Goal: Task Accomplishment & Management: Manage account settings

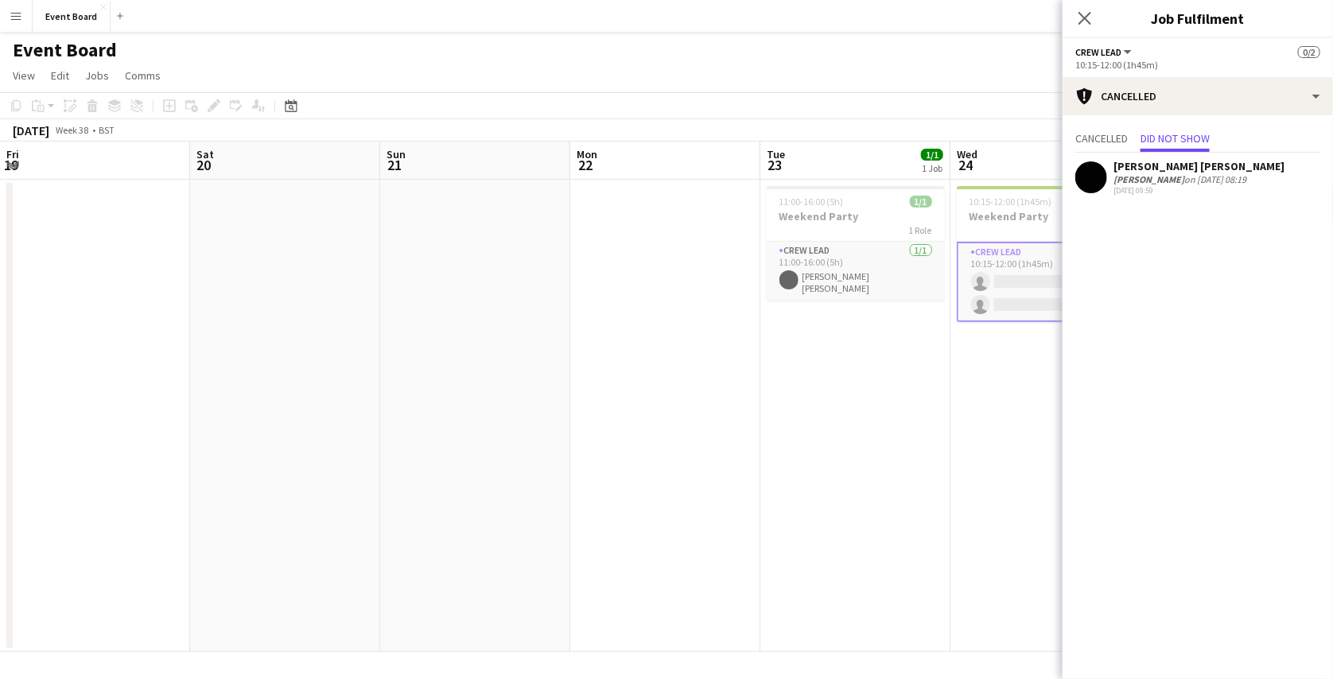
scroll to position [0, 430]
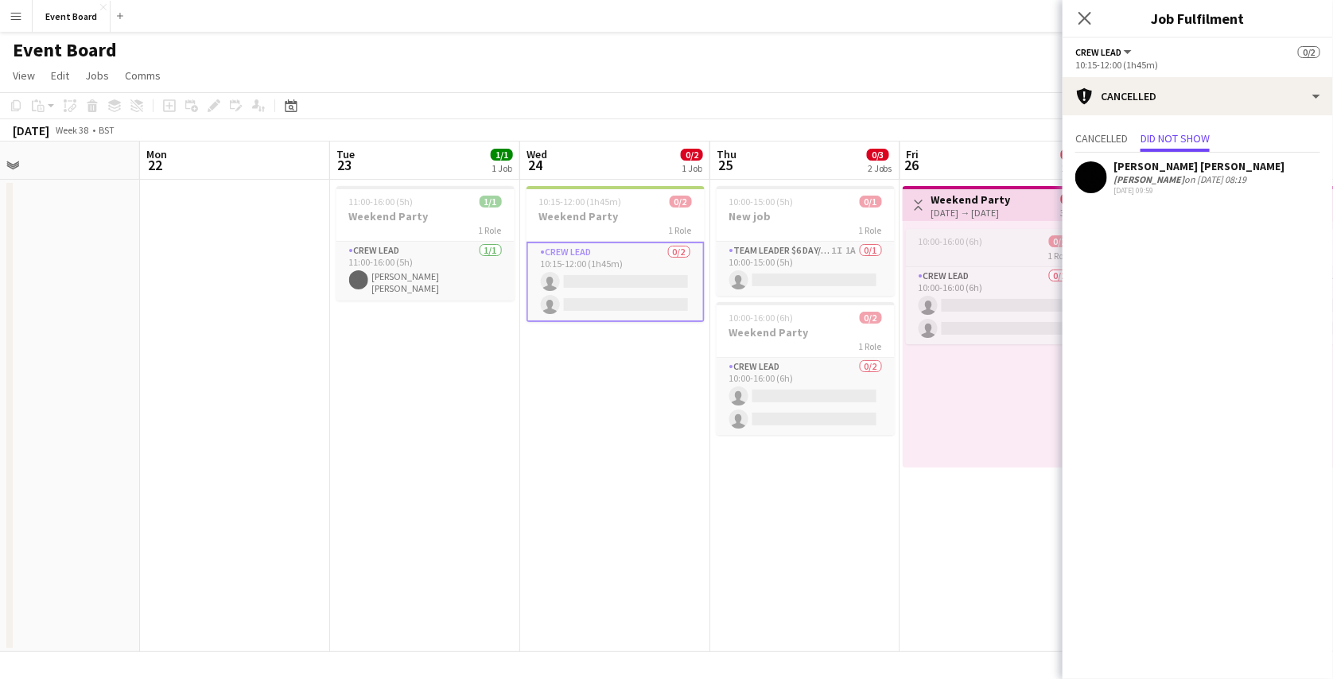
click at [939, 239] on span "10:00-16:00 (6h)" at bounding box center [950, 241] width 64 height 12
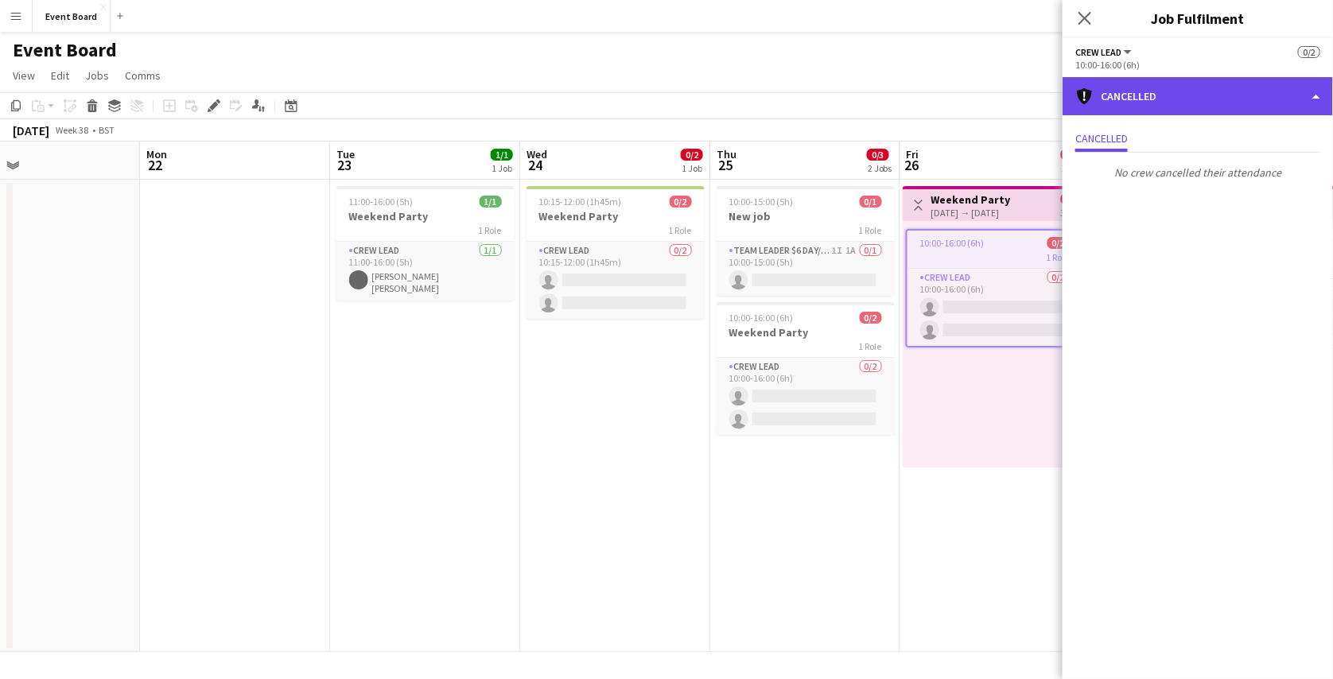
click at [1141, 108] on div "cancellation Cancelled" at bounding box center [1197, 96] width 270 height 38
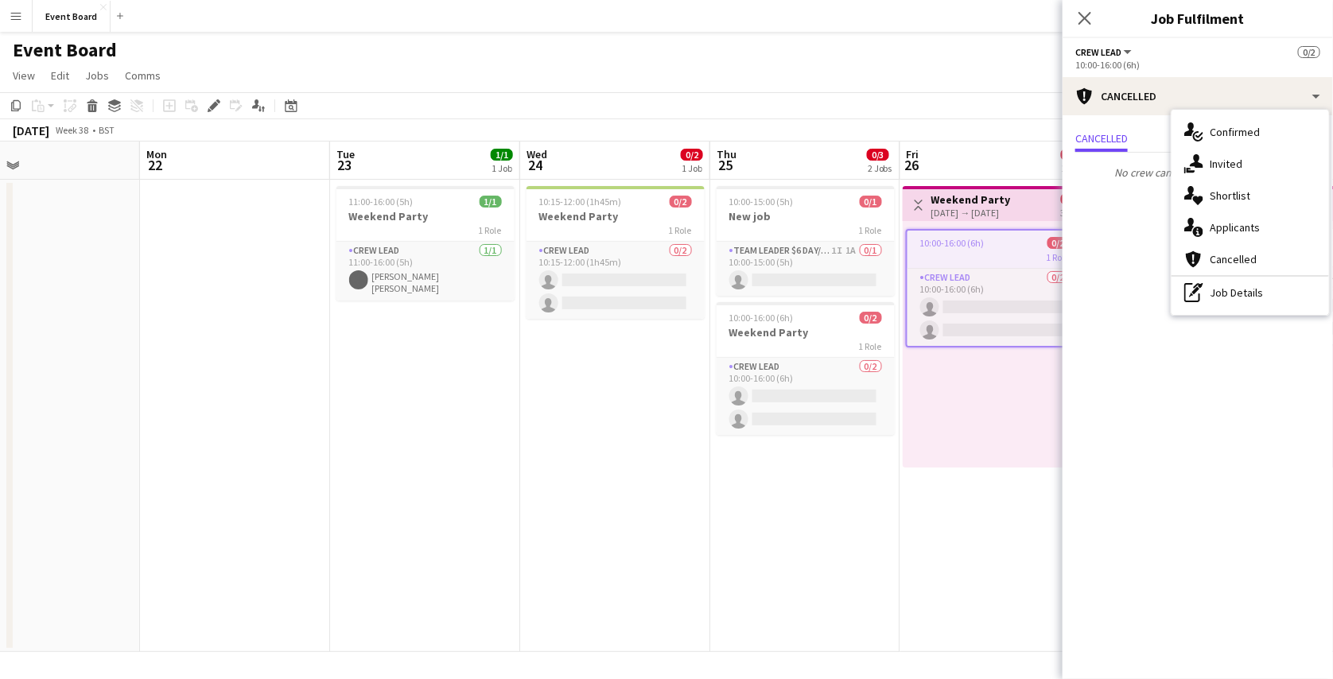
click at [1019, 263] on app-job-card "10:00-16:00 (6h) 0/2 1 Role Crew Lead 0/2 10:00-16:00 (6h) single-neutral-actio…" at bounding box center [995, 288] width 178 height 118
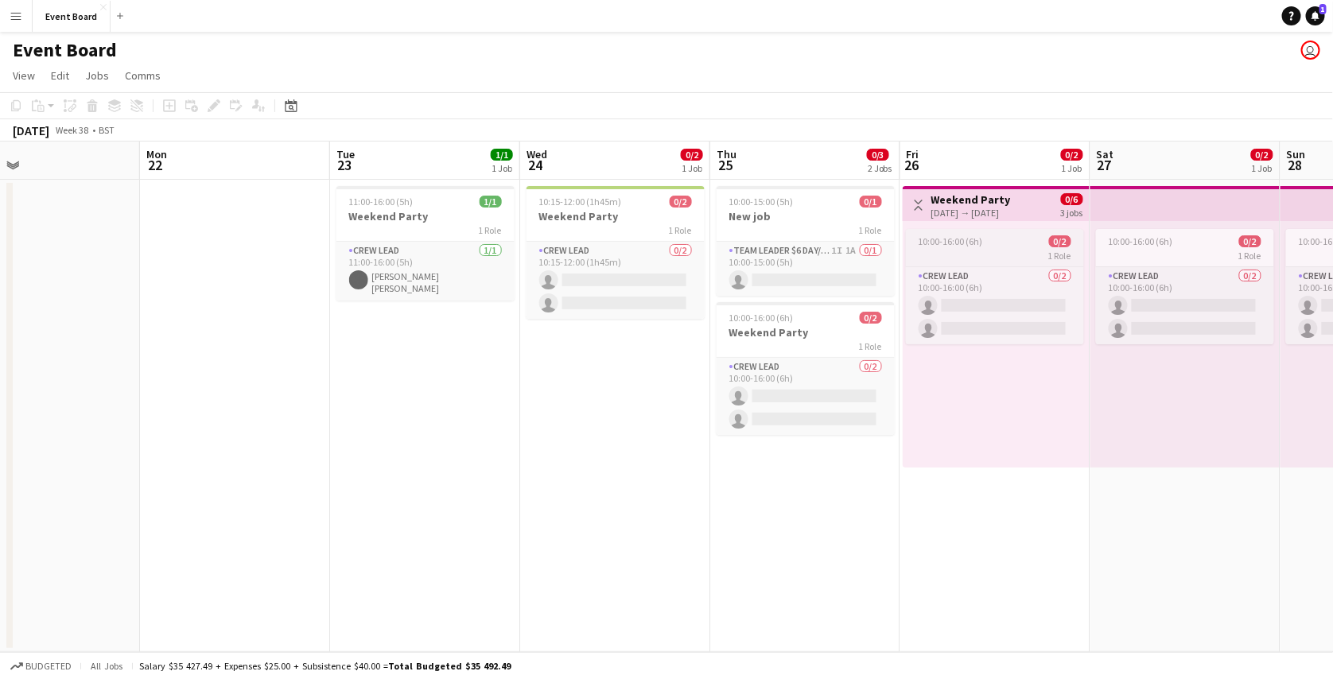
click at [983, 258] on div "1 Role" at bounding box center [995, 255] width 178 height 13
click at [252, 114] on div "Applicants" at bounding box center [258, 105] width 19 height 19
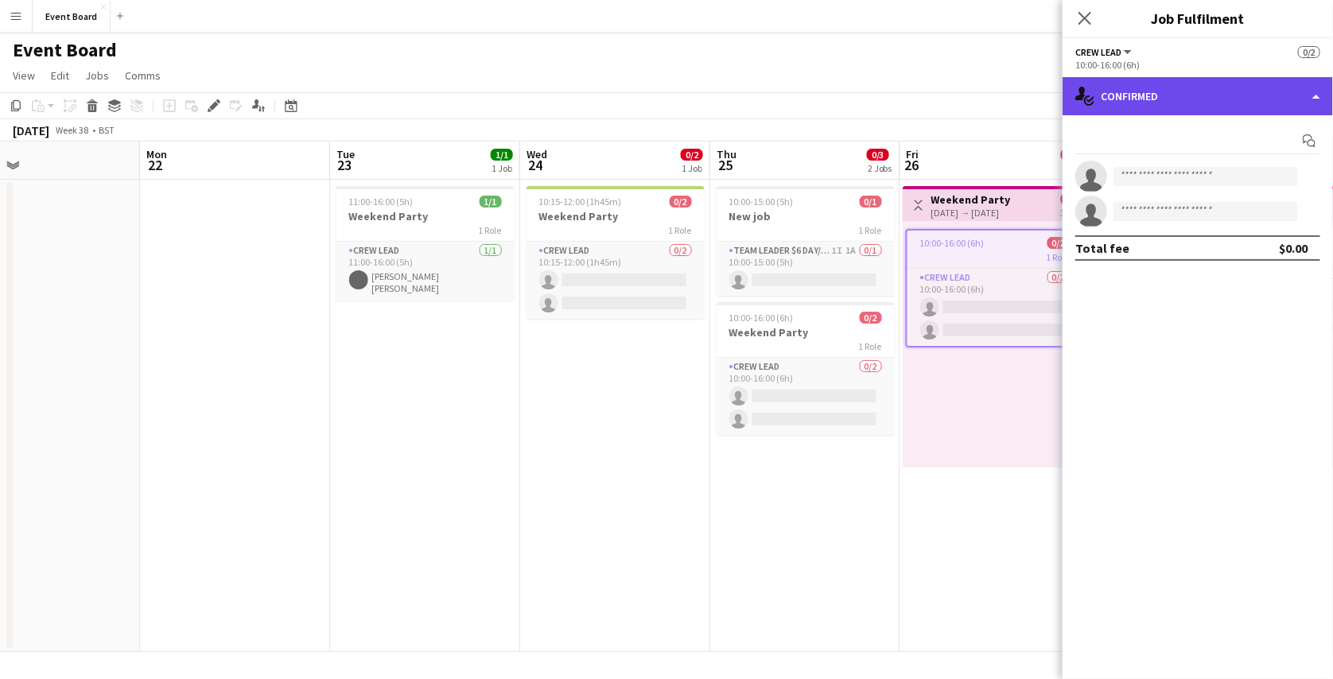
click at [1159, 100] on div "single-neutral-actions-check-2 Confirmed" at bounding box center [1197, 96] width 270 height 38
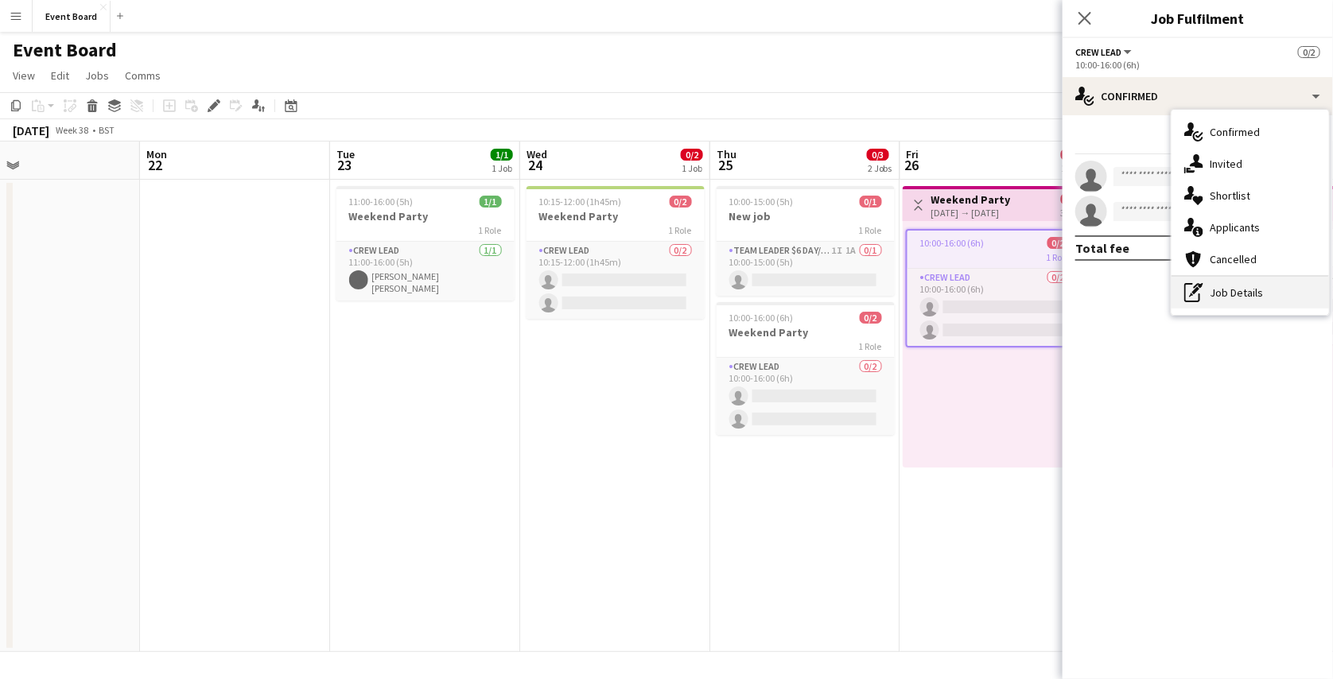
click at [1226, 283] on div "pen-write Job Details" at bounding box center [1249, 293] width 157 height 32
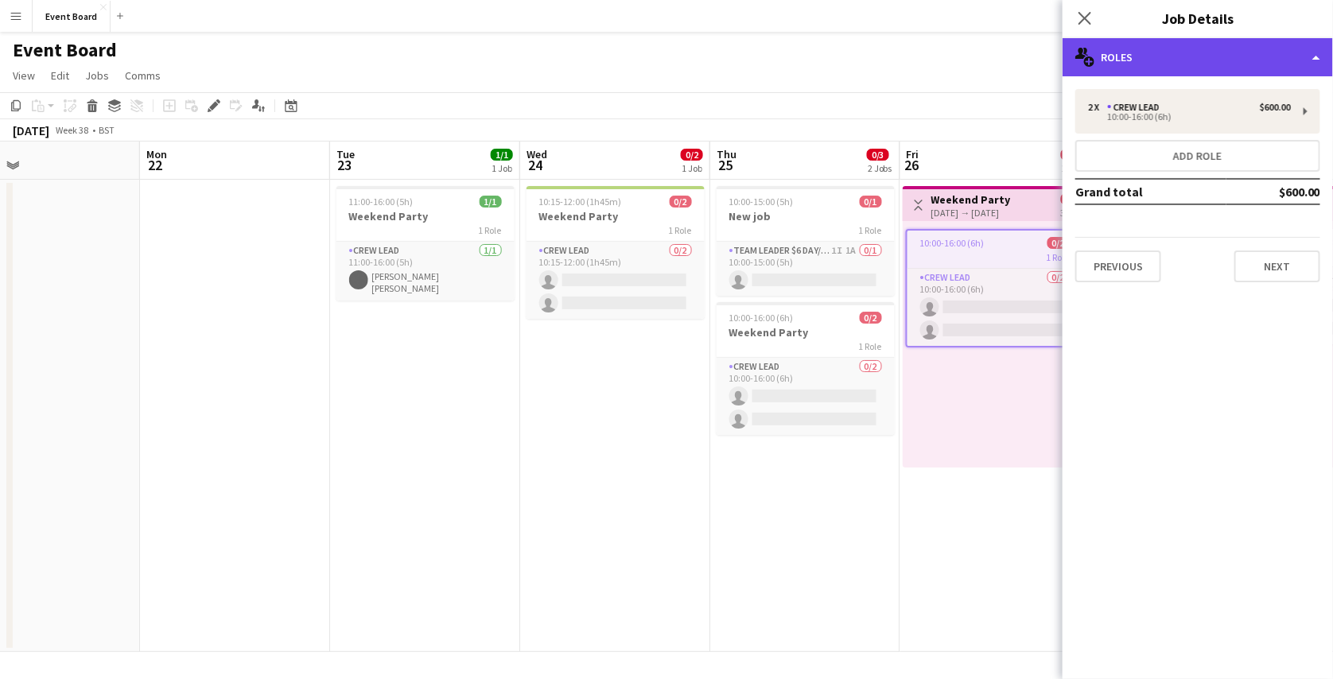
click at [1254, 56] on div "multiple-users-add Roles" at bounding box center [1197, 57] width 270 height 38
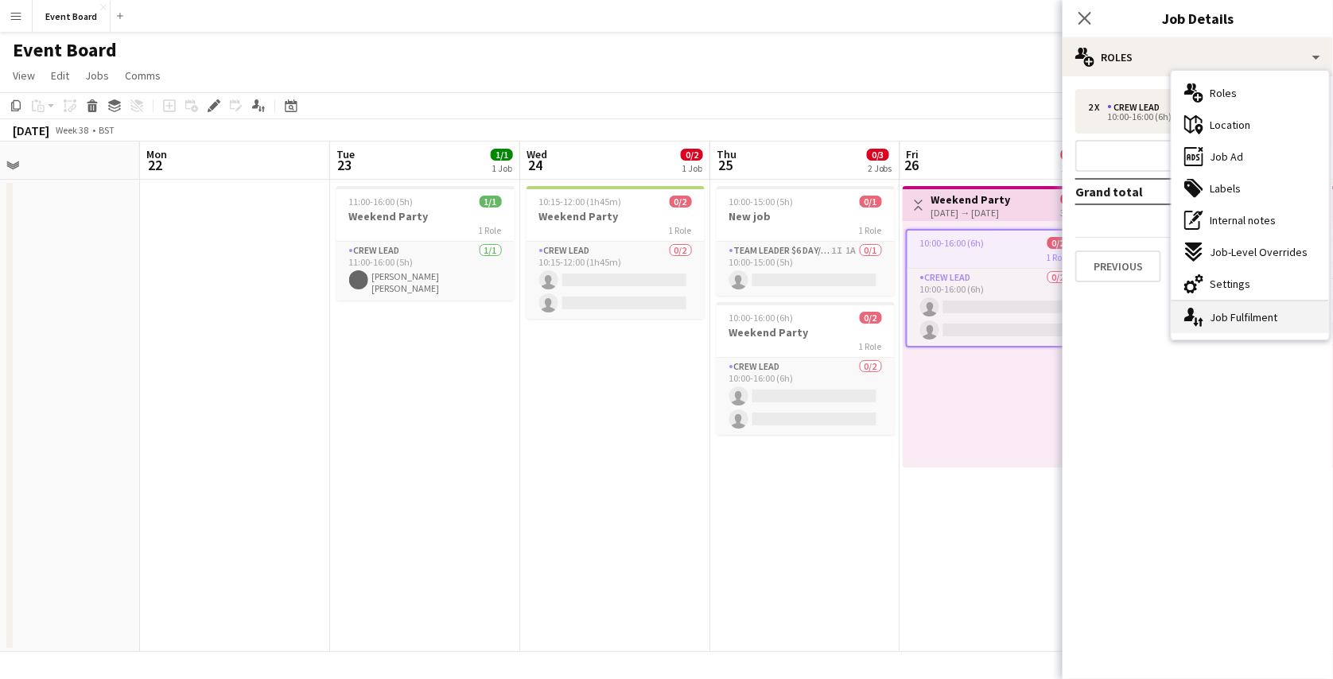
click at [1232, 315] on div "single-neutral-actions-up-down Job Fulfilment" at bounding box center [1249, 317] width 157 height 32
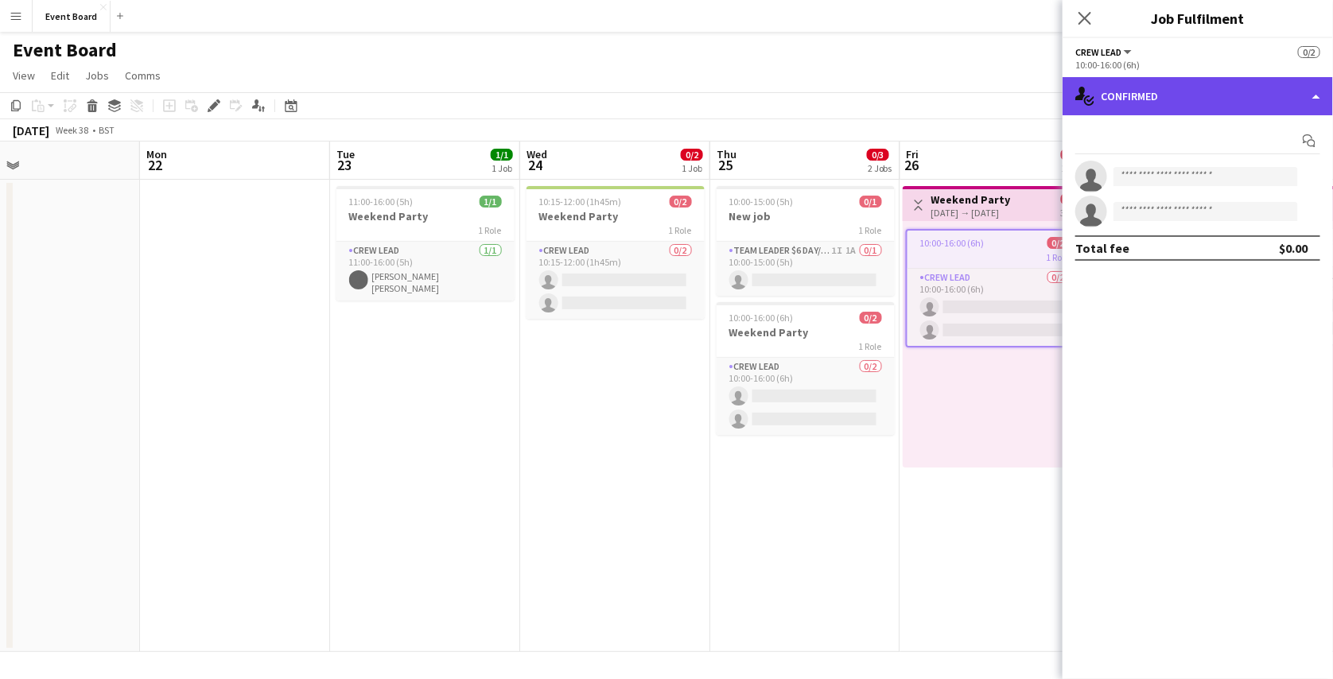
click at [1224, 98] on div "single-neutral-actions-check-2 Confirmed" at bounding box center [1197, 96] width 270 height 38
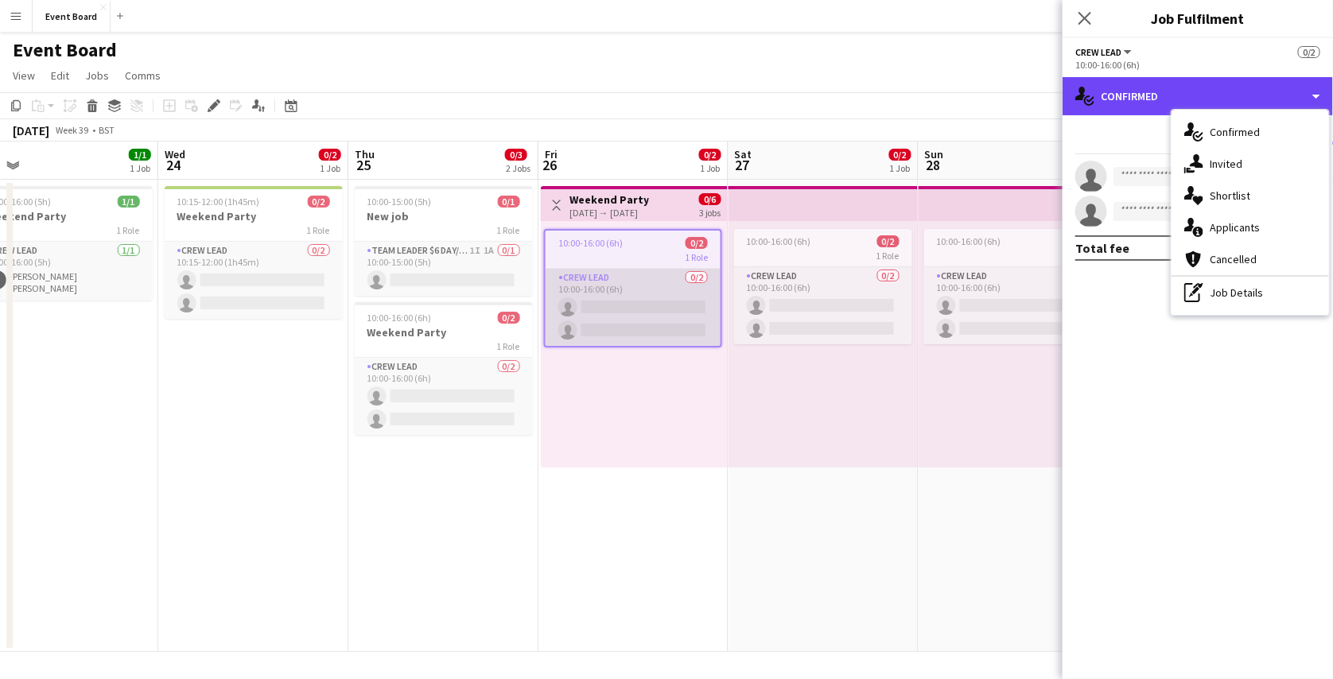
scroll to position [0, 607]
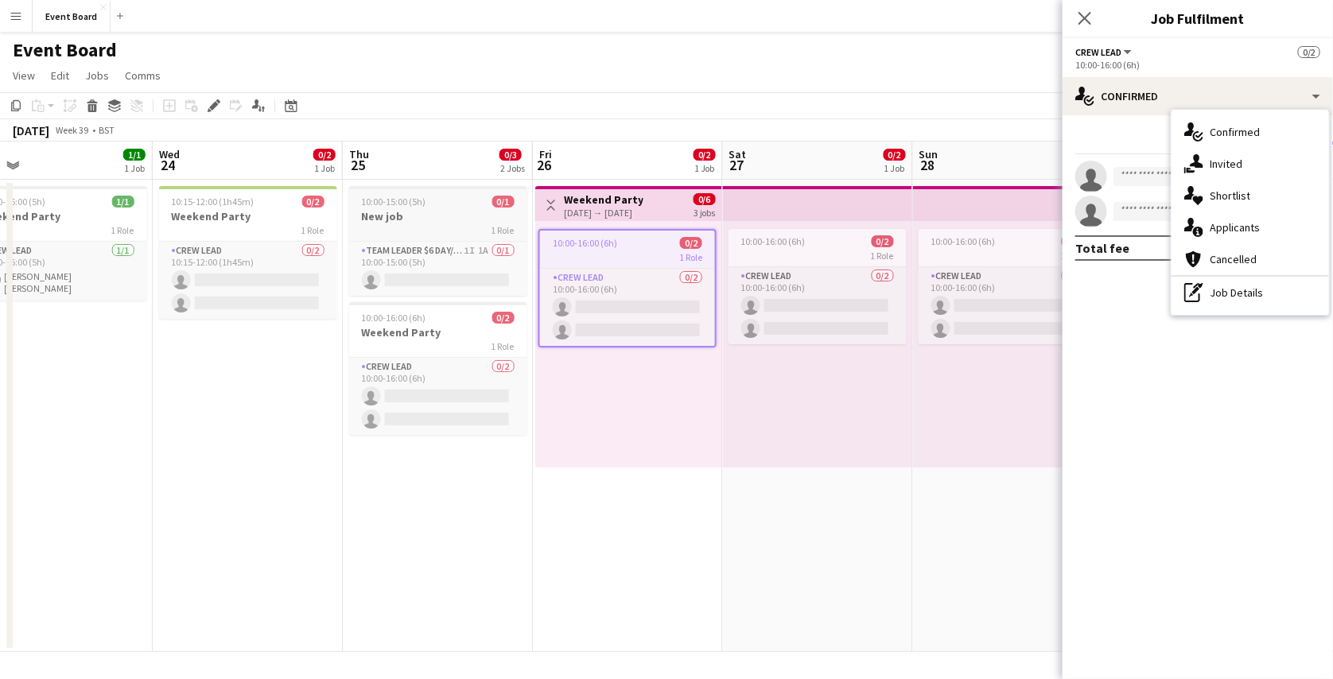
click at [418, 225] on div "1 Role" at bounding box center [438, 229] width 178 height 13
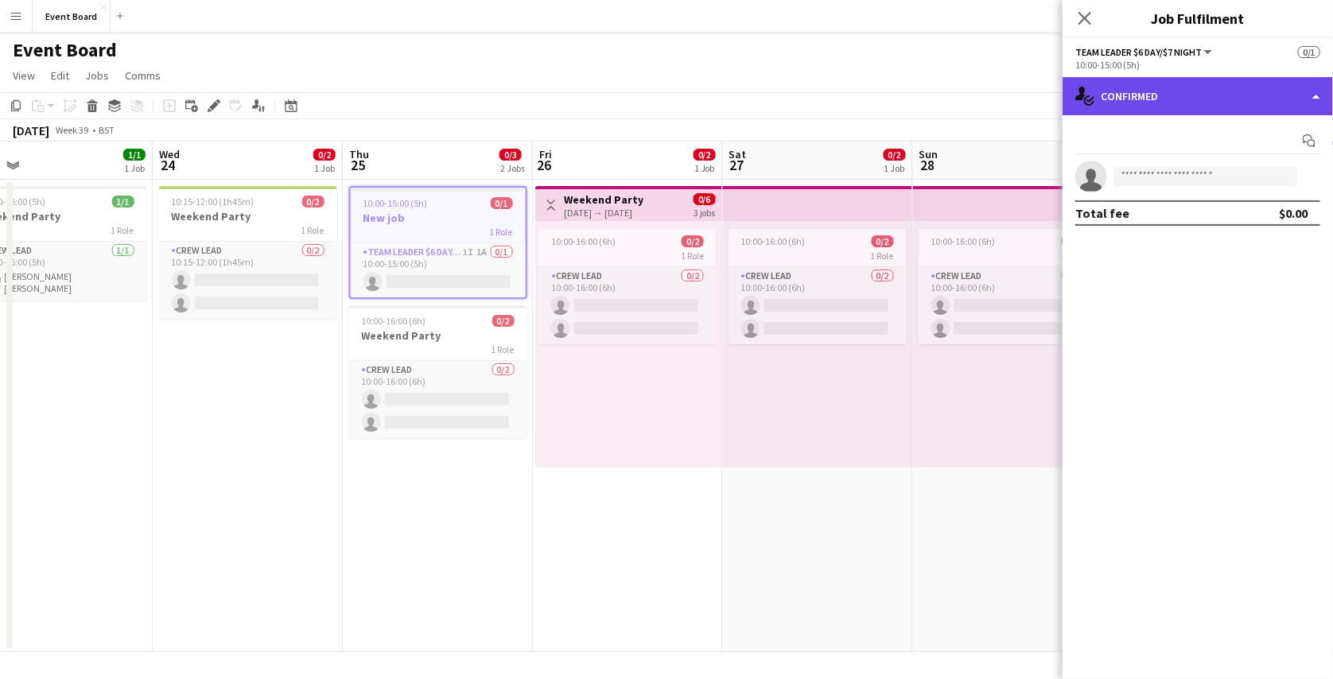
click at [1146, 92] on div "single-neutral-actions-check-2 Confirmed" at bounding box center [1197, 96] width 270 height 38
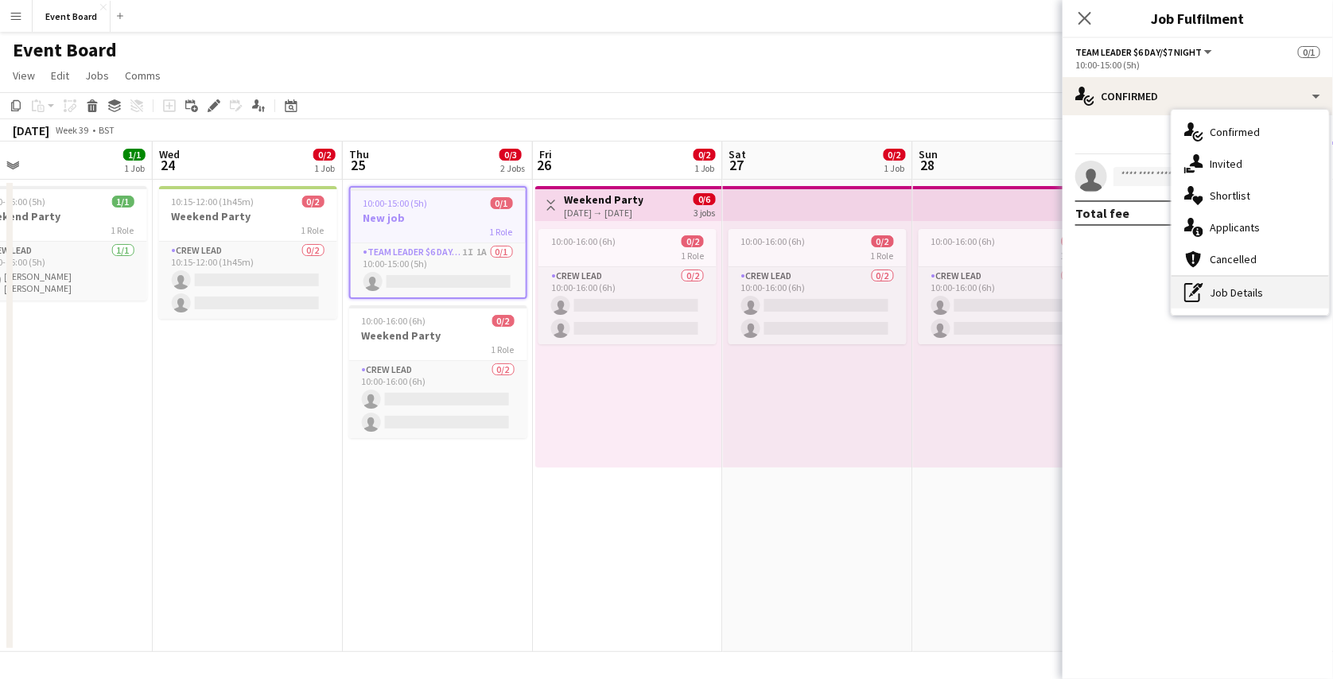
click at [1225, 287] on div "pen-write Job Details" at bounding box center [1249, 293] width 157 height 32
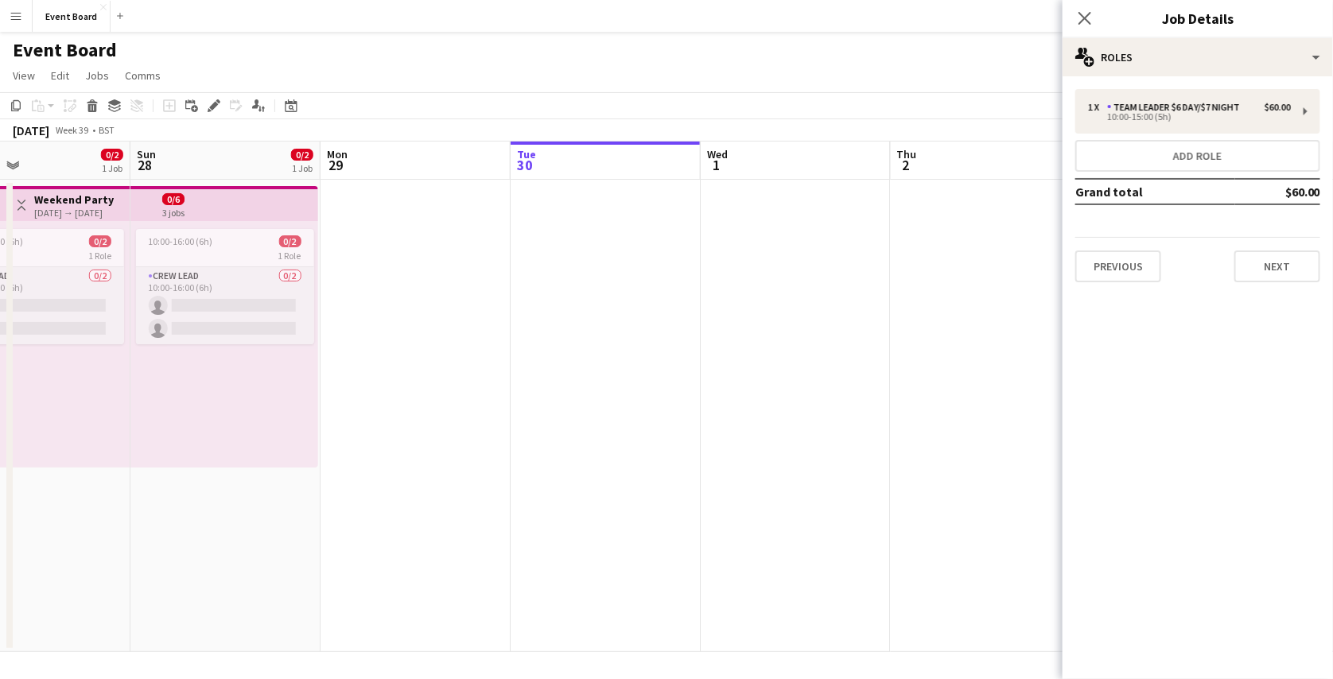
scroll to position [0, 402]
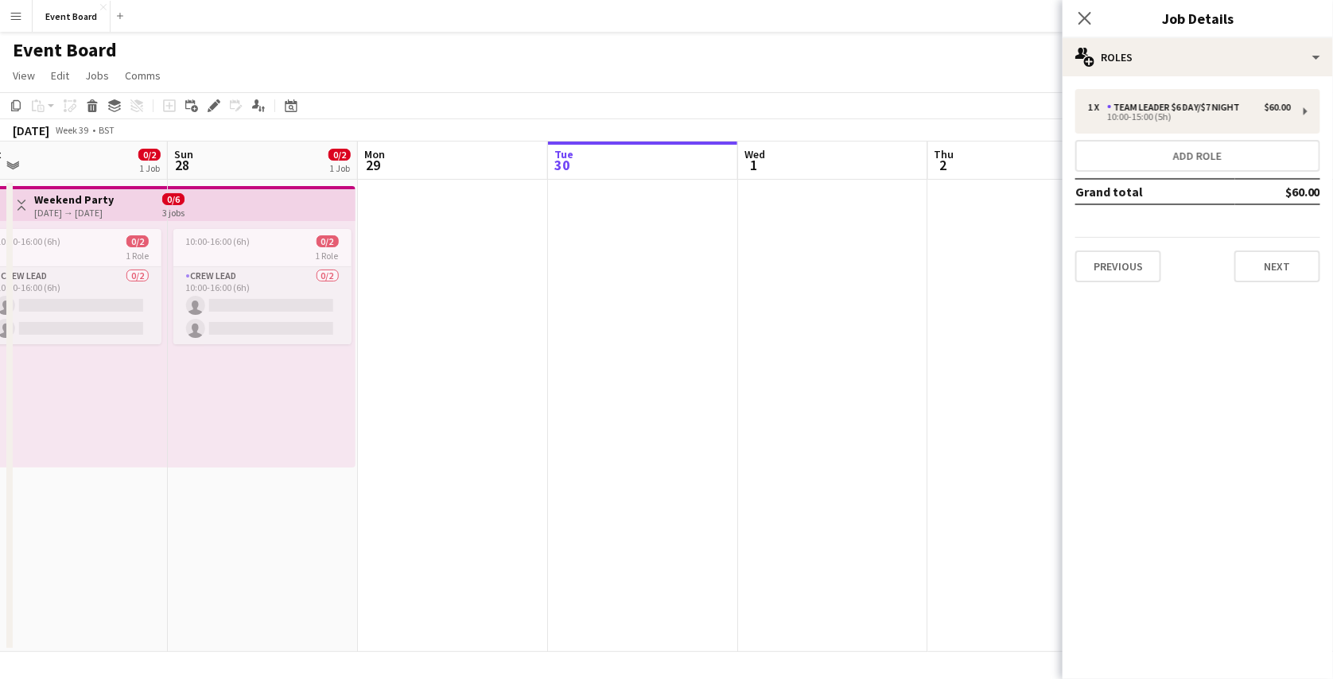
click at [760, 255] on app-date-cell at bounding box center [833, 416] width 190 height 472
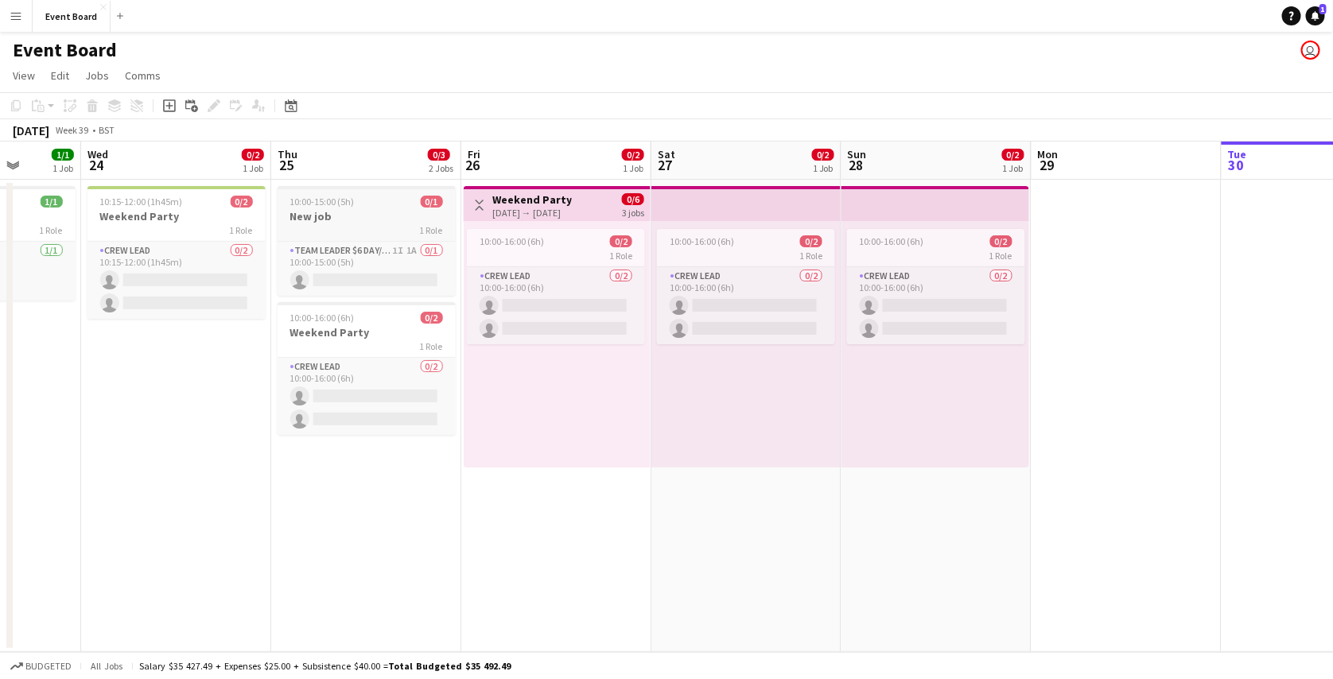
scroll to position [0, 462]
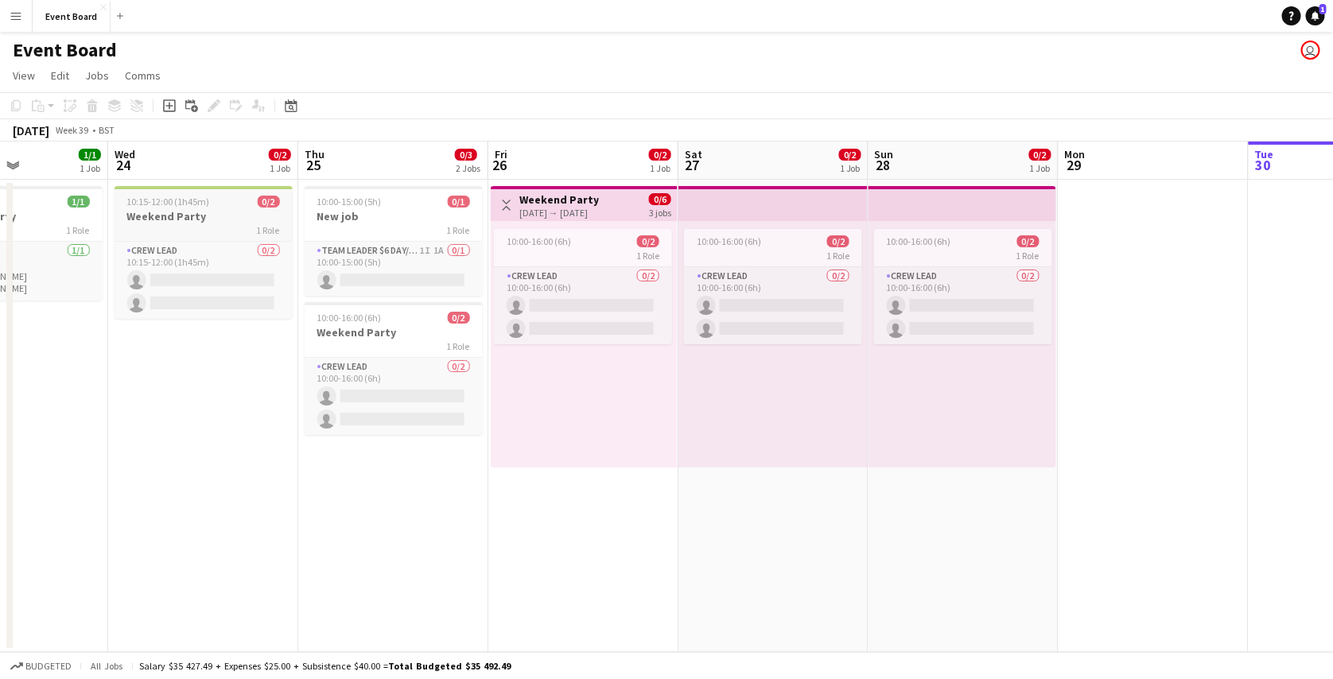
click at [212, 215] on h3 "Weekend Party" at bounding box center [203, 216] width 178 height 14
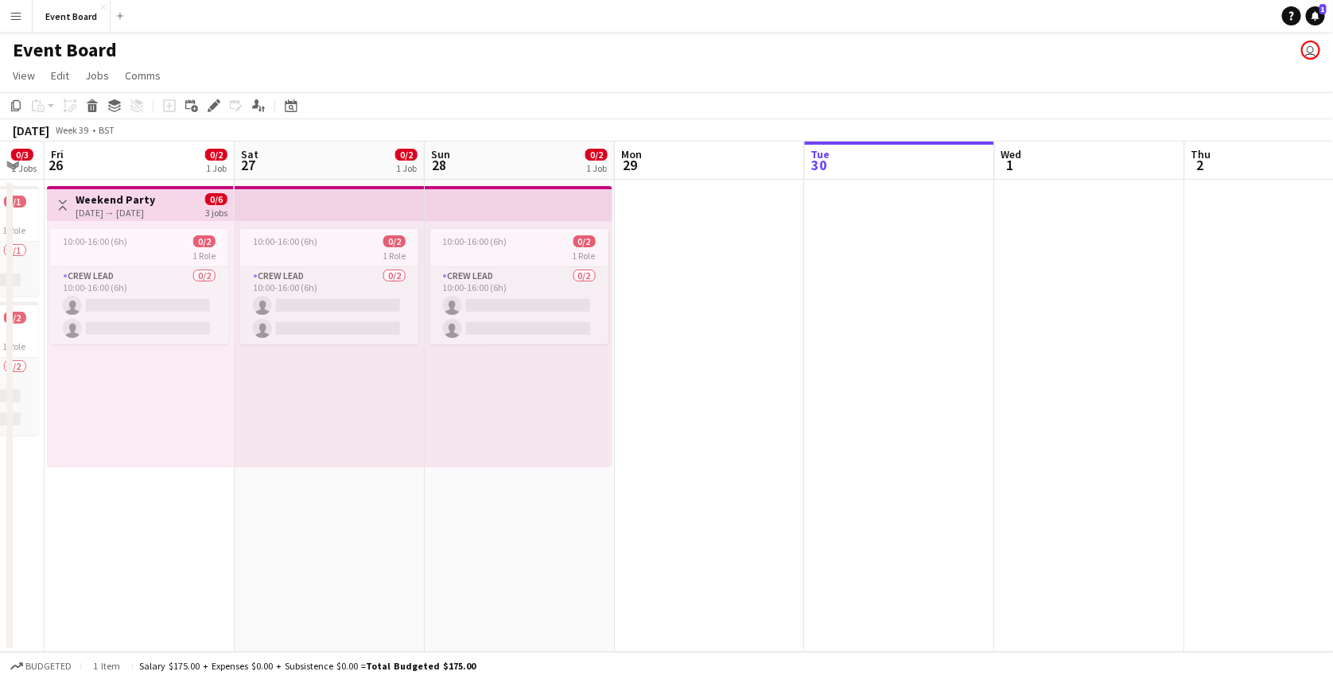
scroll to position [0, 541]
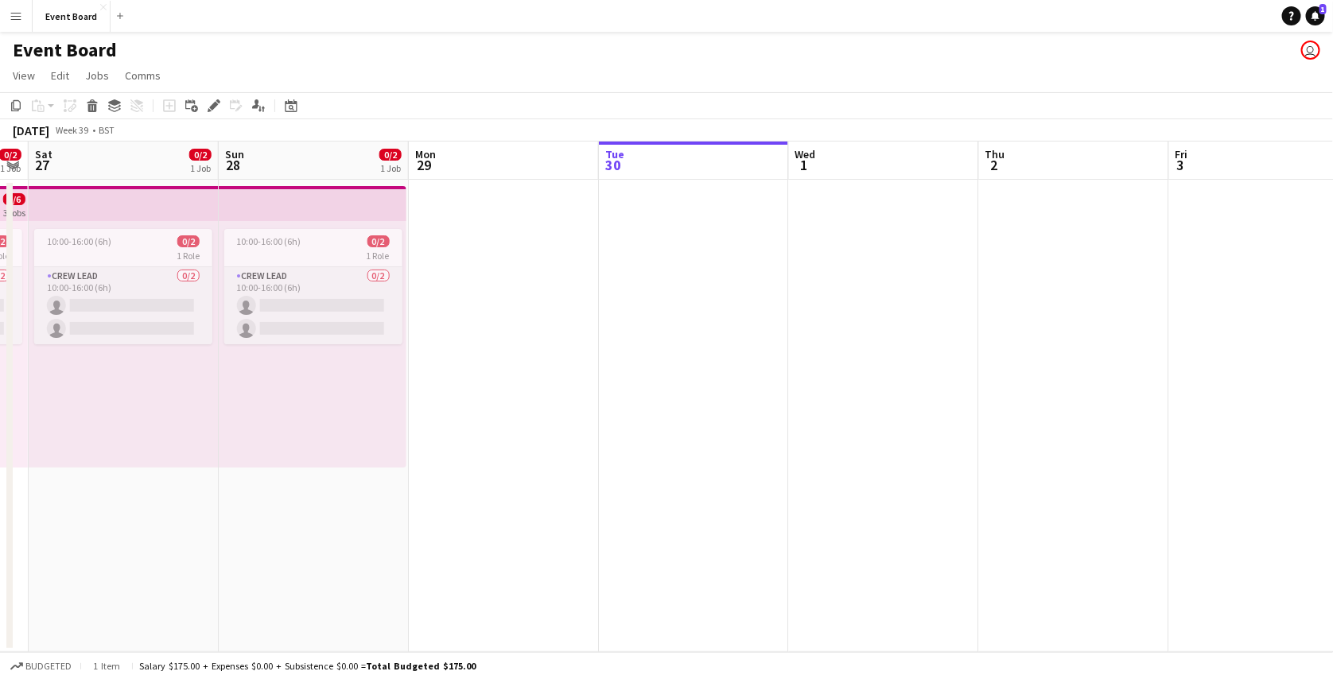
click at [798, 209] on app-date-cell at bounding box center [884, 416] width 190 height 472
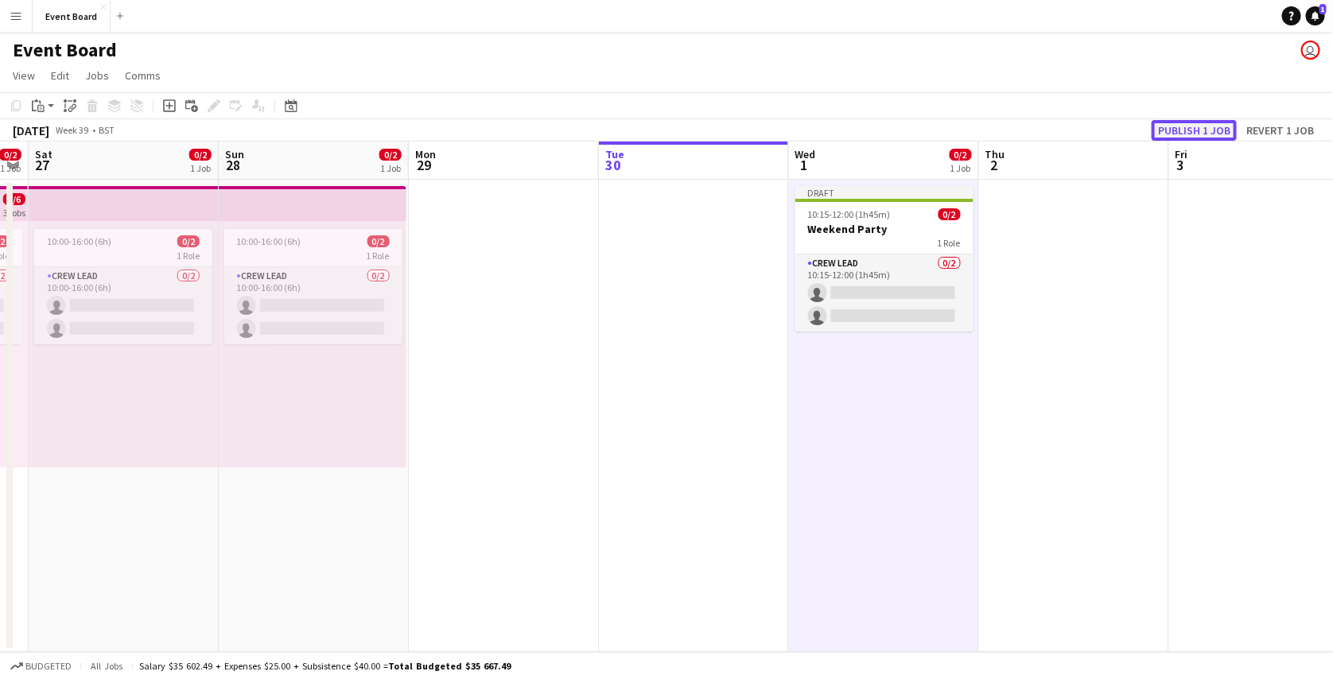
click at [1217, 135] on button "Publish 1 job" at bounding box center [1193, 130] width 85 height 21
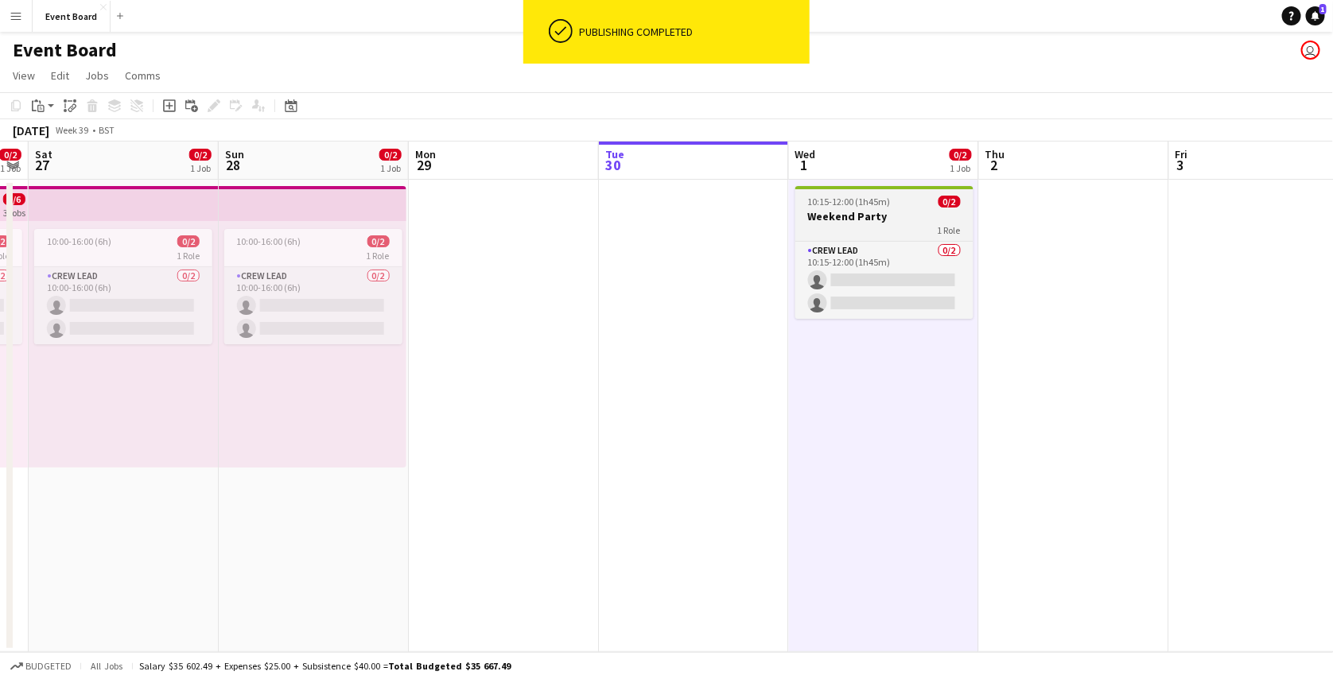
click at [939, 197] on span "0/2" at bounding box center [949, 202] width 22 height 12
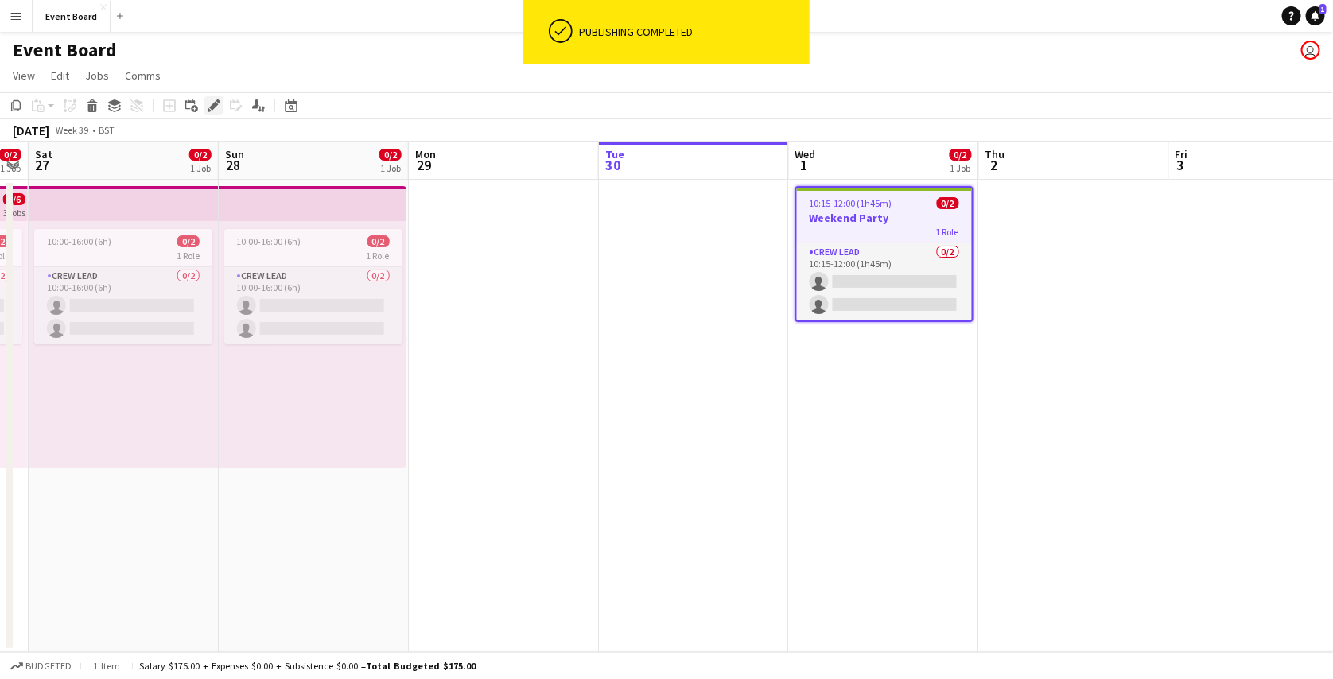
click at [211, 98] on div "Edit" at bounding box center [213, 105] width 19 height 19
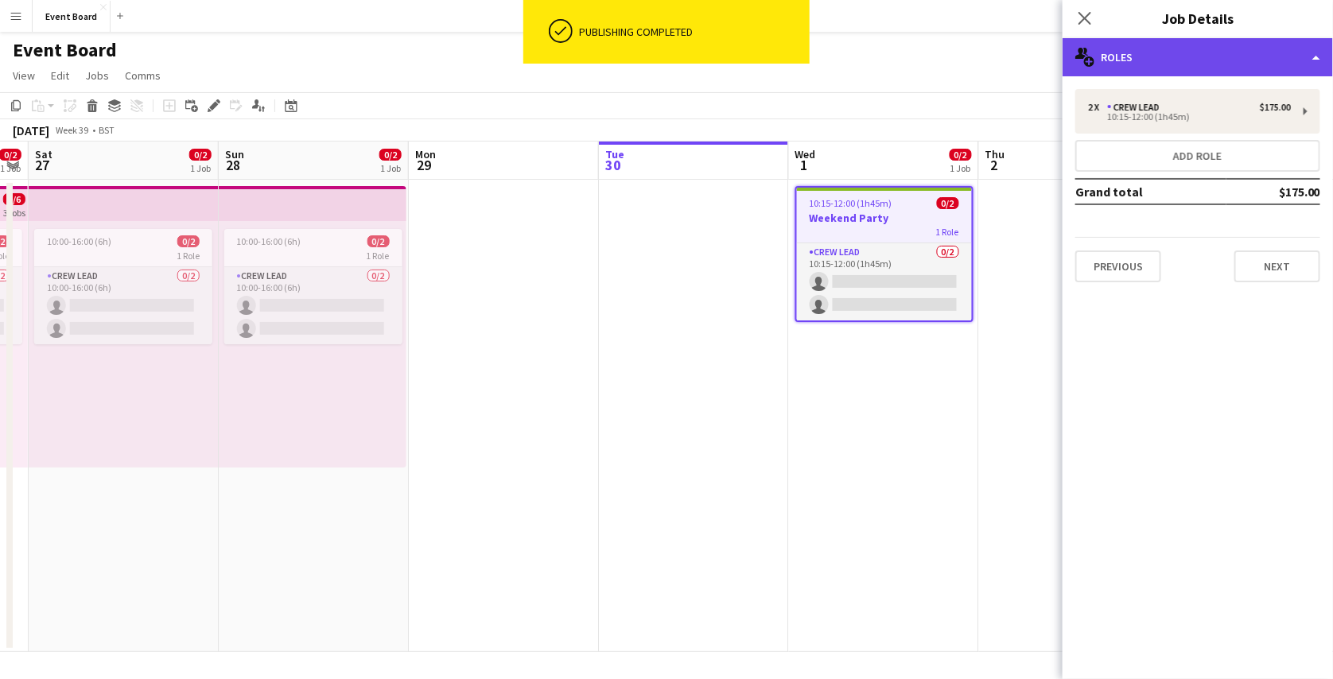
click at [1222, 61] on div "multiple-users-add Roles" at bounding box center [1197, 57] width 270 height 38
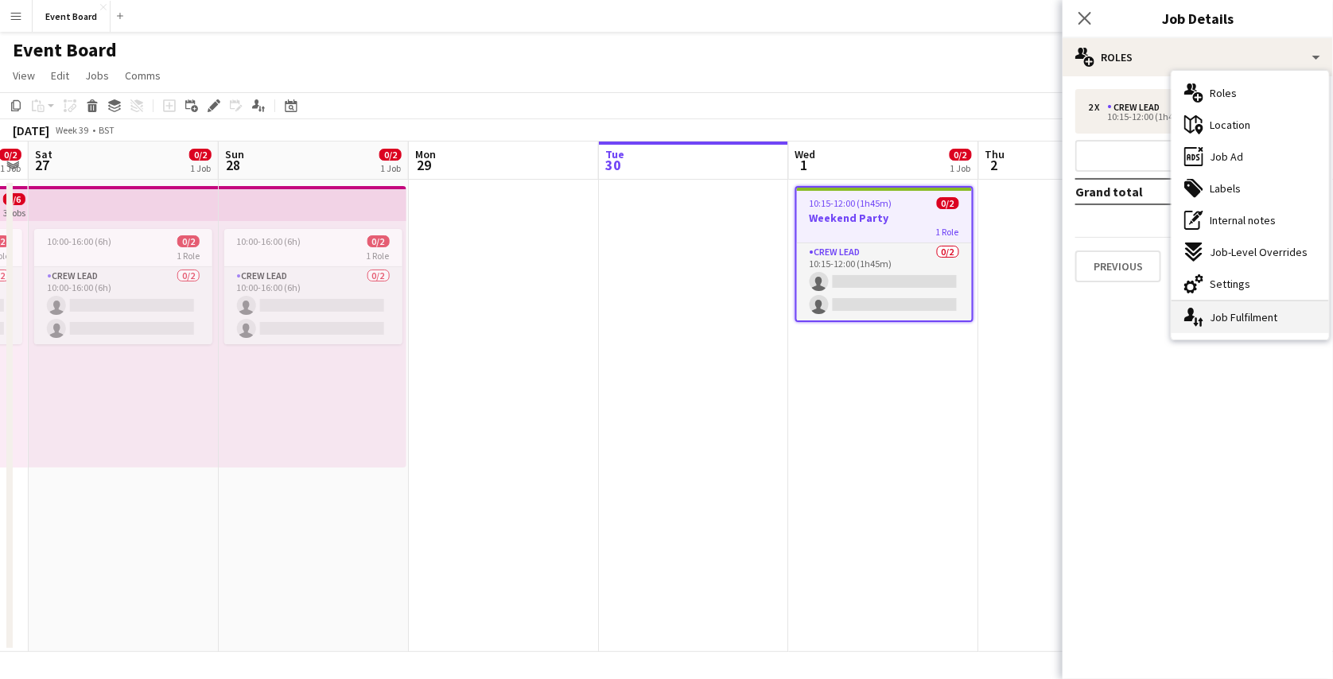
click at [1243, 307] on div "single-neutral-actions-up-down Job Fulfilment" at bounding box center [1249, 317] width 157 height 32
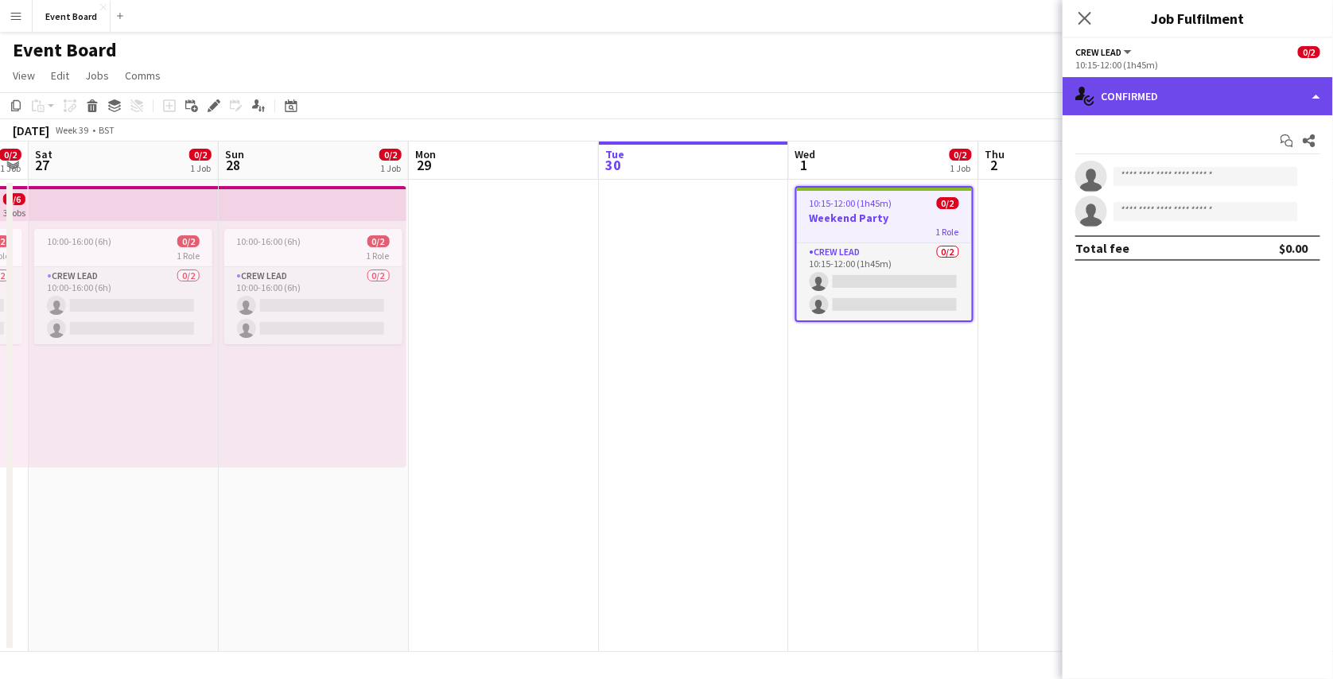
click at [1227, 99] on div "single-neutral-actions-check-2 Confirmed" at bounding box center [1197, 96] width 270 height 38
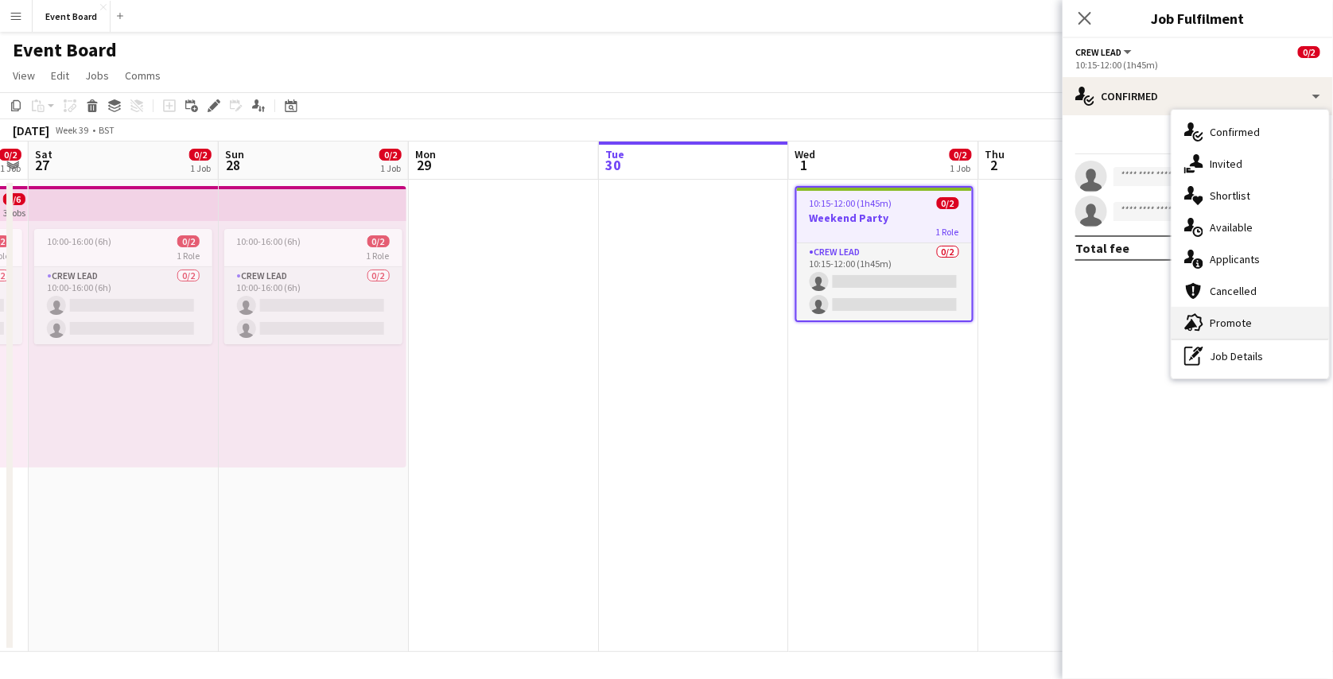
click at [1217, 330] on div "advertising-megaphone Promote" at bounding box center [1249, 323] width 157 height 32
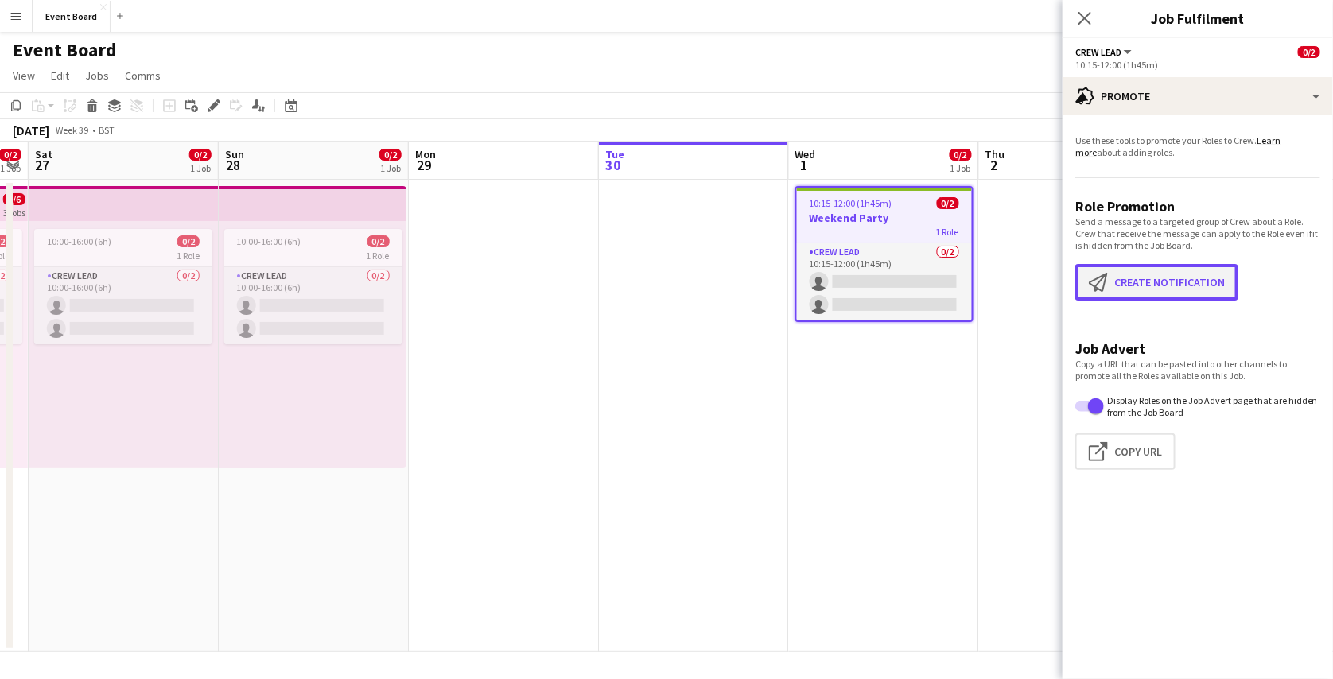
click at [1150, 272] on button "Create notification Create notification" at bounding box center [1156, 282] width 163 height 37
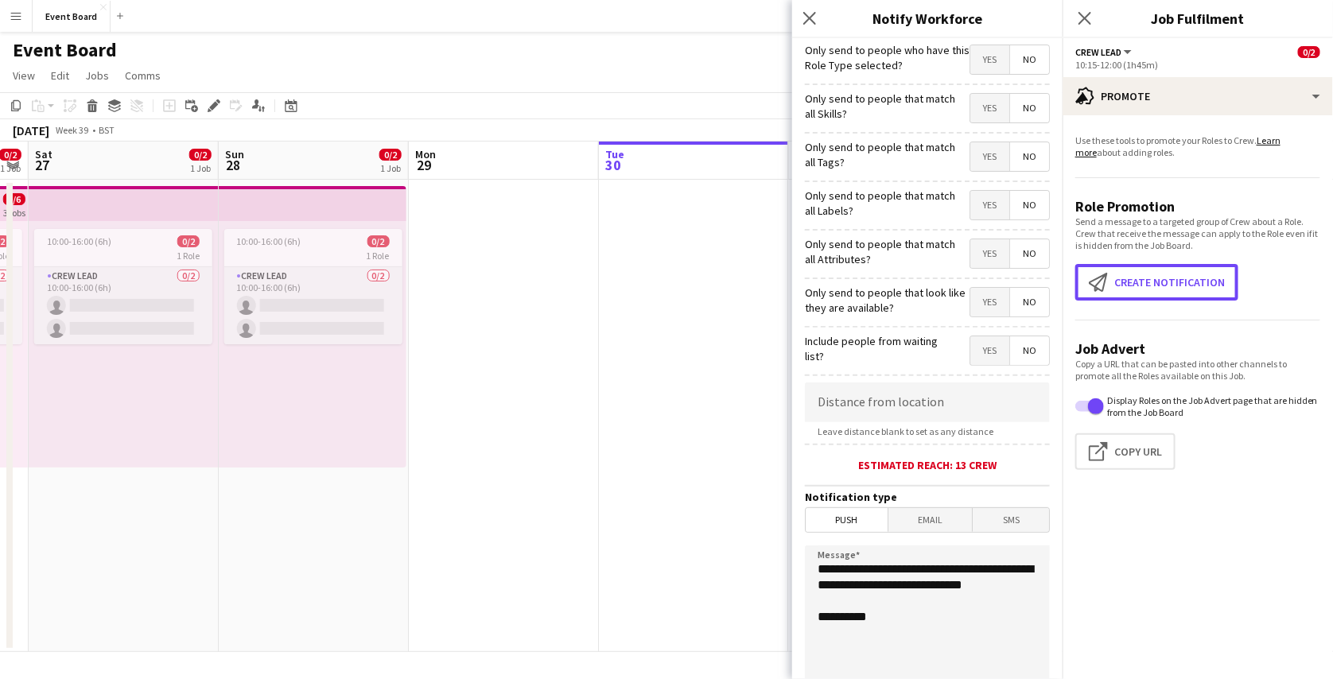
scroll to position [196, 0]
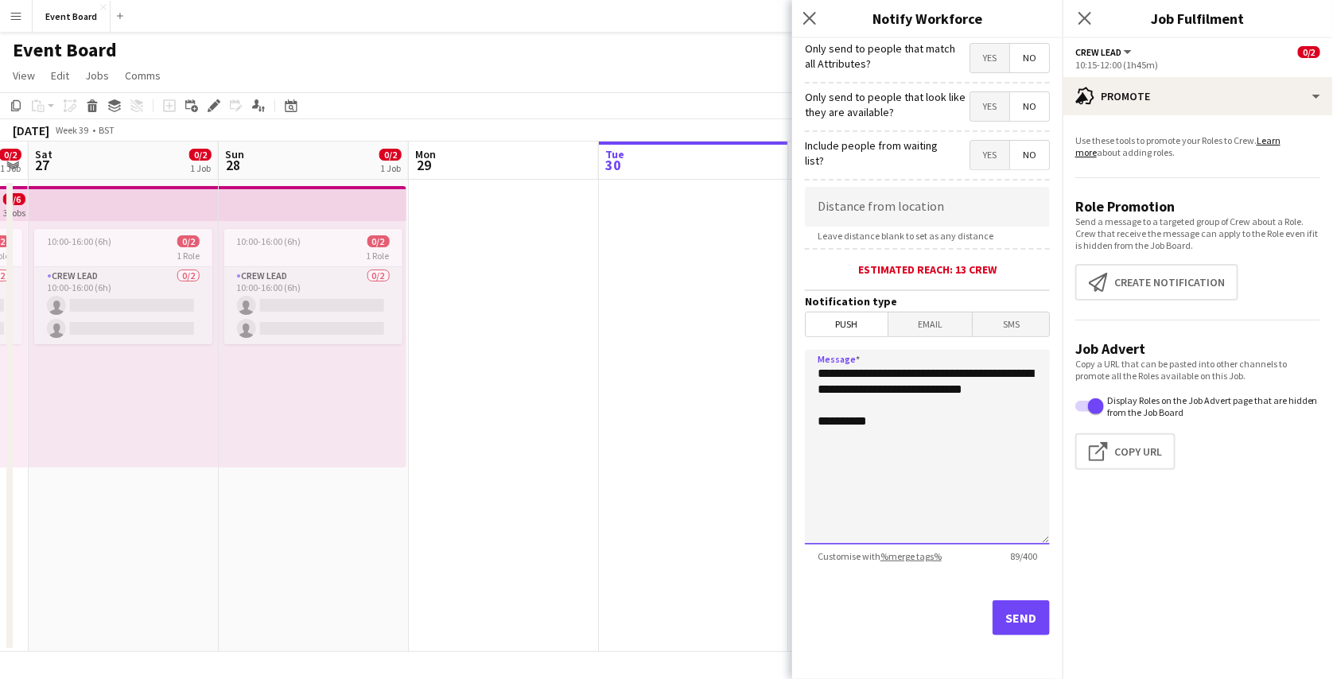
click at [919, 431] on textarea "**********" at bounding box center [927, 447] width 245 height 195
type textarea "**********"
click at [932, 330] on span "Email" at bounding box center [930, 324] width 84 height 24
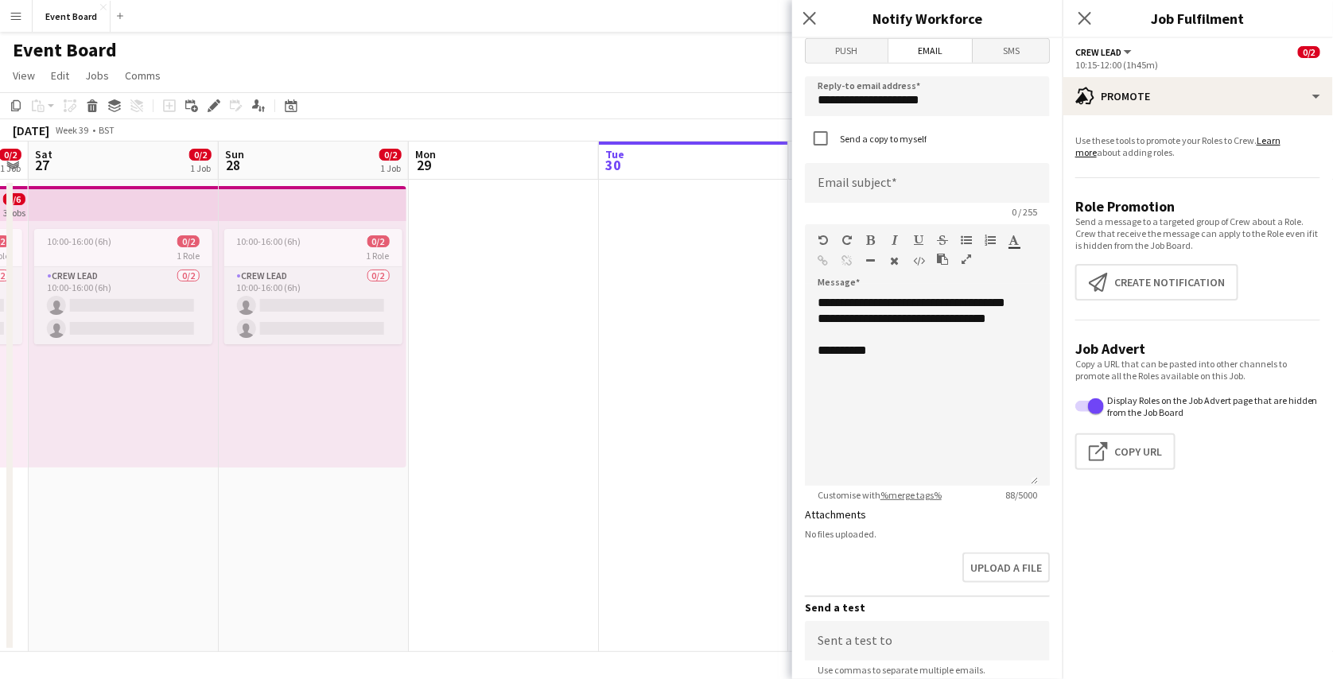
scroll to position [473, 0]
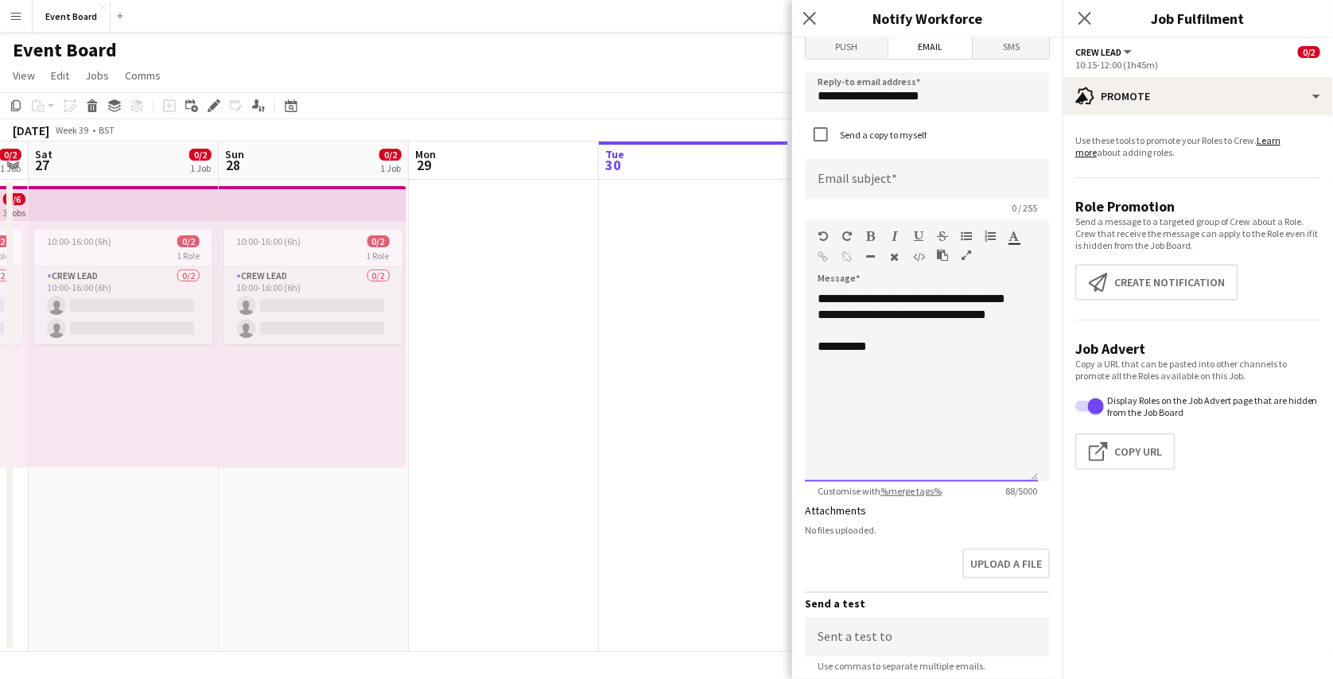
click at [926, 400] on div "**********" at bounding box center [921, 386] width 233 height 191
click at [934, 363] on div "**********" at bounding box center [921, 386] width 233 height 191
drag, startPoint x: 912, startPoint y: 394, endPoint x: 809, endPoint y: 405, distance: 104.0
click at [809, 405] on div "**********" at bounding box center [921, 386] width 233 height 191
click at [859, 387] on div "**********" at bounding box center [921, 386] width 233 height 191
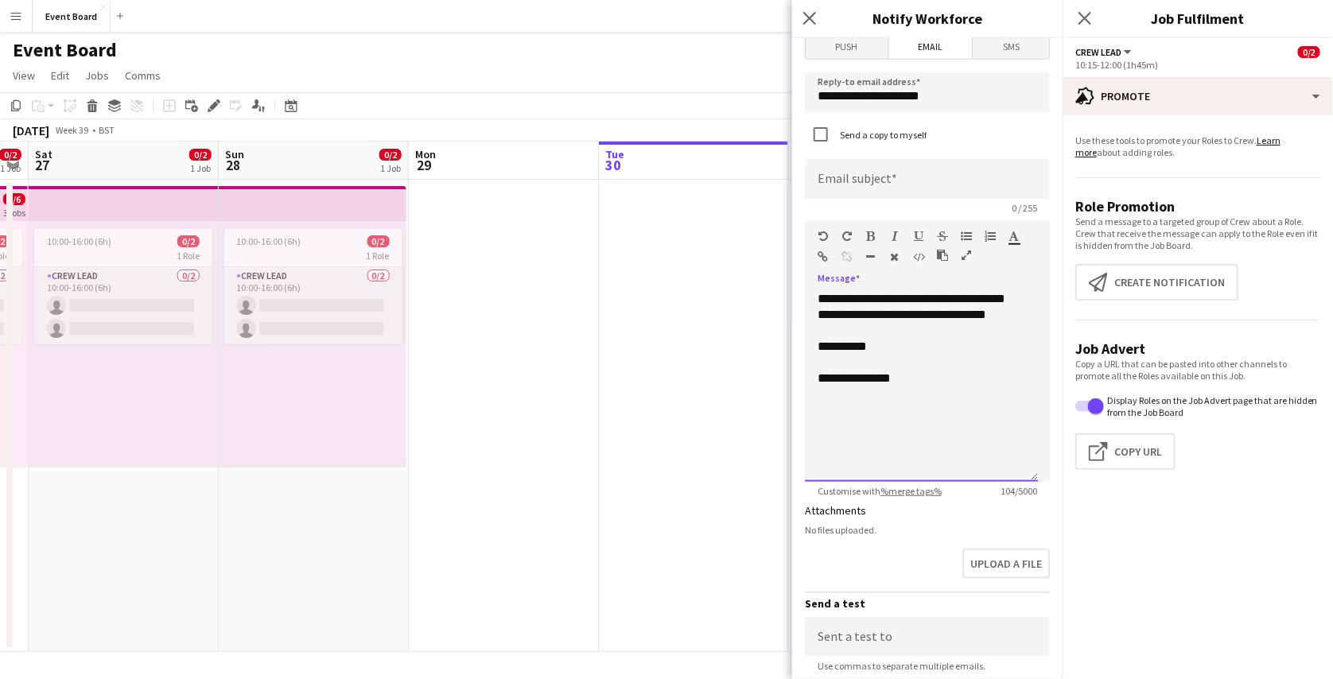
click at [833, 394] on div "**********" at bounding box center [921, 386] width 233 height 191
click at [1014, 52] on span "SMS" at bounding box center [1010, 47] width 76 height 24
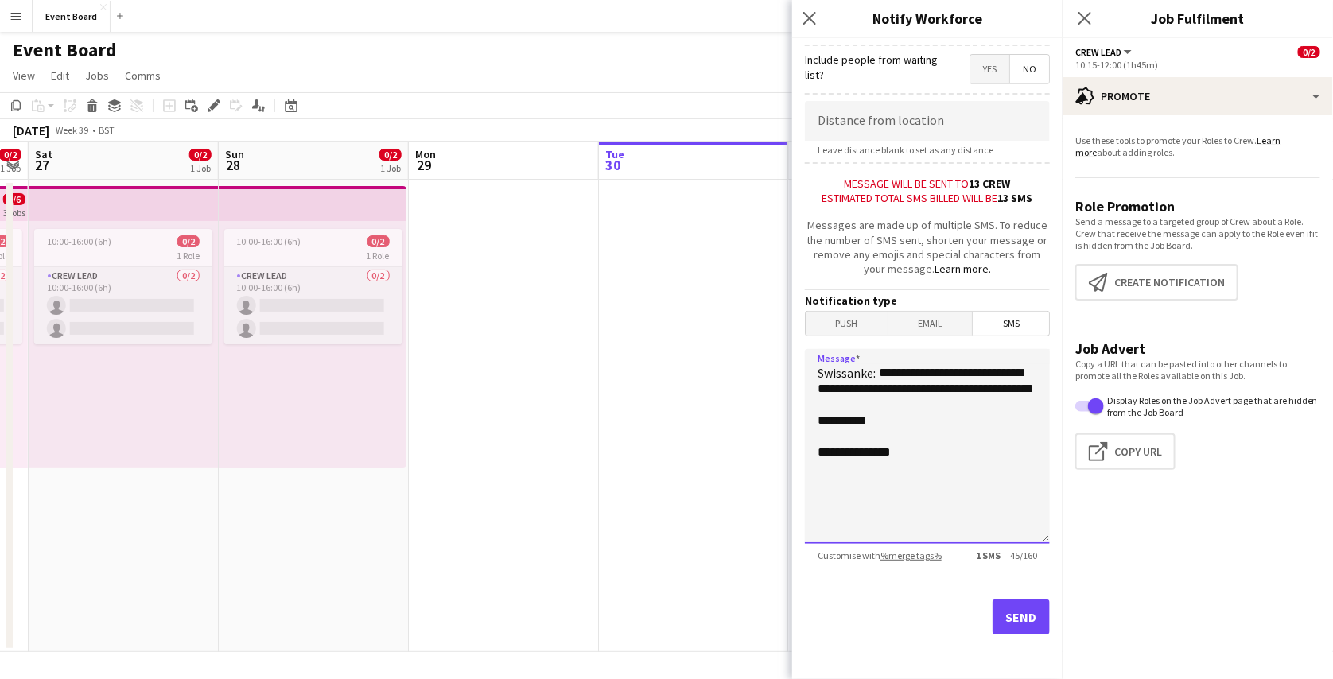
click at [928, 464] on textarea "**********" at bounding box center [927, 446] width 245 height 195
click at [908, 312] on span "Email" at bounding box center [930, 324] width 84 height 24
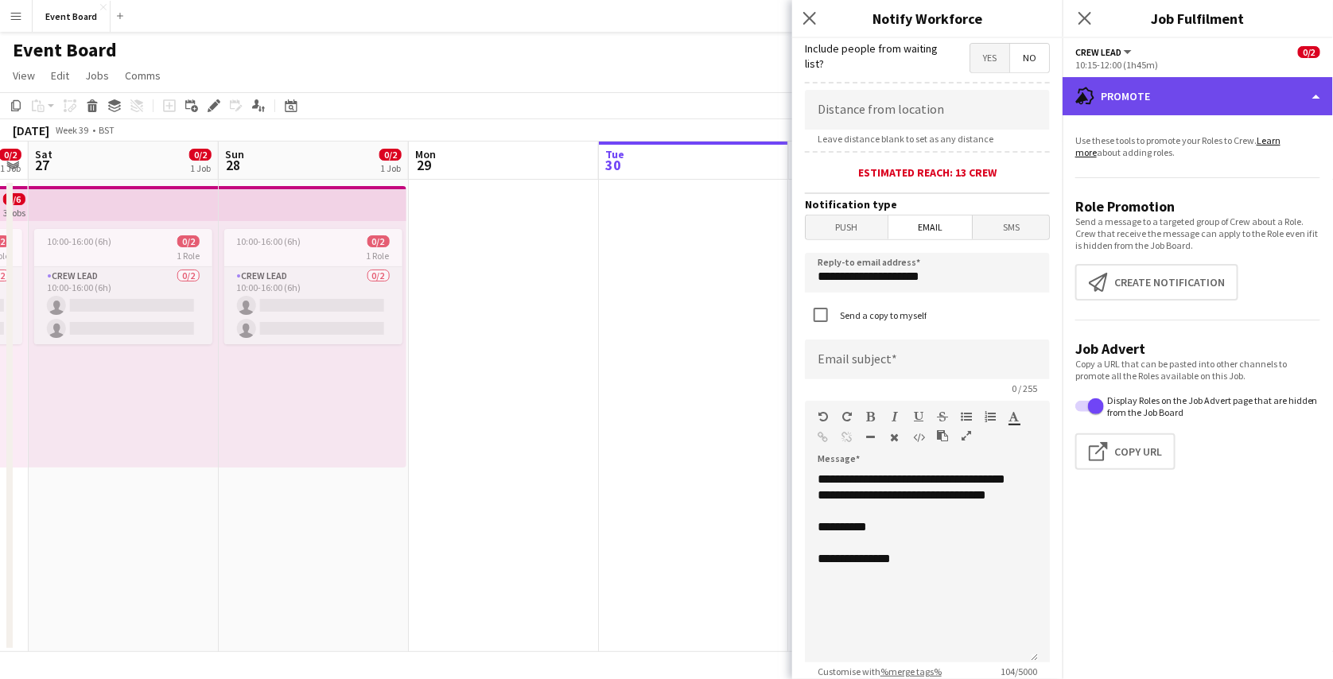
click at [1161, 88] on div "advertising-megaphone Promote" at bounding box center [1197, 96] width 270 height 38
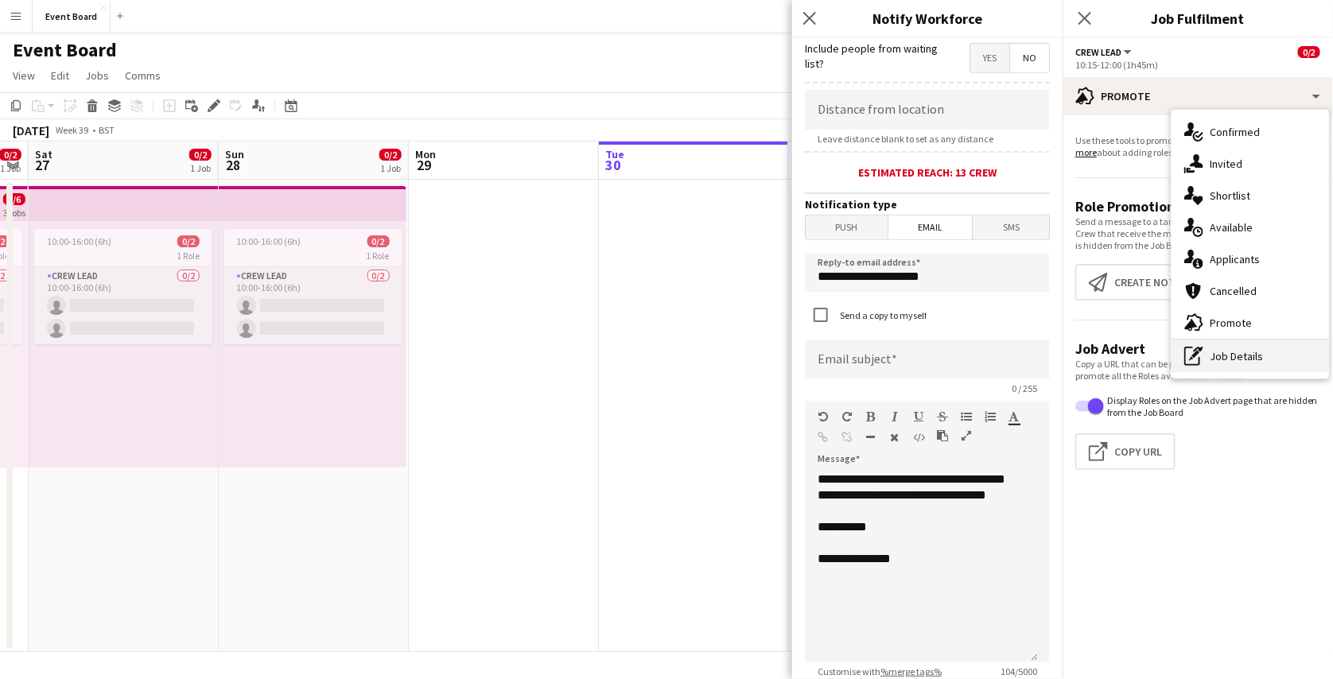
click at [1230, 347] on div "pen-write Job Details" at bounding box center [1249, 356] width 157 height 32
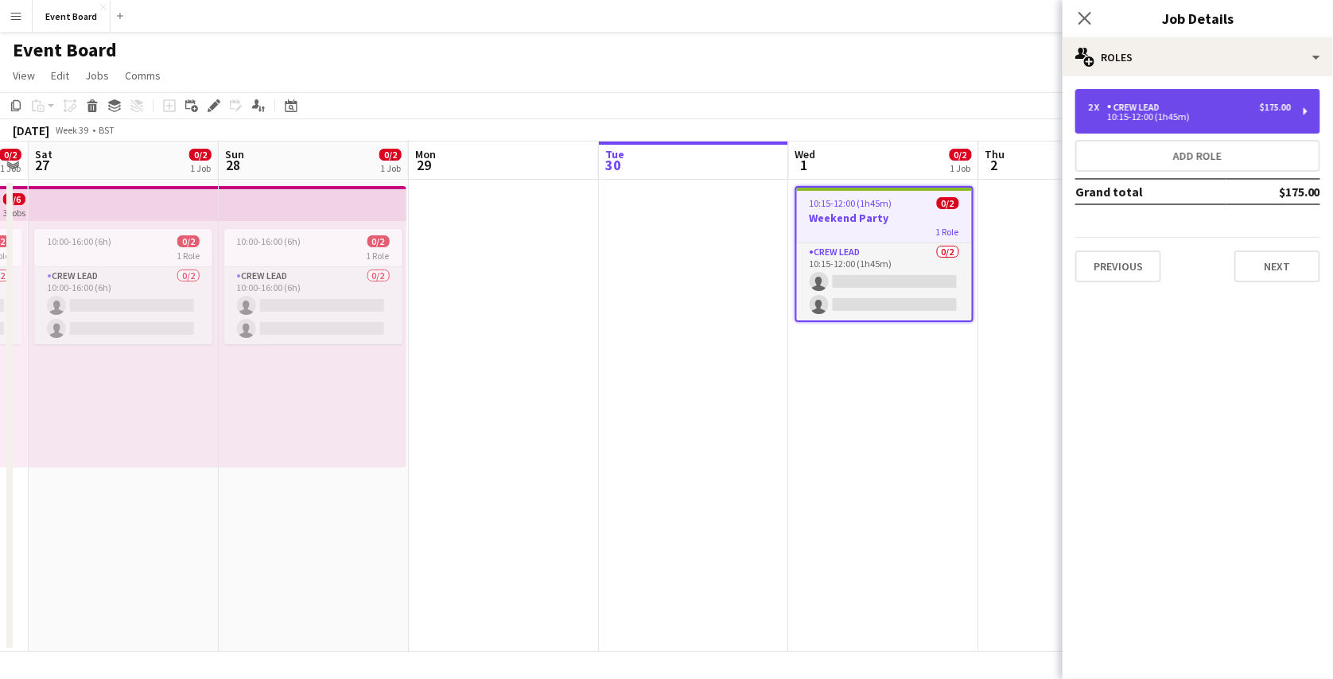
click at [1178, 116] on div "10:15-12:00 (1h45m)" at bounding box center [1189, 117] width 203 height 8
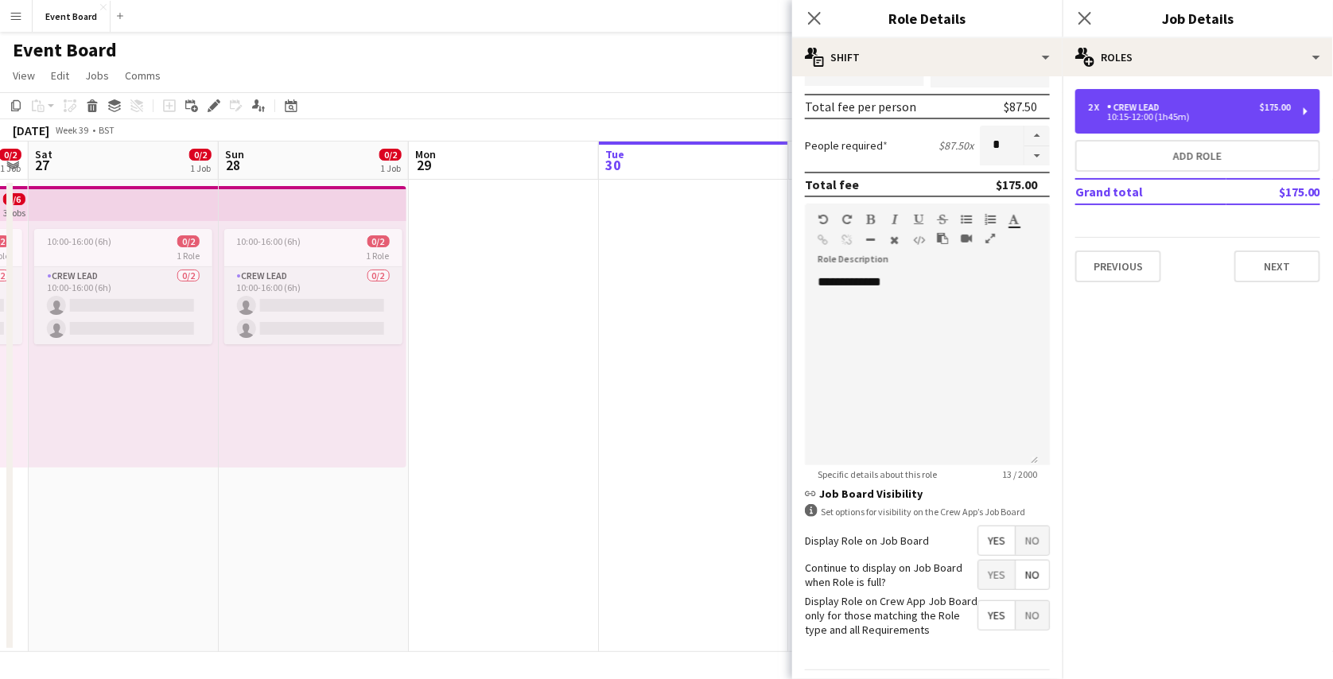
scroll to position [395, 0]
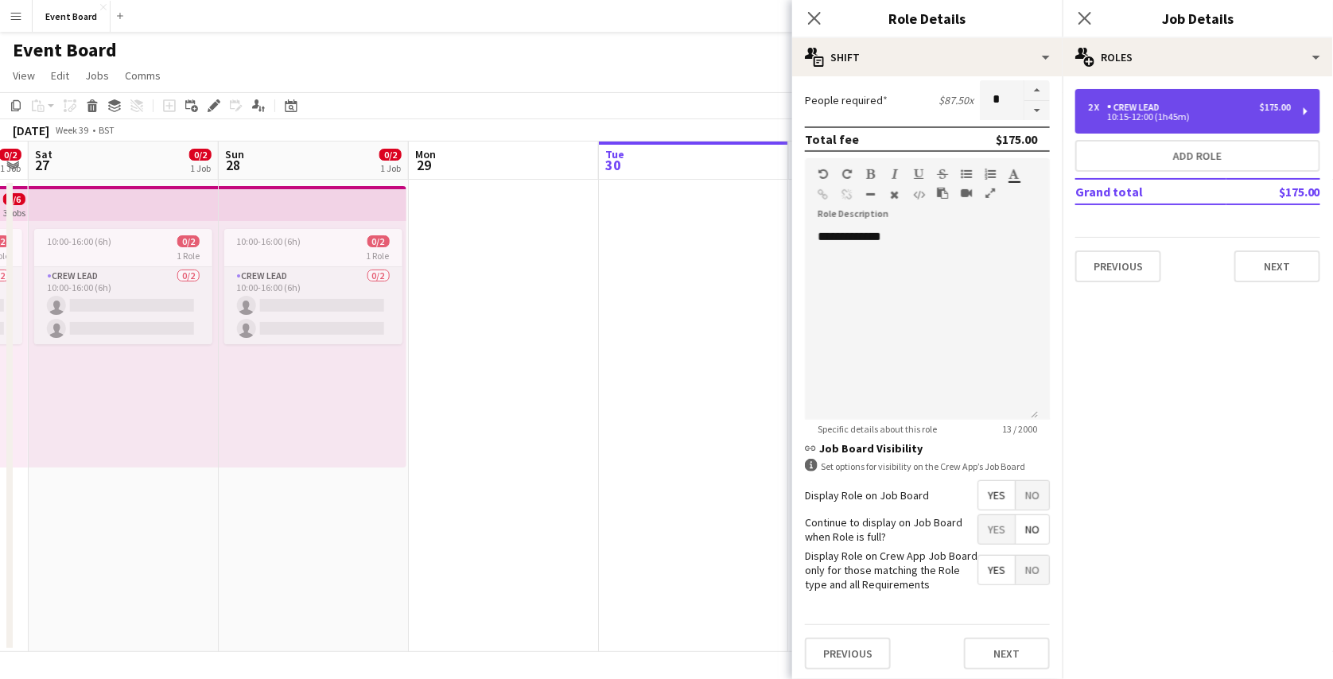
click at [1197, 114] on div "10:15-12:00 (1h45m)" at bounding box center [1189, 117] width 203 height 8
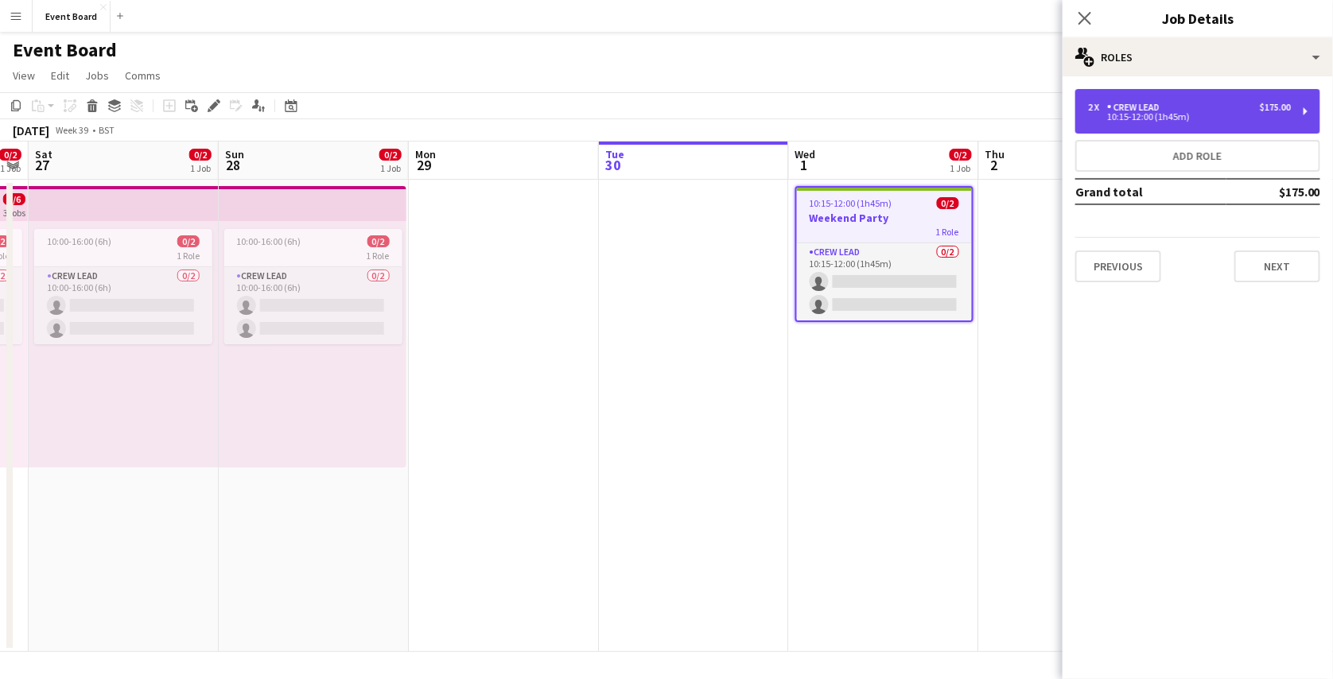
click at [1197, 114] on div "10:15-12:00 (1h45m)" at bounding box center [1189, 117] width 203 height 8
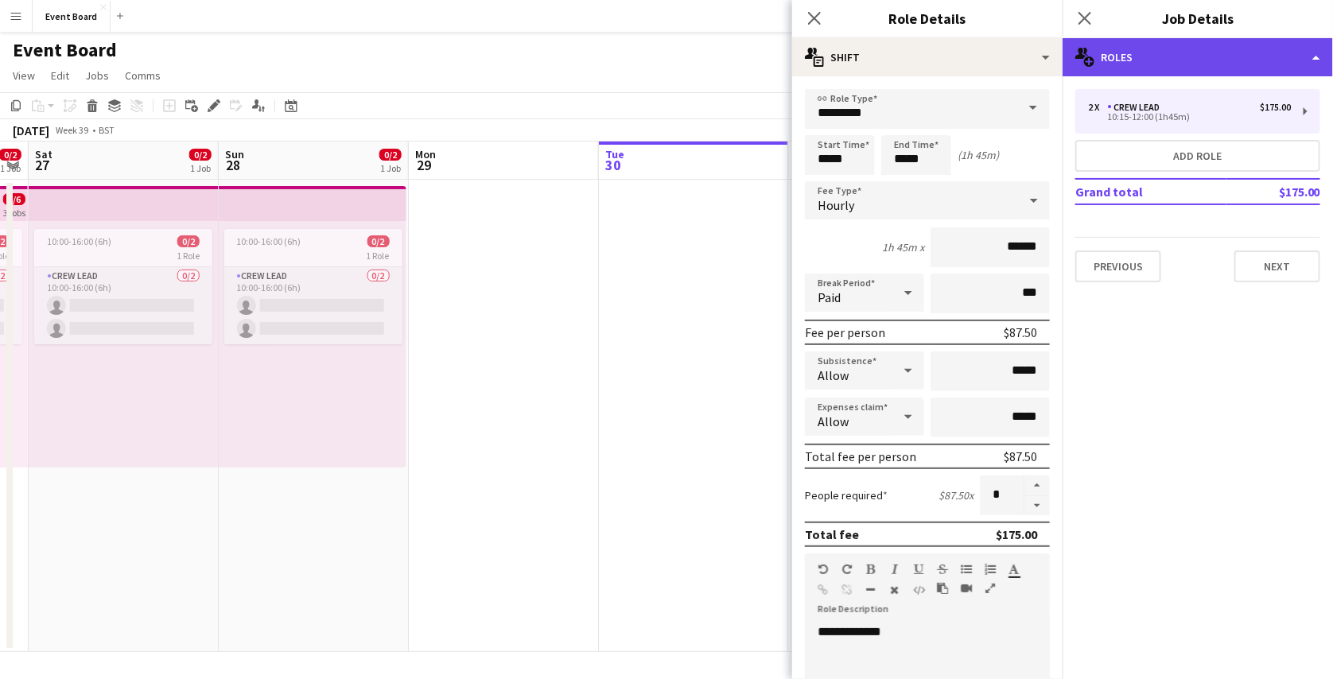
click at [1150, 68] on div "multiple-users-add Roles" at bounding box center [1197, 57] width 270 height 38
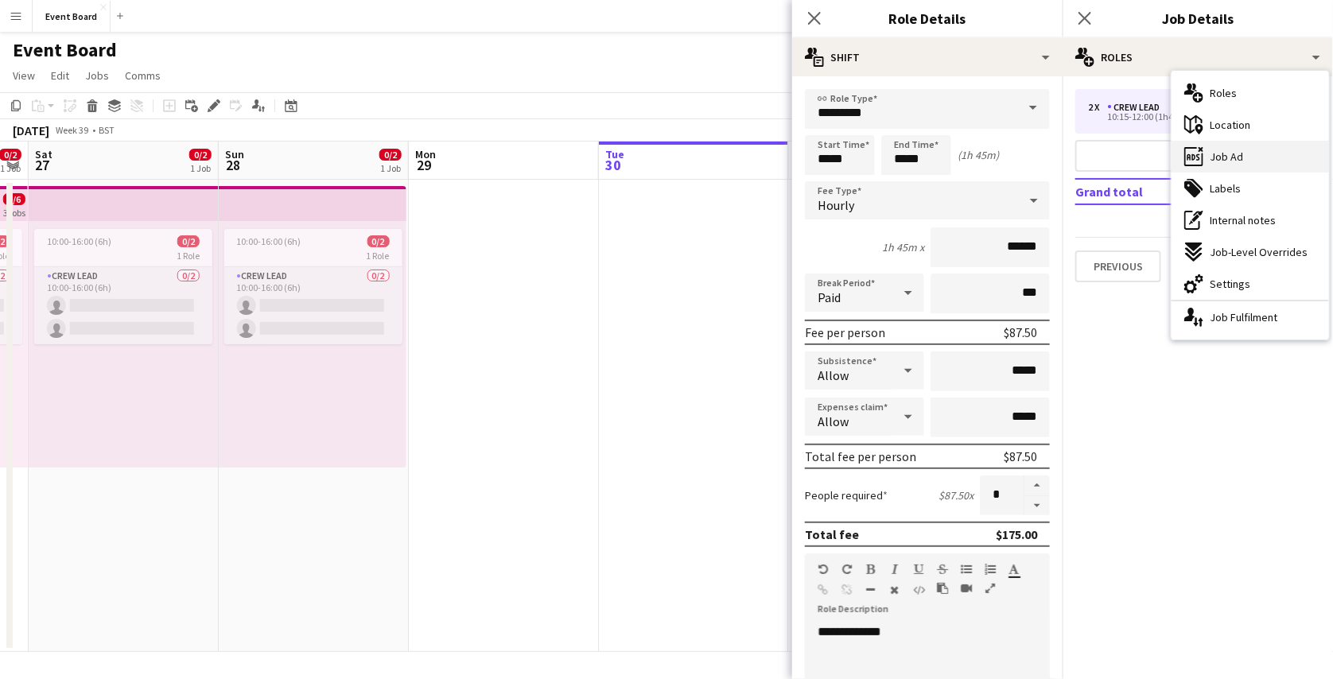
click at [1232, 142] on div "ads-window Job Ad" at bounding box center [1249, 157] width 157 height 32
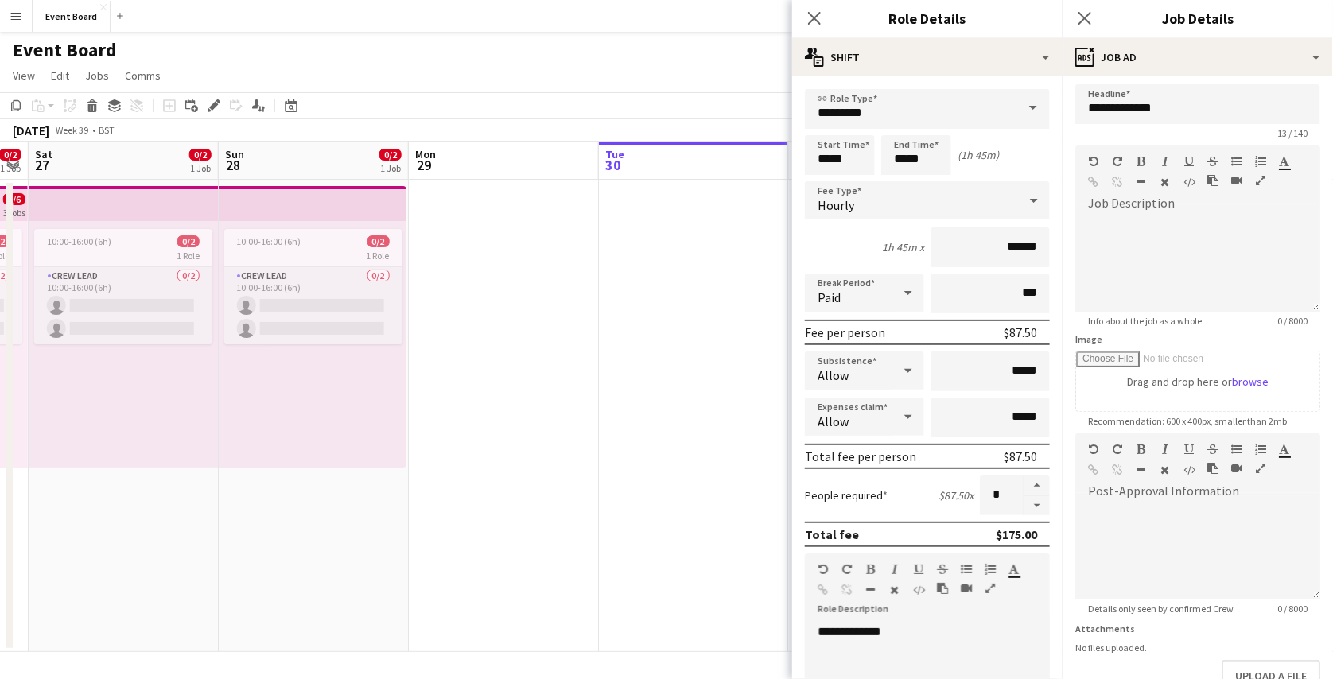
scroll to position [0, 0]
click at [819, 20] on icon "Close pop-in" at bounding box center [813, 17] width 15 height 15
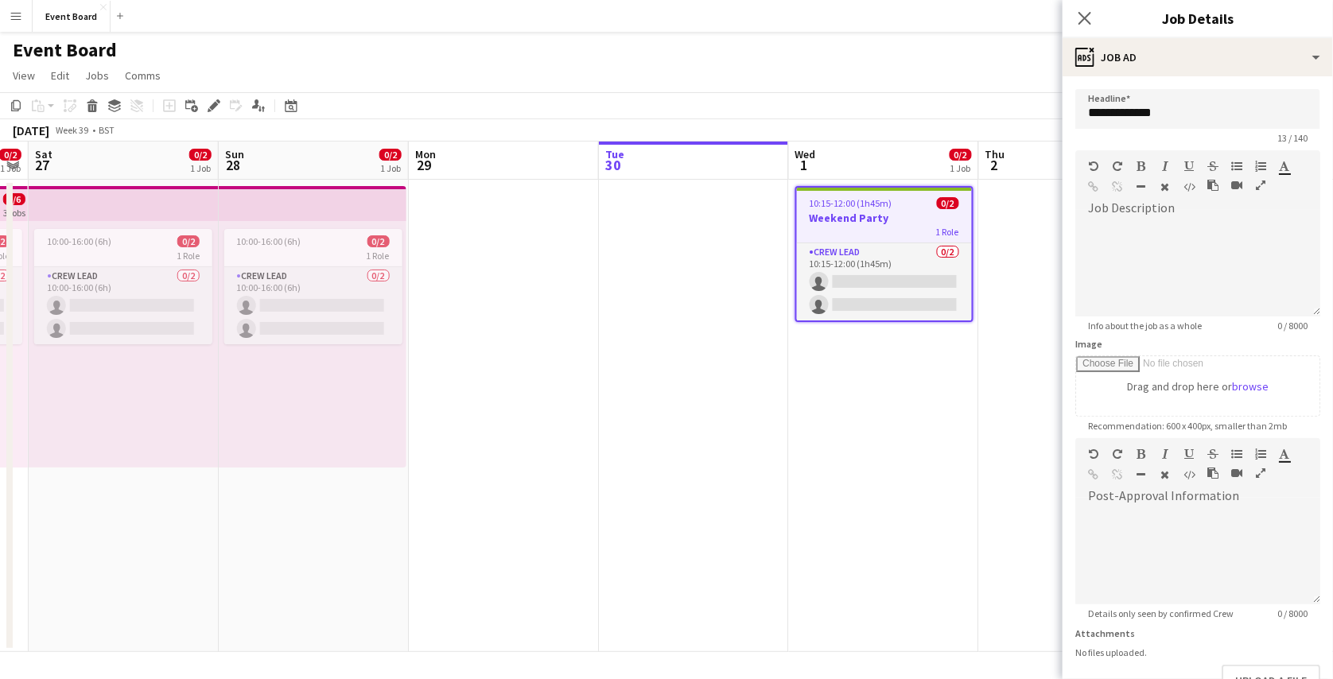
click at [268, 111] on div "Date picker SEP 2025 SEP 2025 Monday M Tuesday T Wednesday W Thursday T Friday …" at bounding box center [286, 105] width 36 height 19
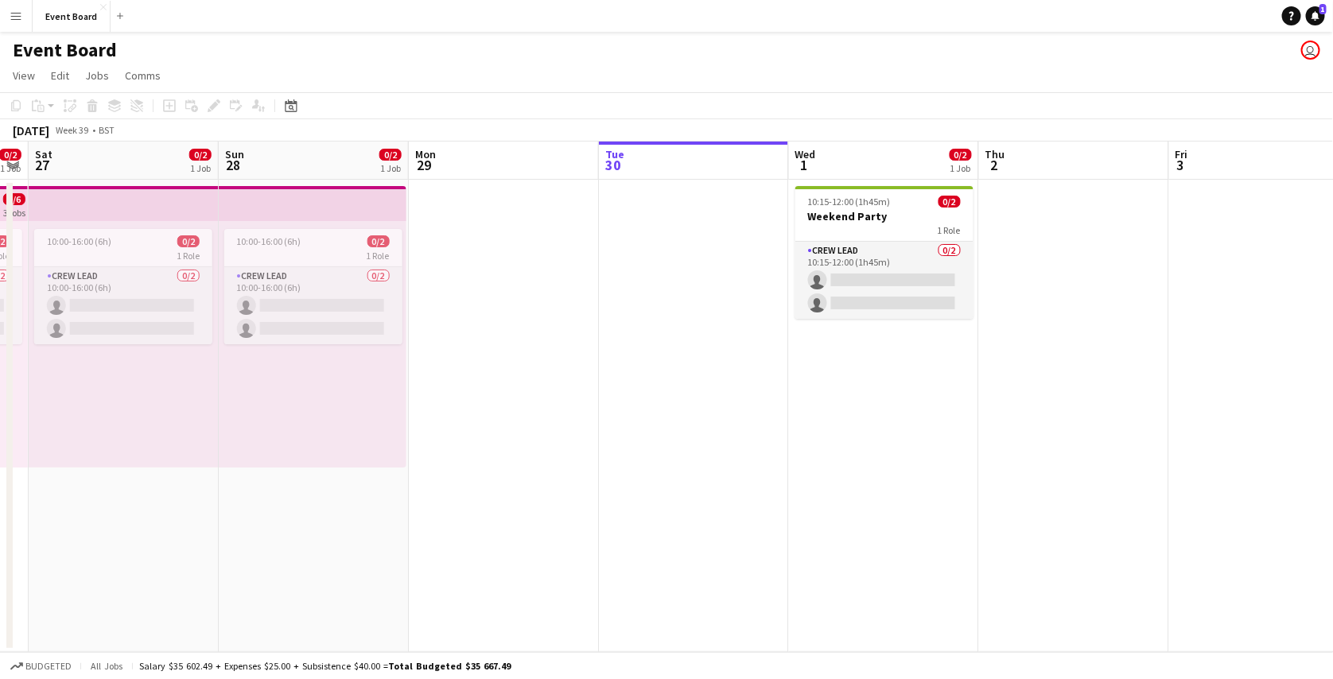
click at [258, 99] on div "Add job Add linked Job Edit Edit linked Job Applicants" at bounding box center [207, 105] width 122 height 19
click at [879, 214] on h3 "Weekend Party" at bounding box center [884, 216] width 178 height 14
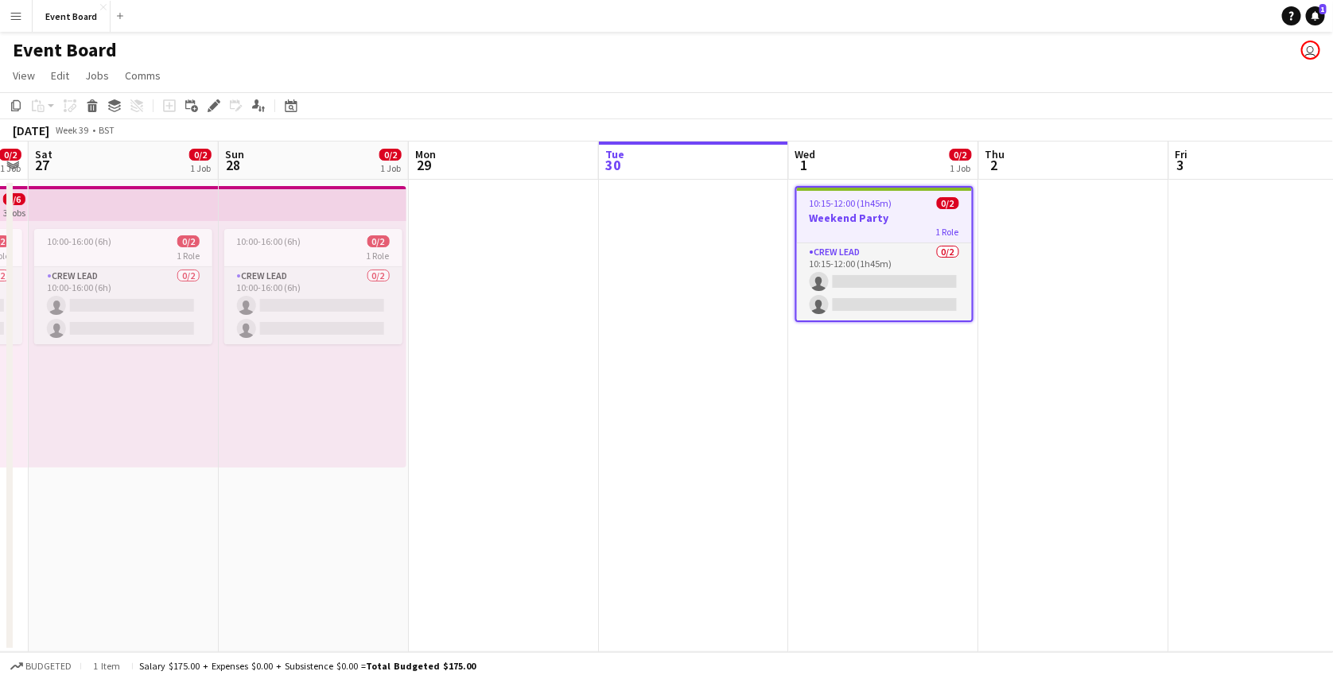
click at [268, 111] on div "Date picker SEP 2025 SEP 2025 Monday M Tuesday T Wednesday W Thursday T Friday …" at bounding box center [286, 105] width 36 height 19
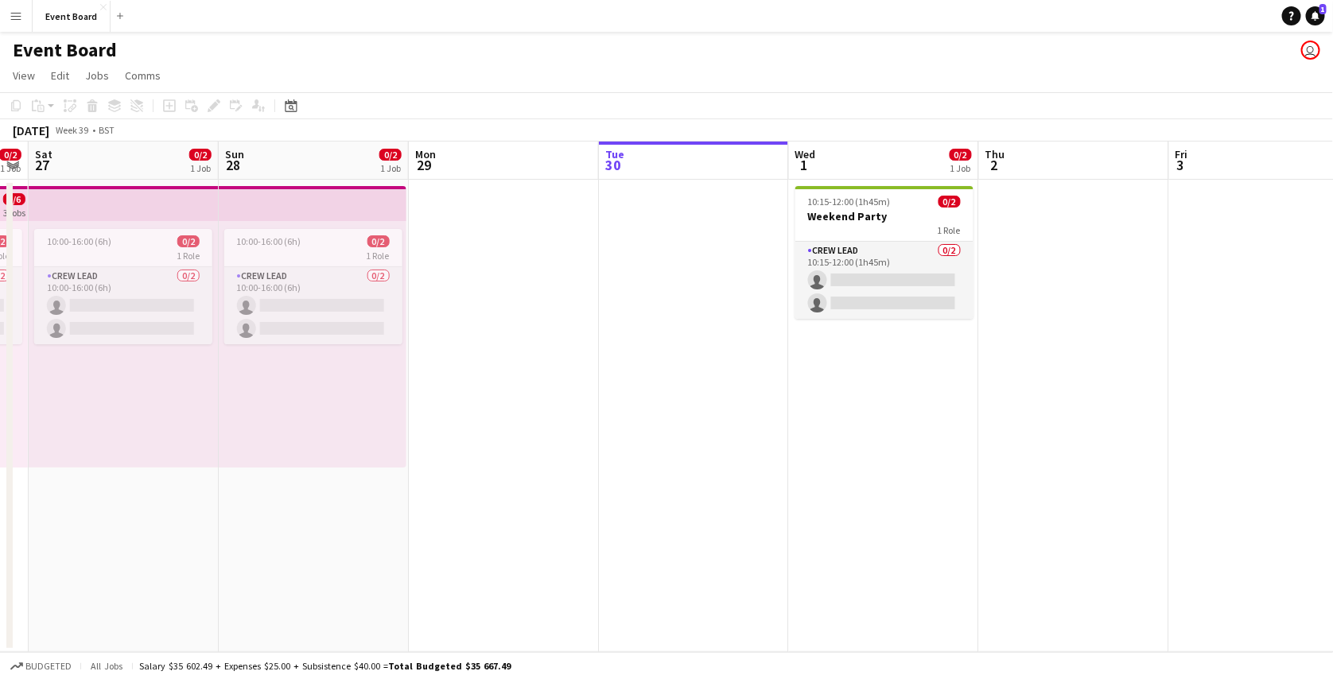
click at [268, 111] on div "Date picker SEP 2025 SEP 2025 Monday M Tuesday T Wednesday W Thursday T Friday …" at bounding box center [286, 105] width 36 height 19
click at [886, 205] on span "10:15-12:00 (1h45m)" at bounding box center [849, 202] width 83 height 12
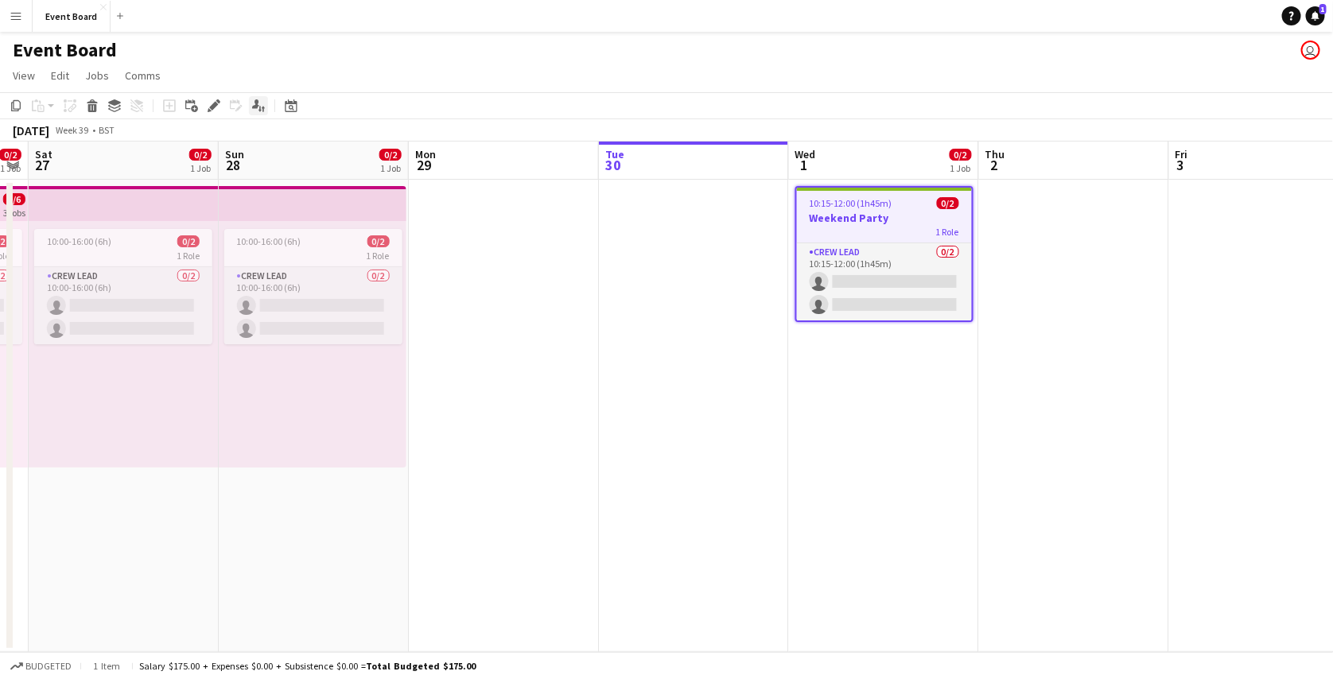
click at [266, 99] on div "Applicants" at bounding box center [258, 105] width 19 height 19
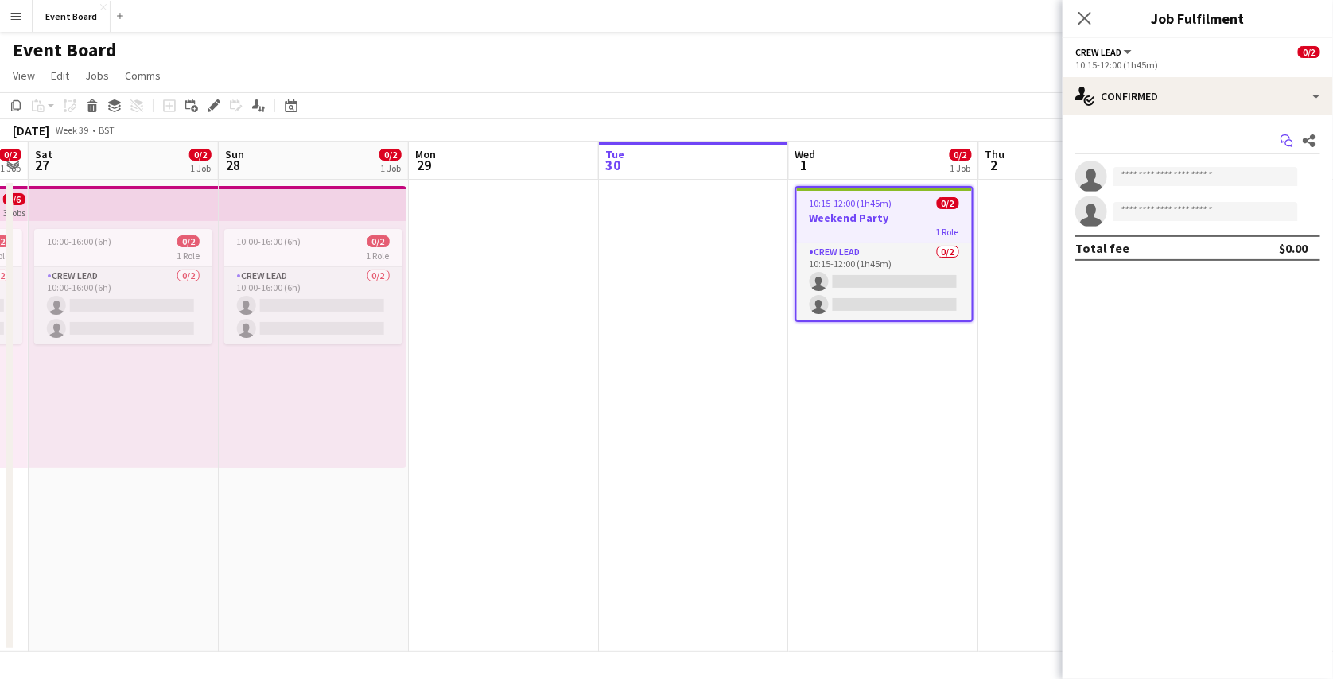
click at [1287, 135] on icon at bounding box center [1285, 138] width 10 height 9
click at [1308, 137] on icon "Share" at bounding box center [1308, 140] width 13 height 13
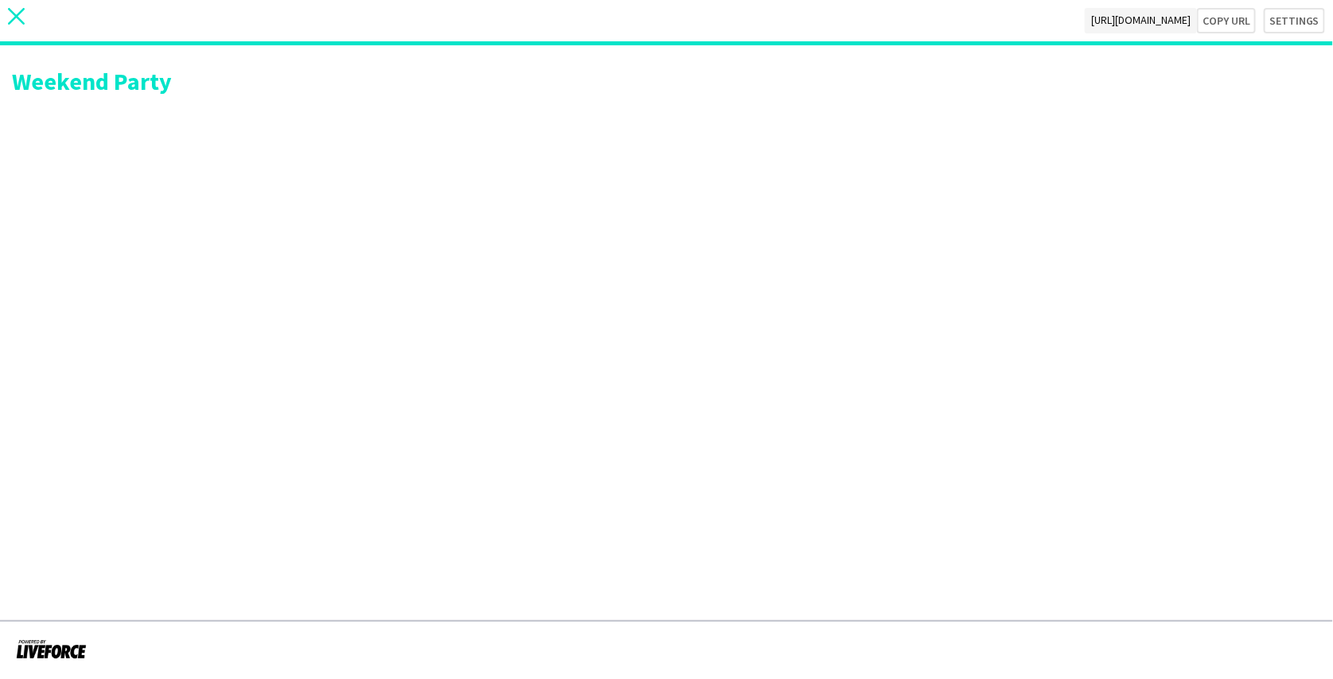
click at [21, 20] on icon at bounding box center [16, 16] width 17 height 17
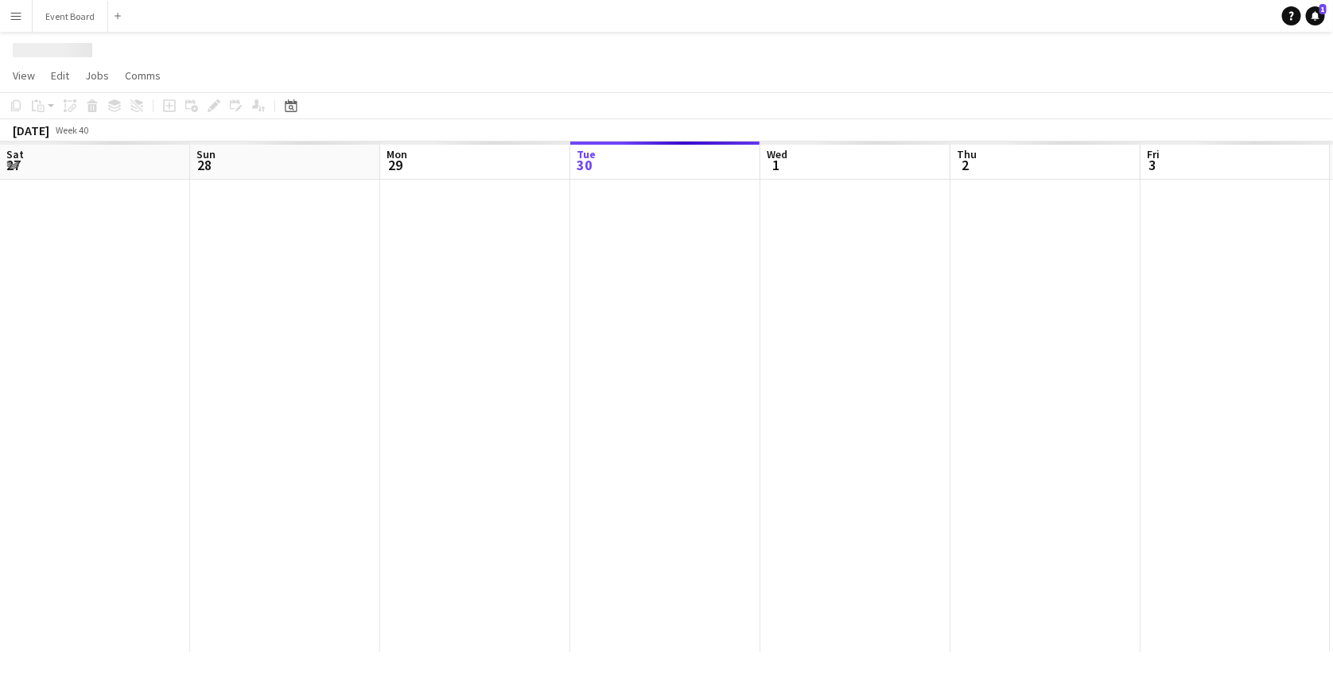
scroll to position [0, 380]
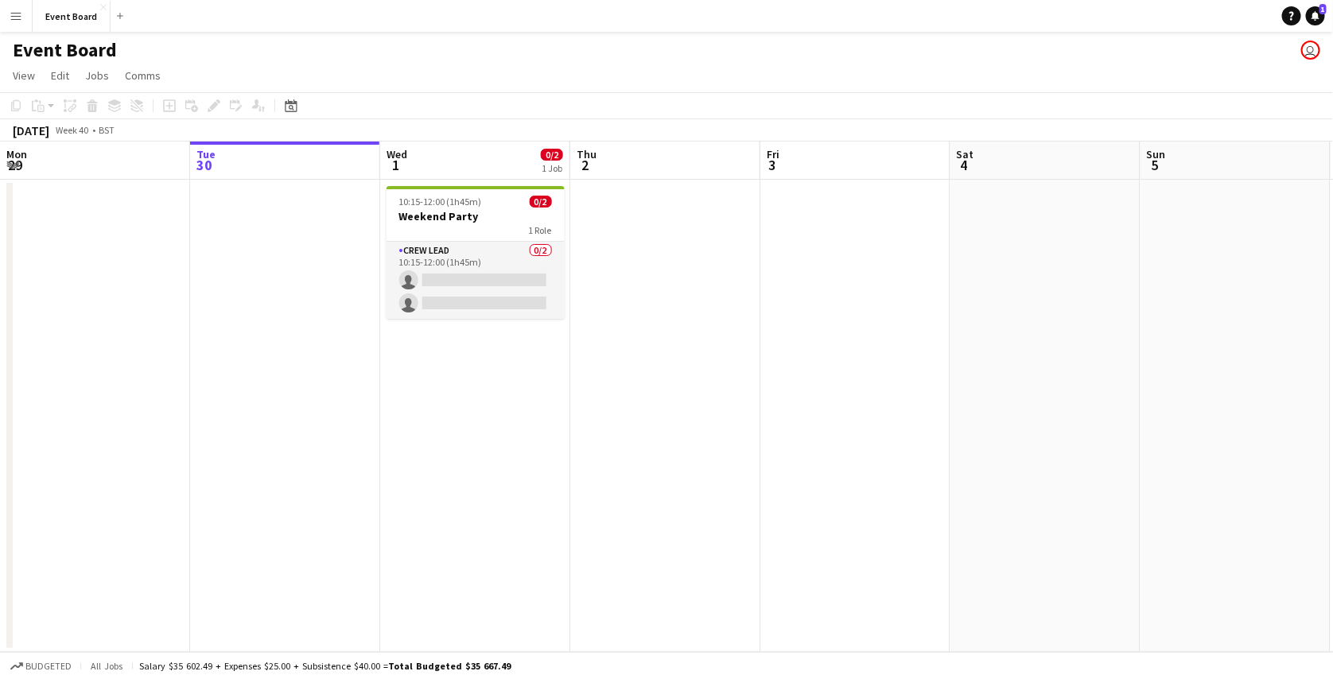
click at [21, 20] on app-icon "Menu" at bounding box center [16, 16] width 13 height 13
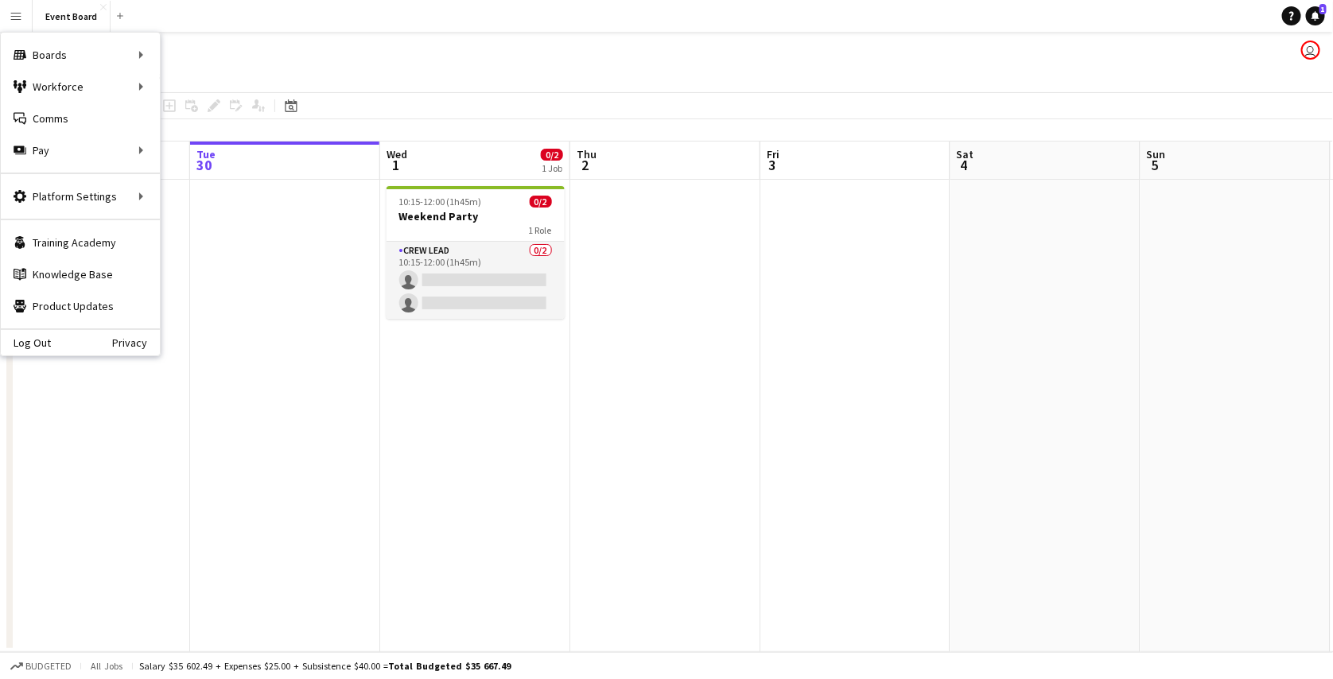
click at [352, 61] on div "Event Board user" at bounding box center [666, 47] width 1333 height 30
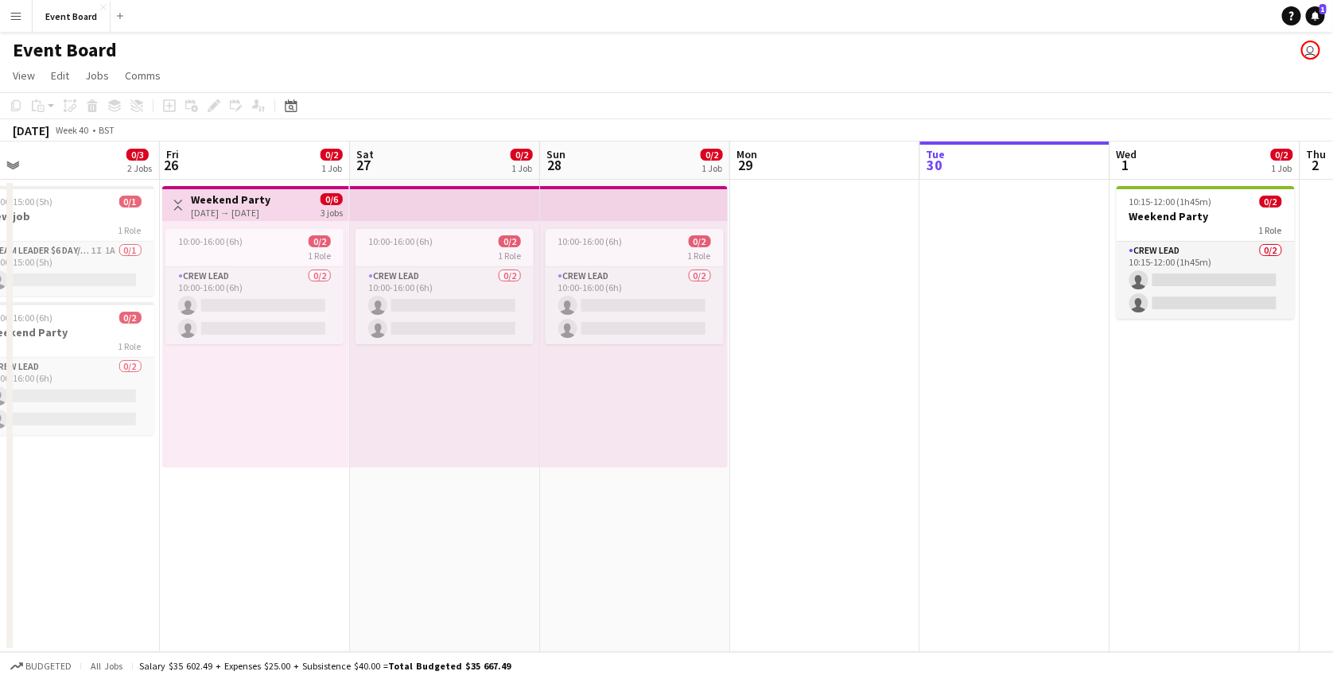
scroll to position [0, 378]
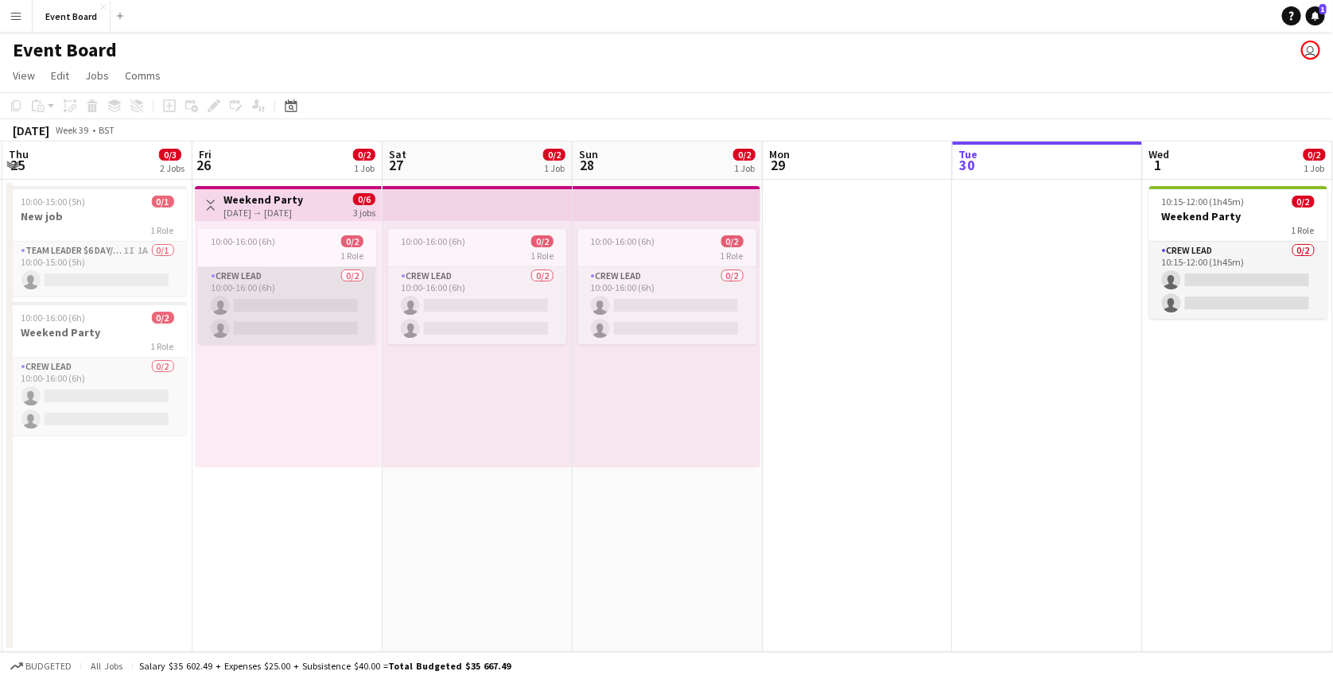
click at [253, 274] on app-card-role "Crew Lead 0/2 10:00-16:00 (6h) single-neutral-actions single-neutral-actions" at bounding box center [287, 305] width 178 height 77
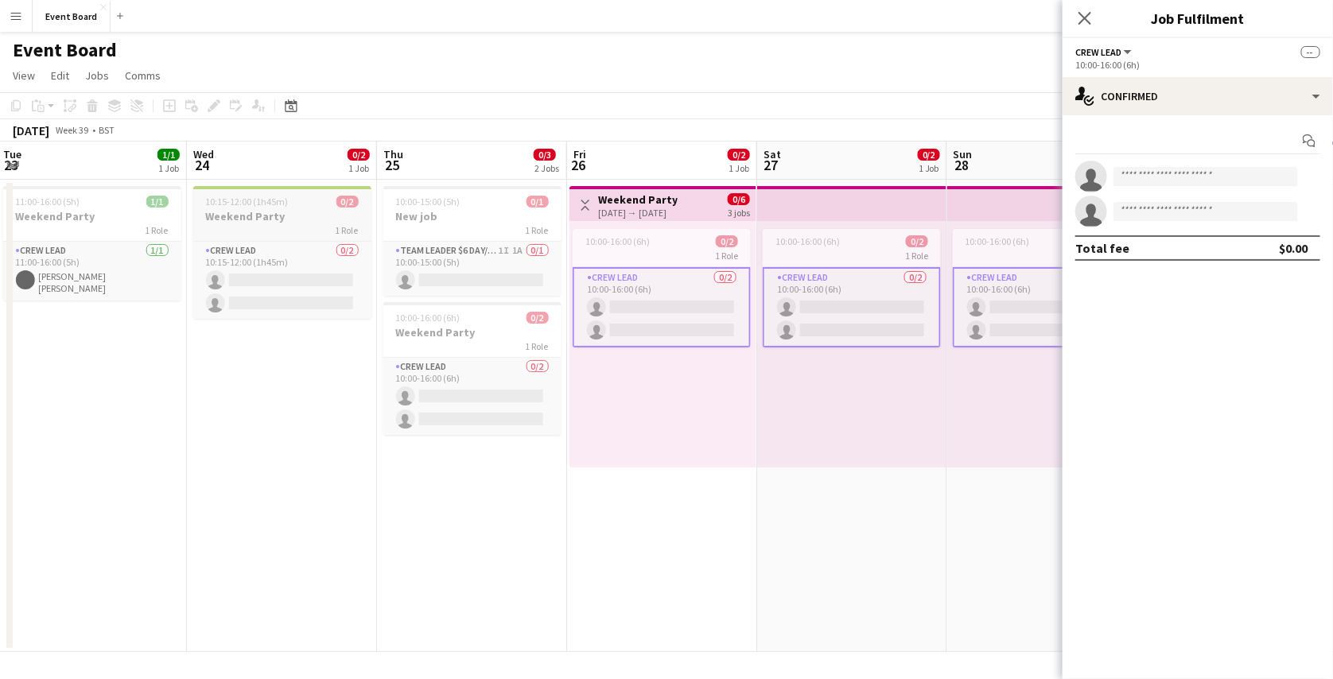
scroll to position [0, 382]
click at [318, 209] on h3 "Weekend Party" at bounding box center [284, 216] width 178 height 14
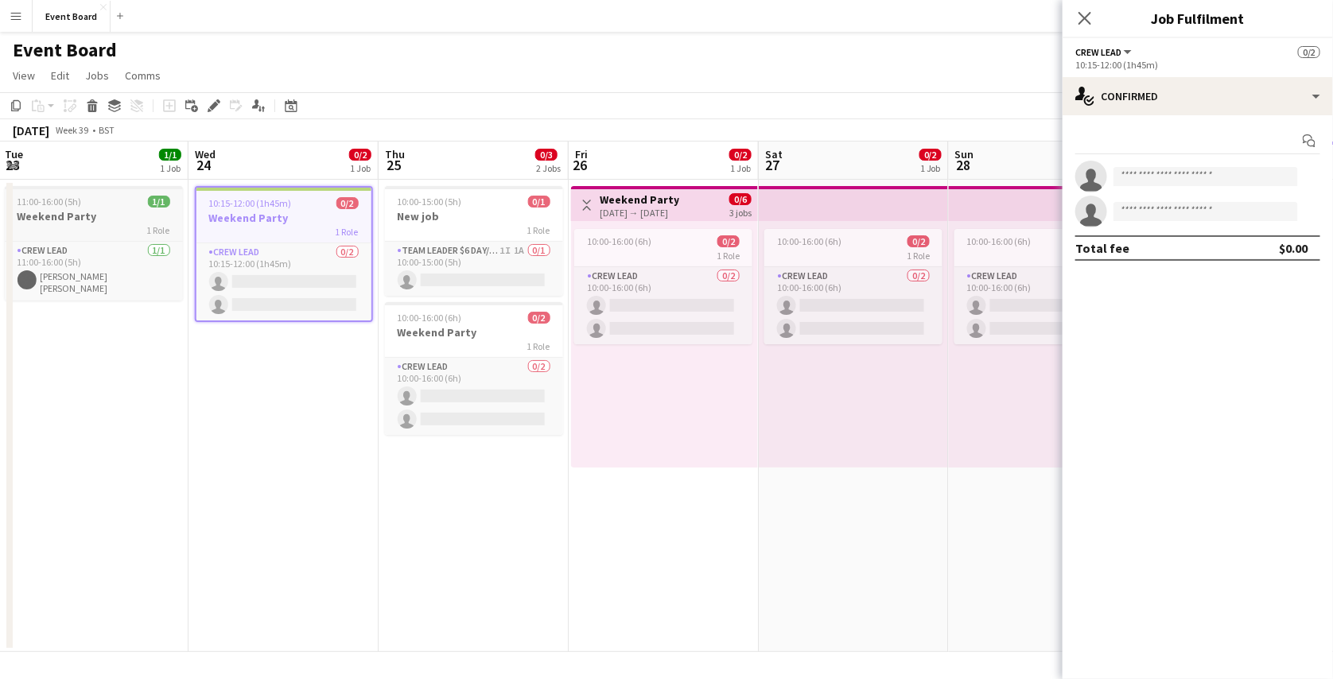
click at [126, 192] on app-job-card "11:00-16:00 (5h) 1/1 Weekend Party 1 Role Crew Lead 1/1 11:00-16:00 (5h) Mary J…" at bounding box center [94, 243] width 178 height 114
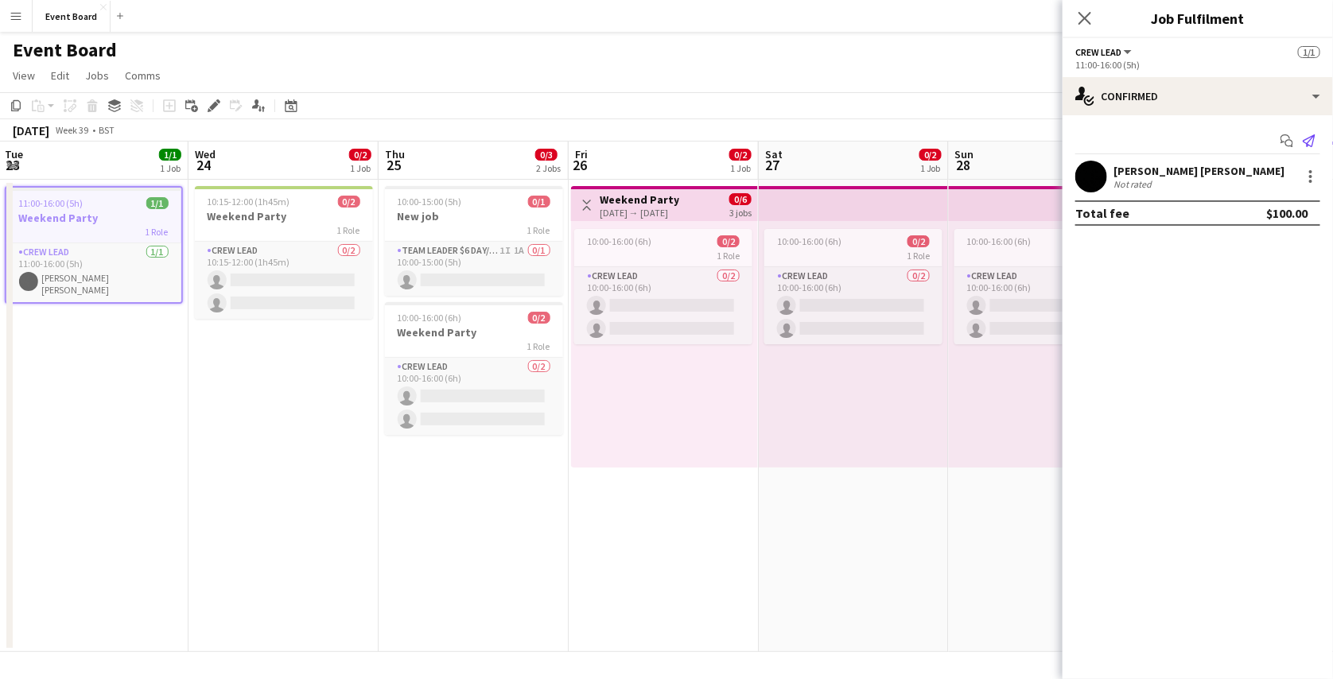
click at [1314, 143] on icon "Send notification" at bounding box center [1308, 140] width 13 height 13
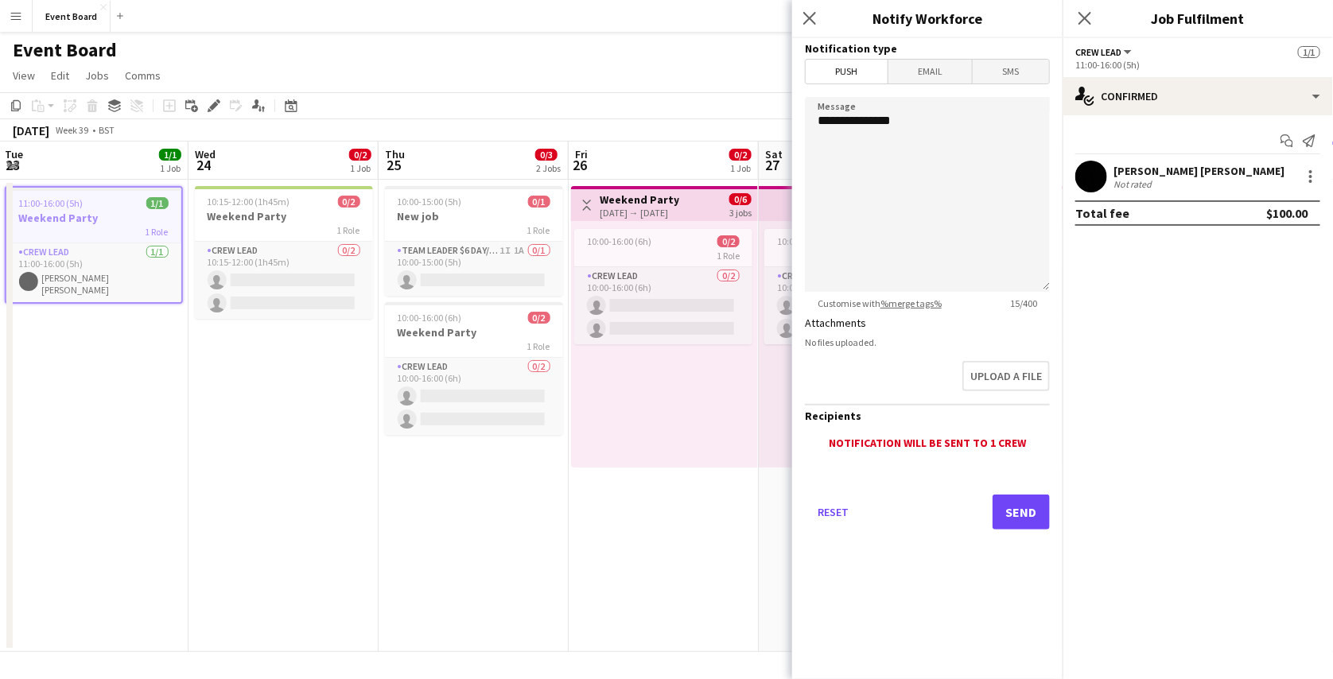
click at [868, 74] on span "Push" at bounding box center [846, 72] width 82 height 24
click at [905, 74] on span "Email" at bounding box center [930, 72] width 84 height 24
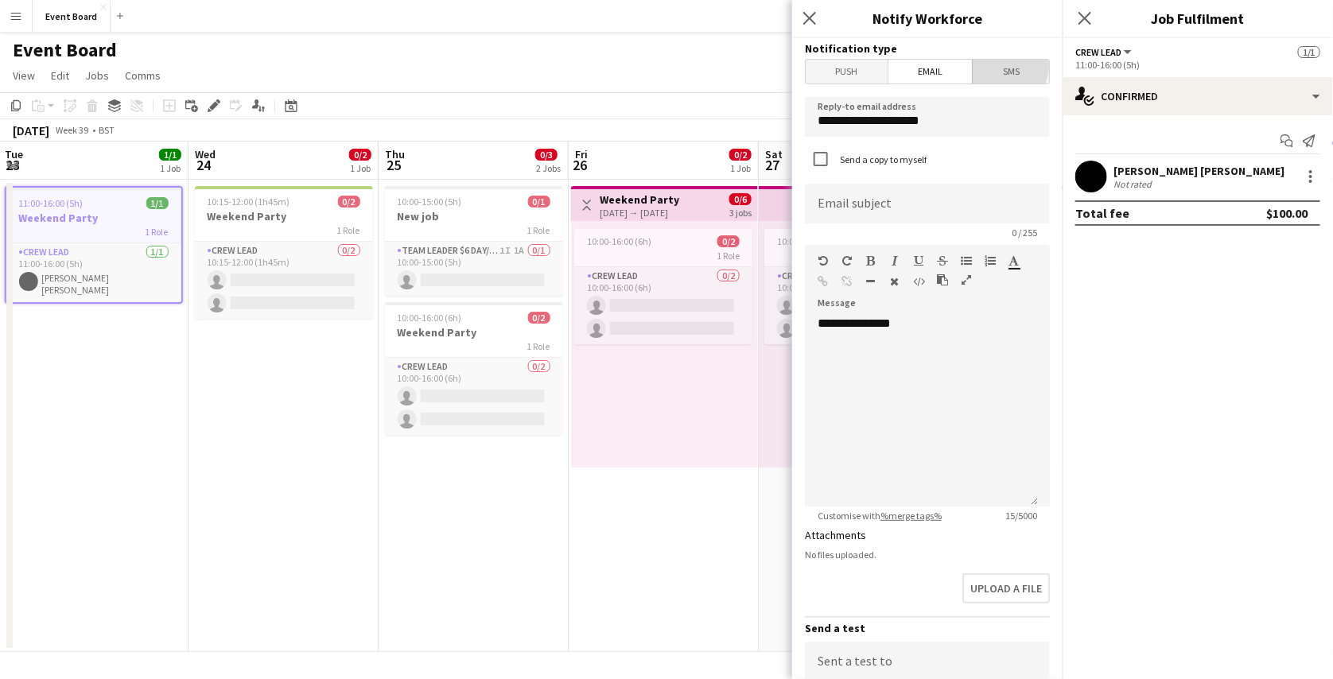
click at [997, 65] on span "SMS" at bounding box center [1010, 72] width 76 height 24
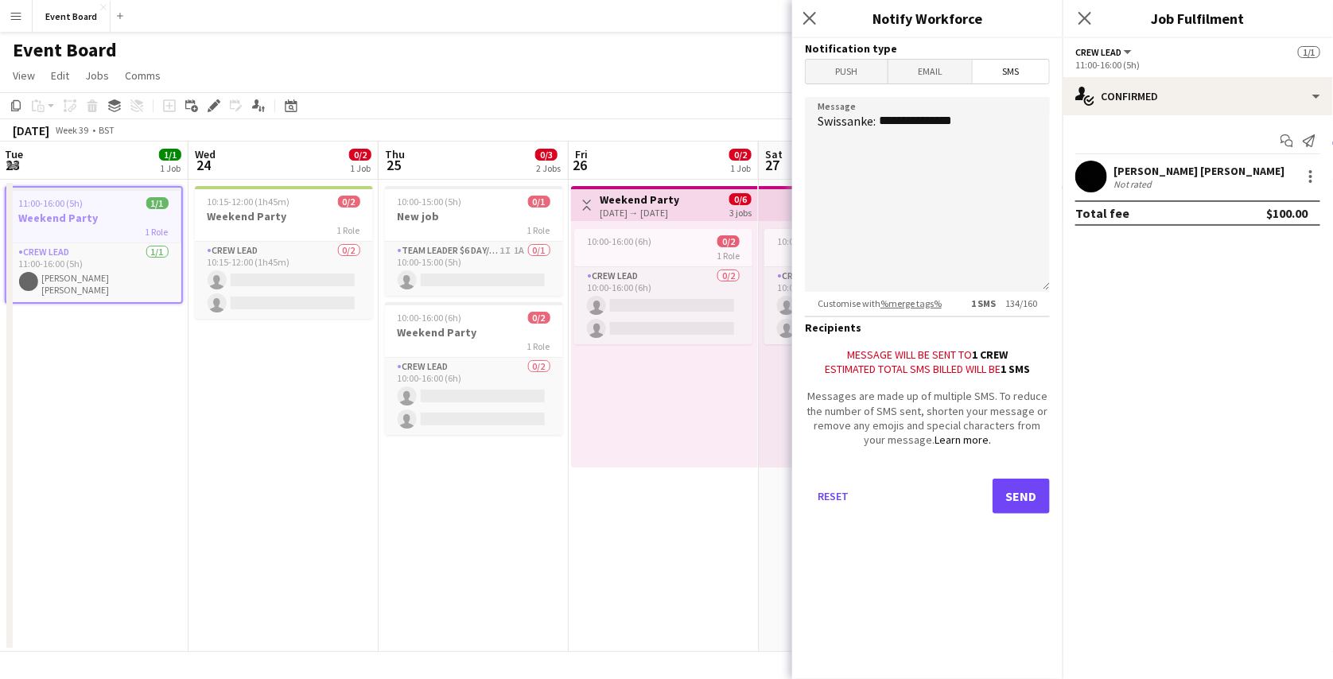
click at [935, 69] on span "Email" at bounding box center [930, 72] width 84 height 24
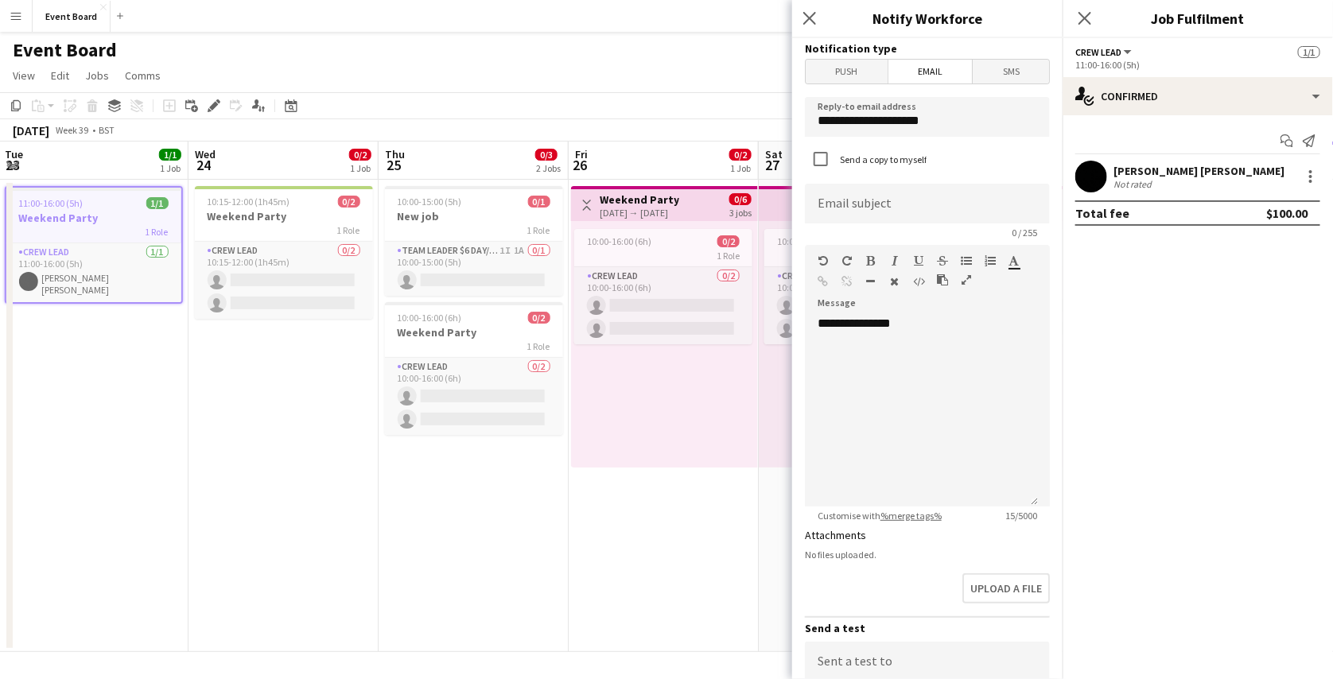
click at [15, 14] on app-icon "Menu" at bounding box center [16, 16] width 13 height 13
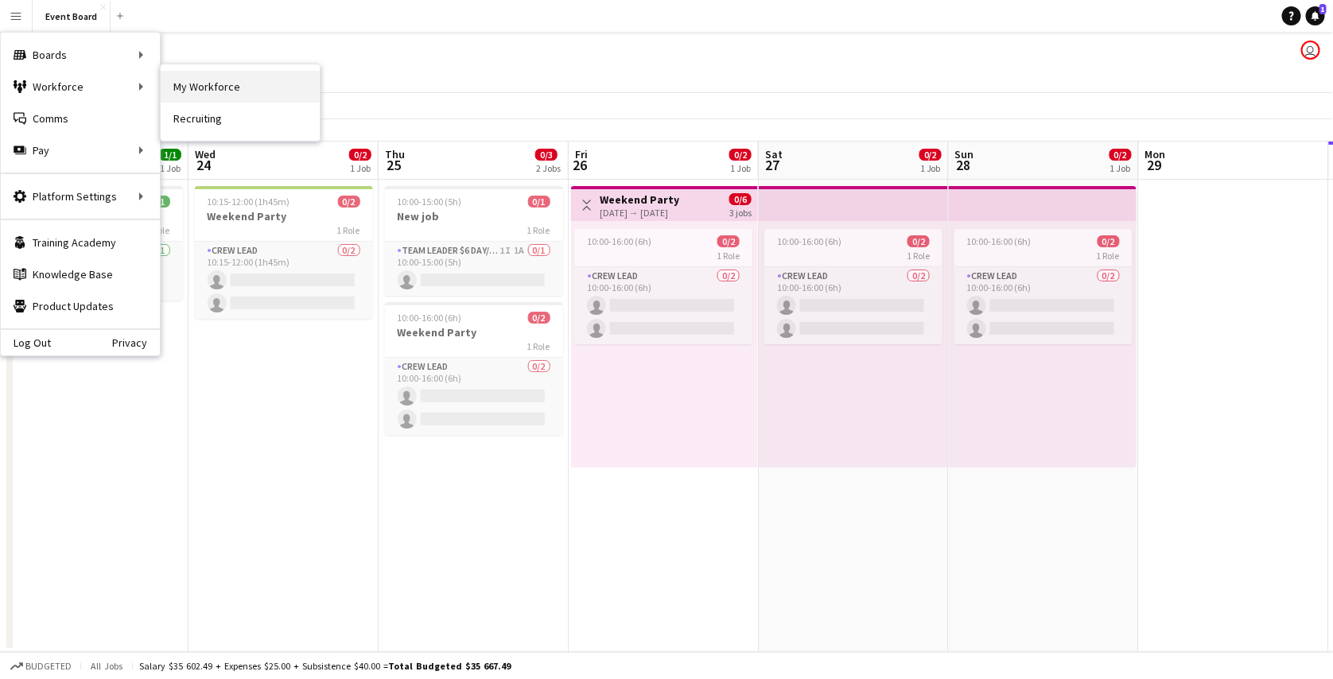
click at [198, 82] on link "My Workforce" at bounding box center [240, 87] width 159 height 32
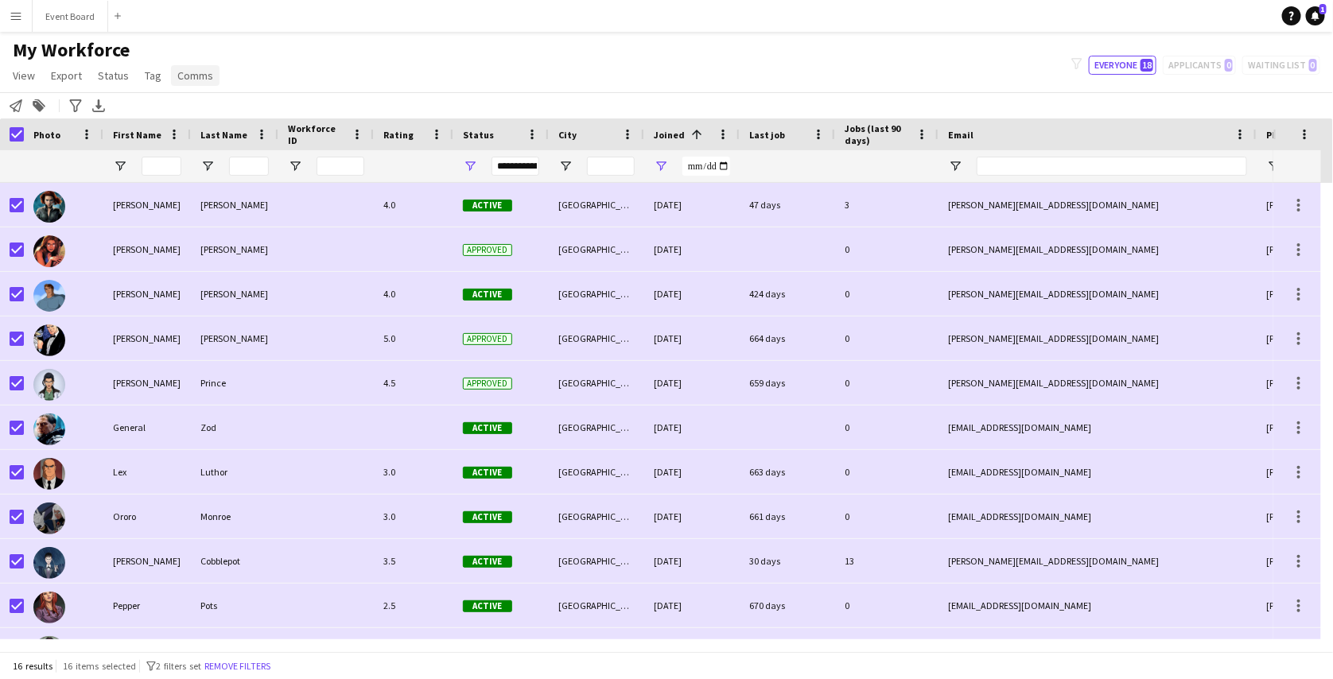
click at [184, 80] on span "Comms" at bounding box center [195, 75] width 36 height 14
click at [224, 103] on span "Send notification" at bounding box center [221, 110] width 81 height 14
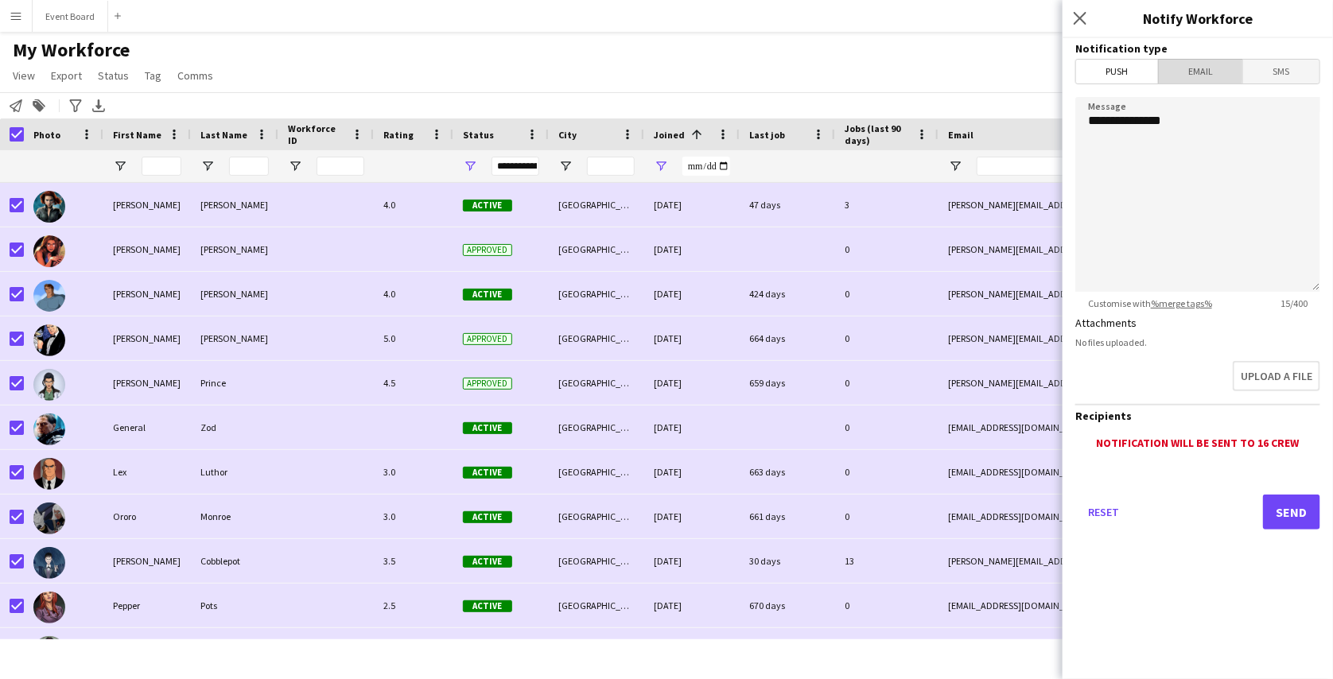
click at [1182, 66] on span "Email" at bounding box center [1201, 72] width 84 height 24
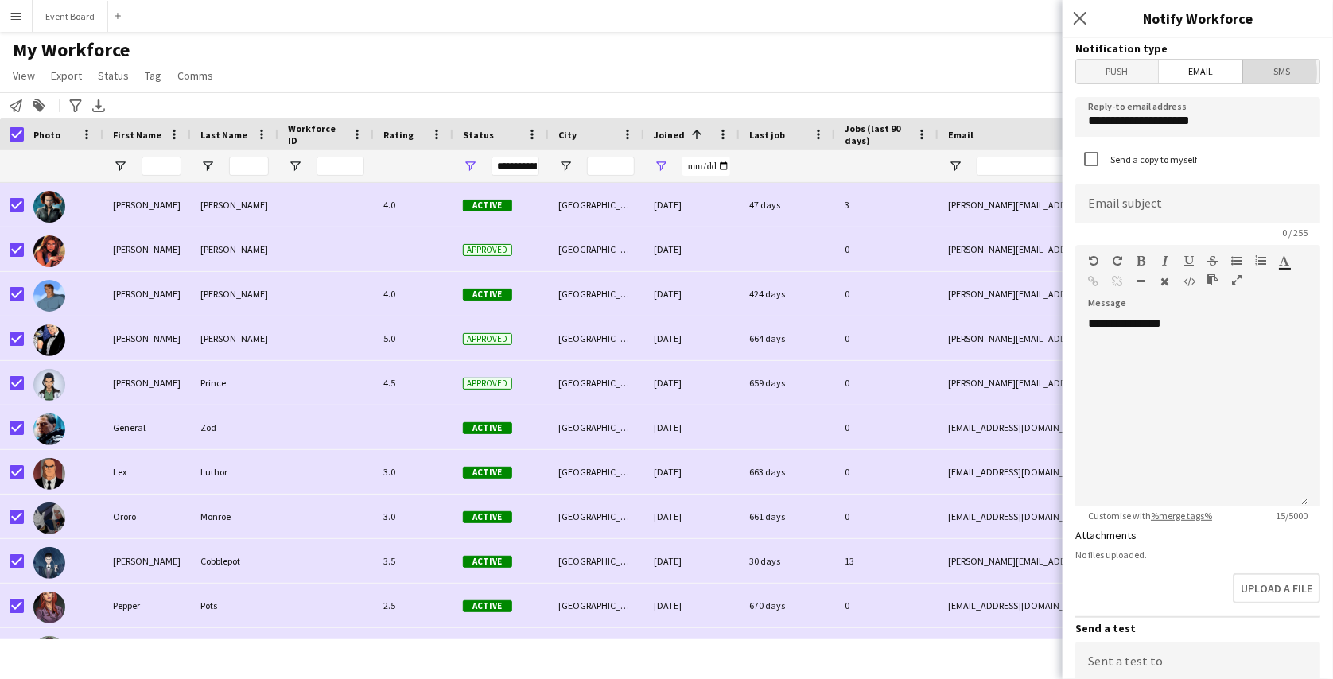
click at [1255, 72] on span "SMS" at bounding box center [1281, 72] width 76 height 24
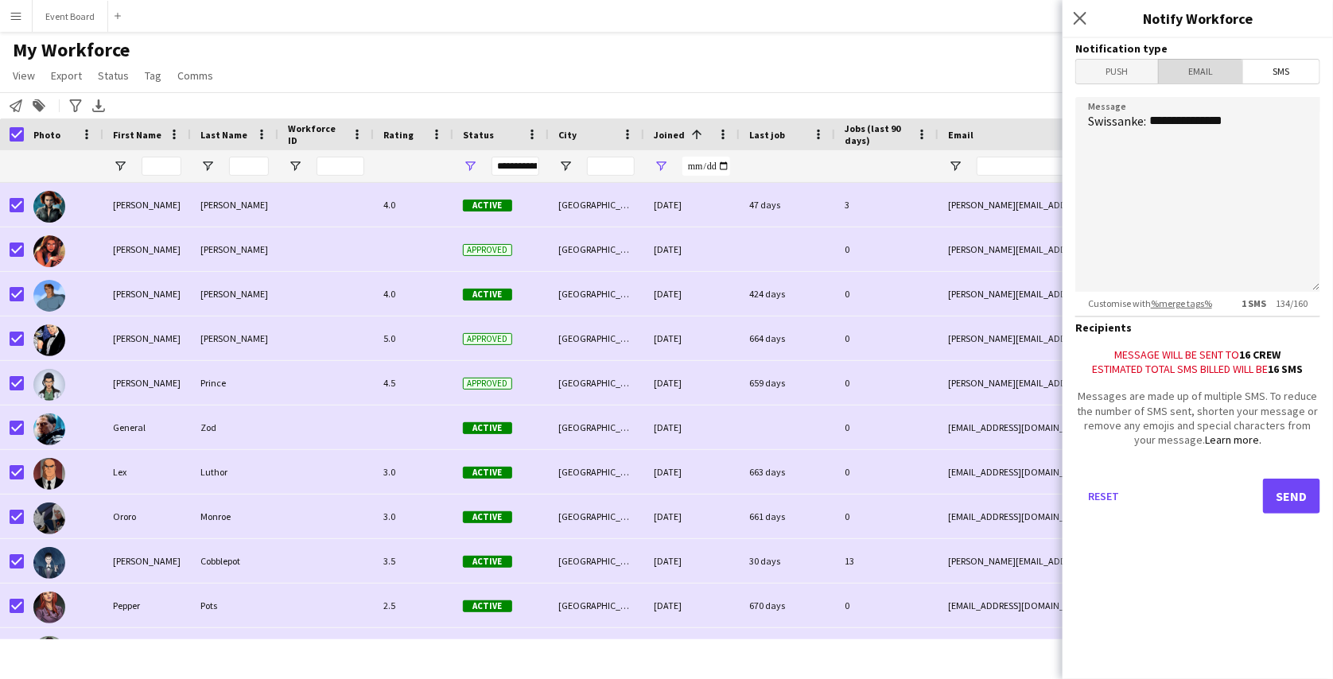
click at [1198, 73] on span "Email" at bounding box center [1201, 72] width 84 height 24
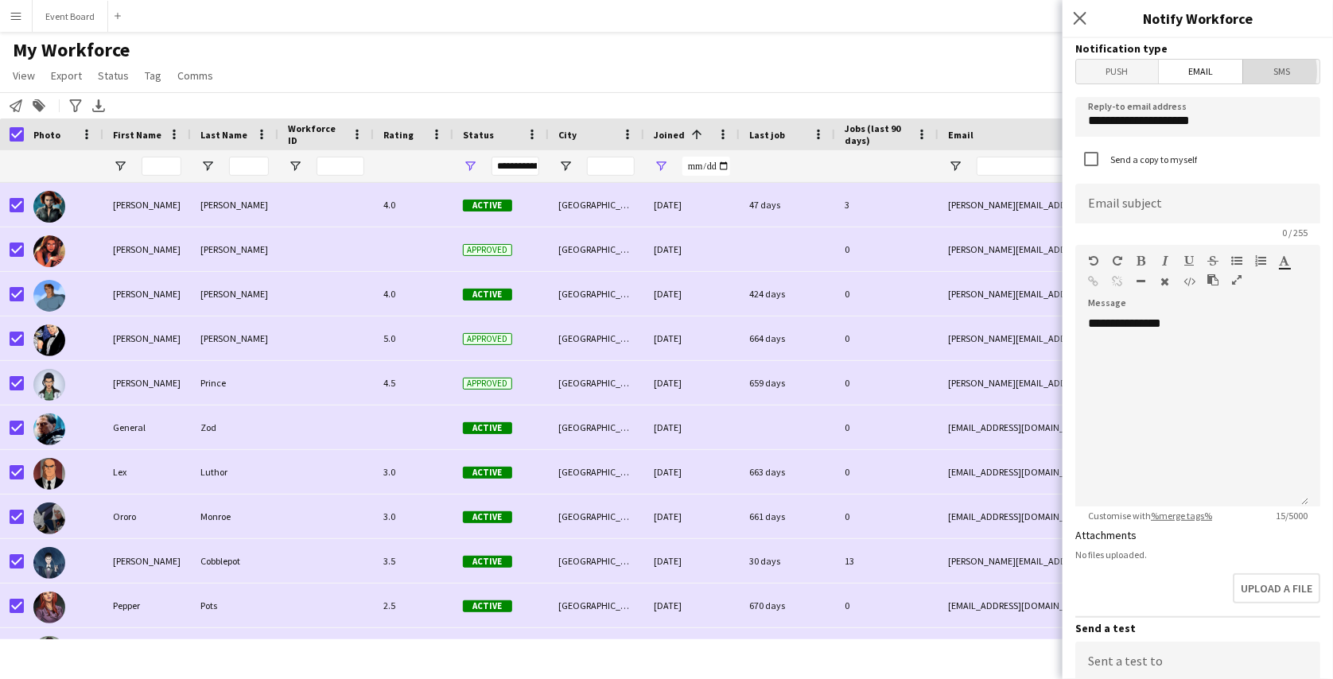
click at [1249, 71] on span "SMS" at bounding box center [1281, 72] width 76 height 24
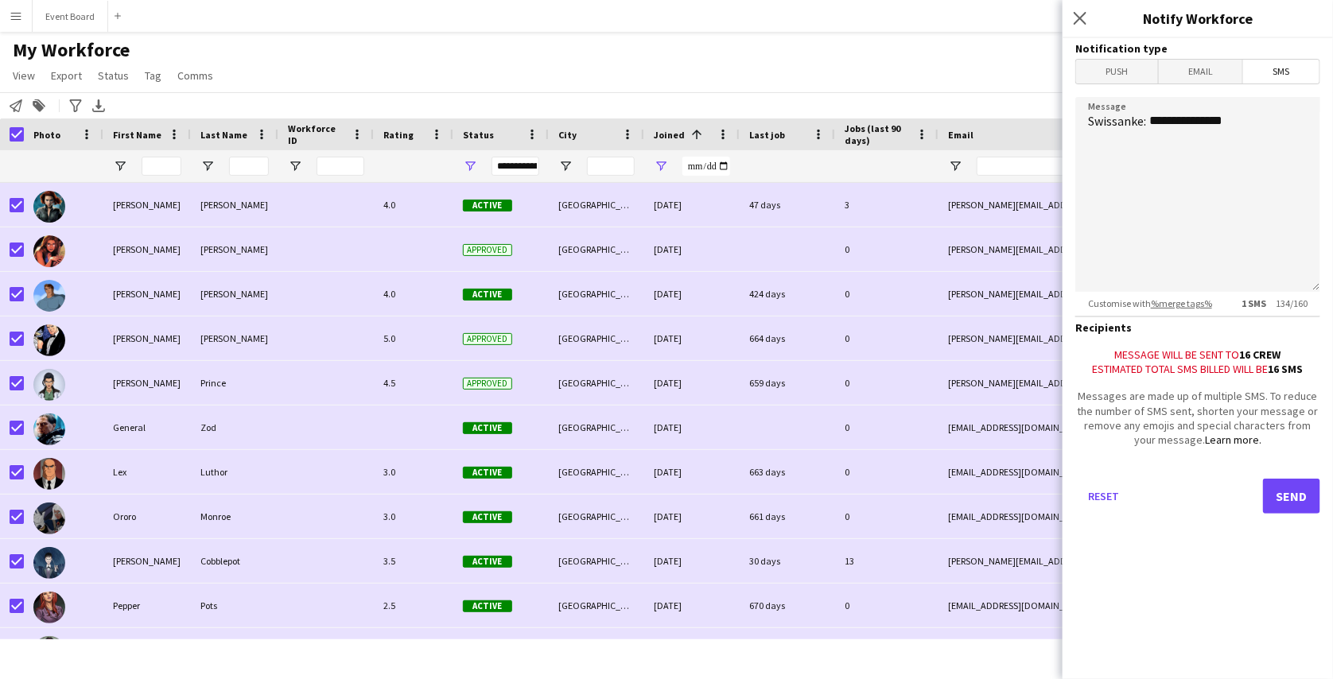
click at [1207, 71] on span "Email" at bounding box center [1201, 72] width 84 height 24
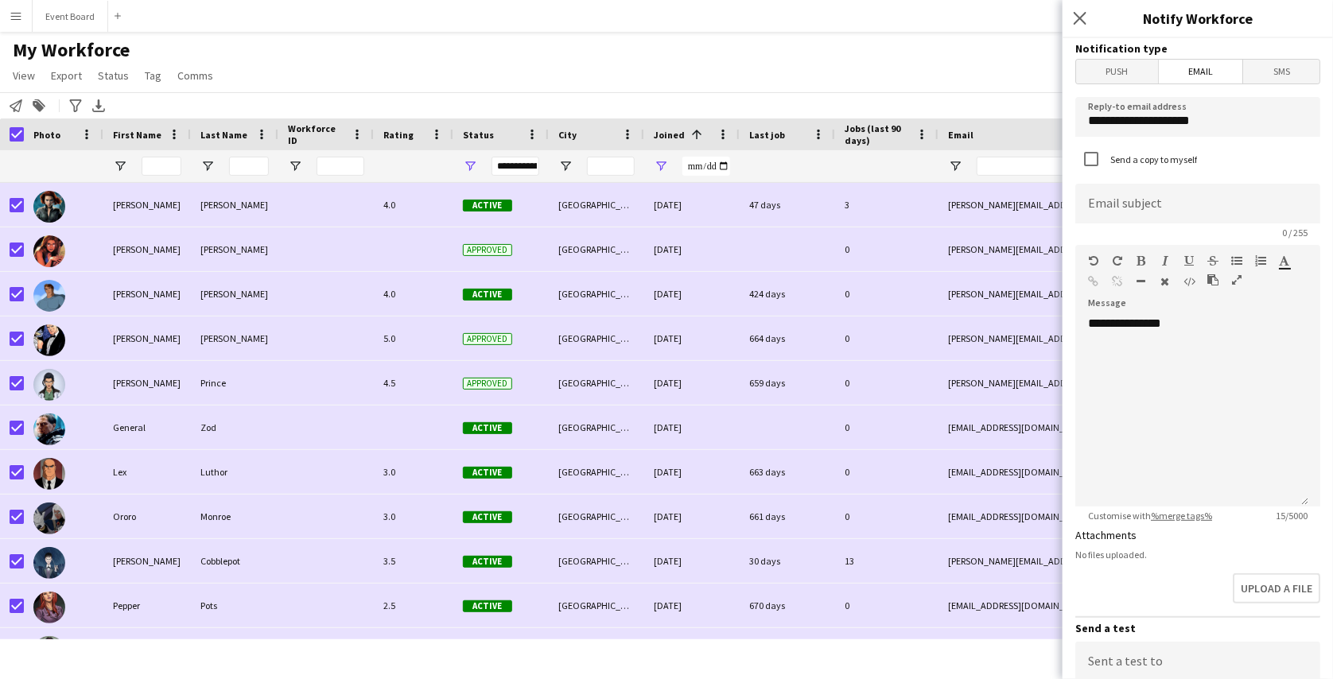
click at [17, 15] on app-icon "Menu" at bounding box center [16, 16] width 13 height 13
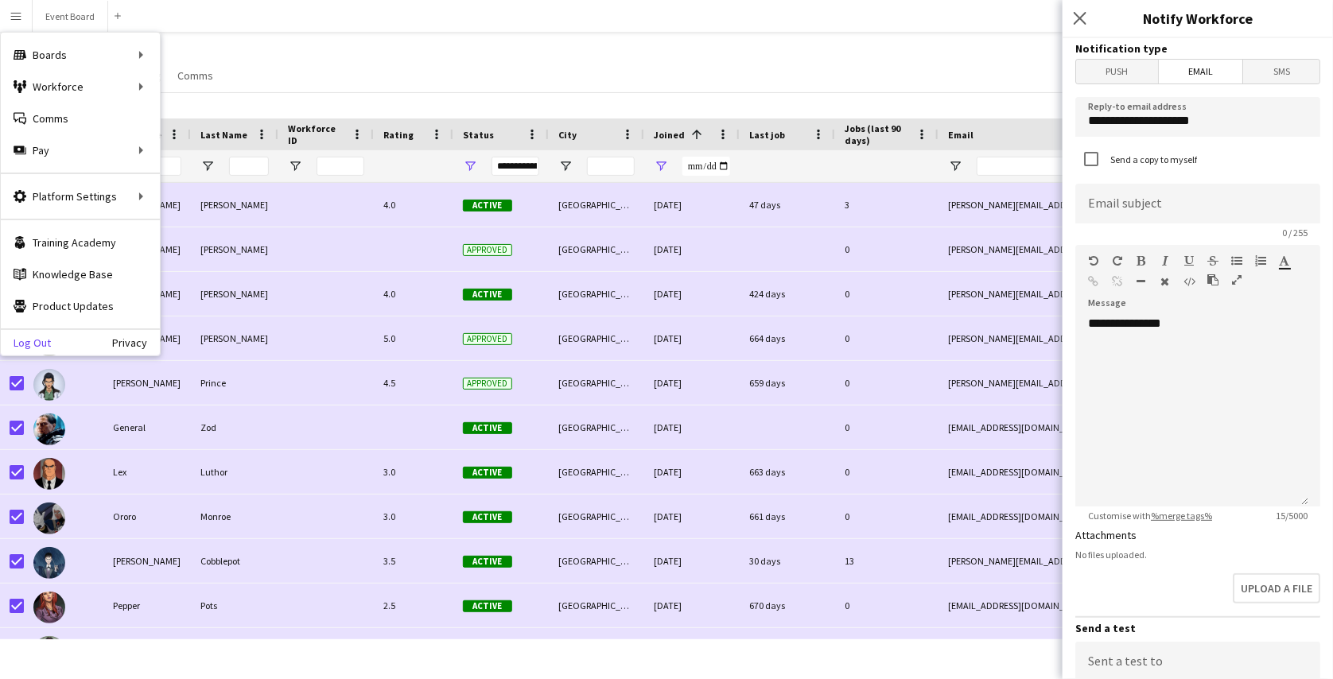
click at [32, 340] on link "Log Out" at bounding box center [26, 342] width 50 height 13
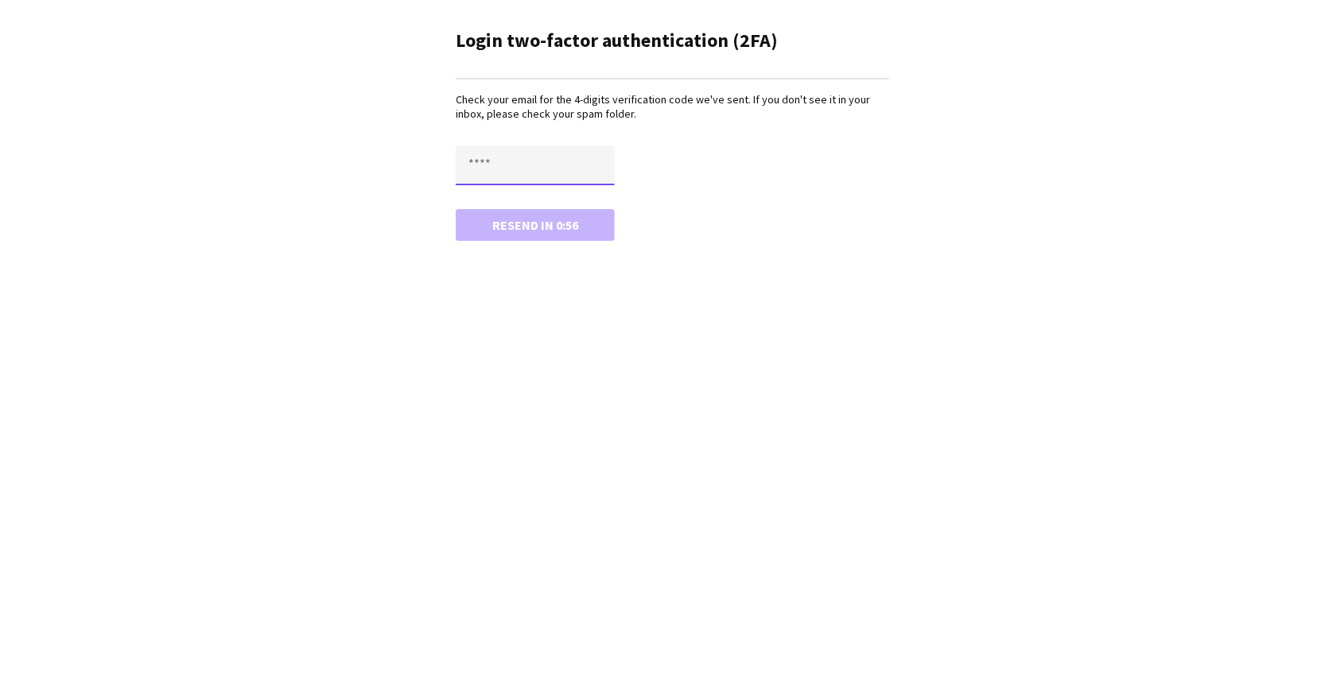
click at [503, 158] on input "text" at bounding box center [535, 166] width 159 height 40
type input "****"
click at [456, 209] on button "Confirm" at bounding box center [535, 225] width 159 height 32
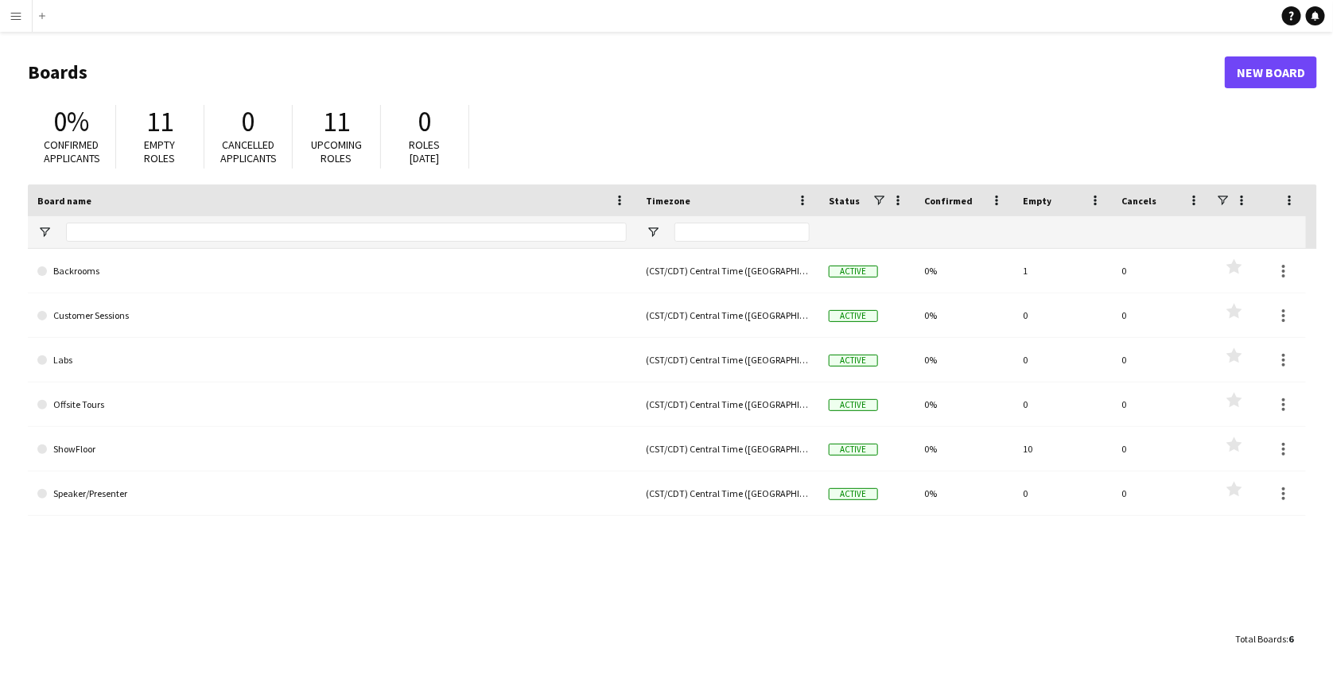
click at [21, 17] on app-icon "Menu" at bounding box center [16, 16] width 13 height 13
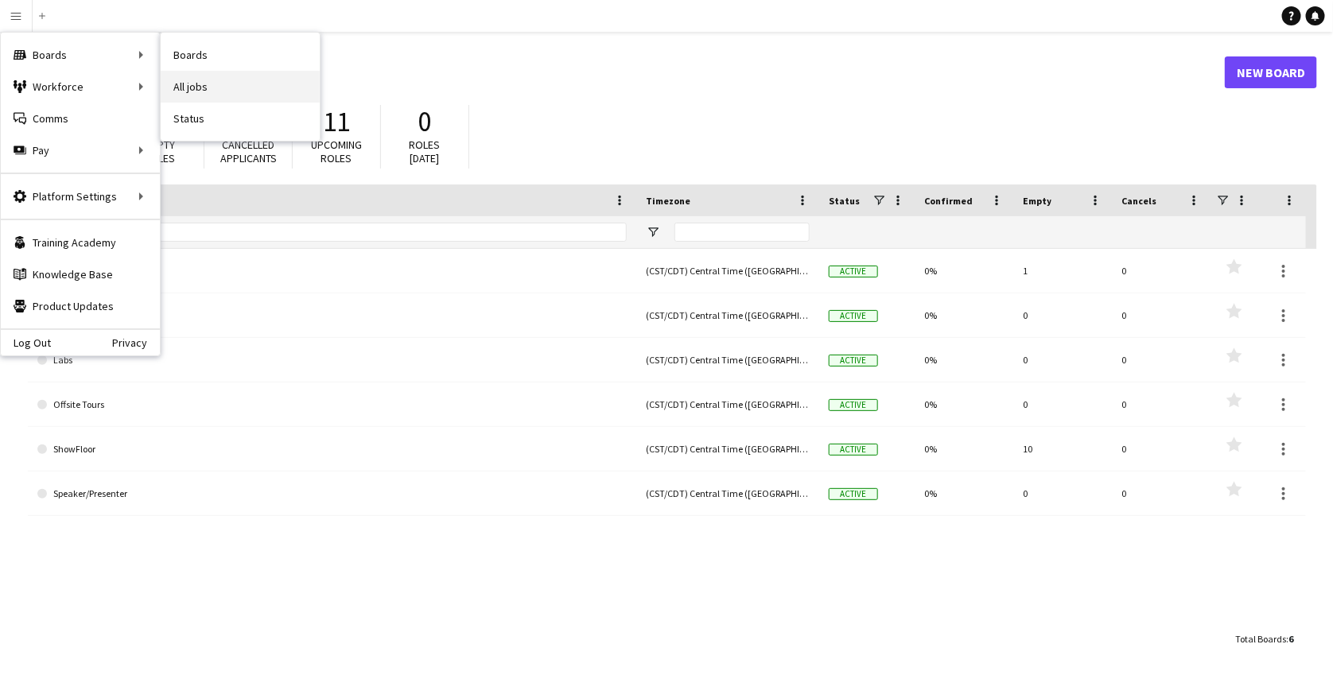
click at [196, 87] on link "All jobs" at bounding box center [240, 87] width 159 height 32
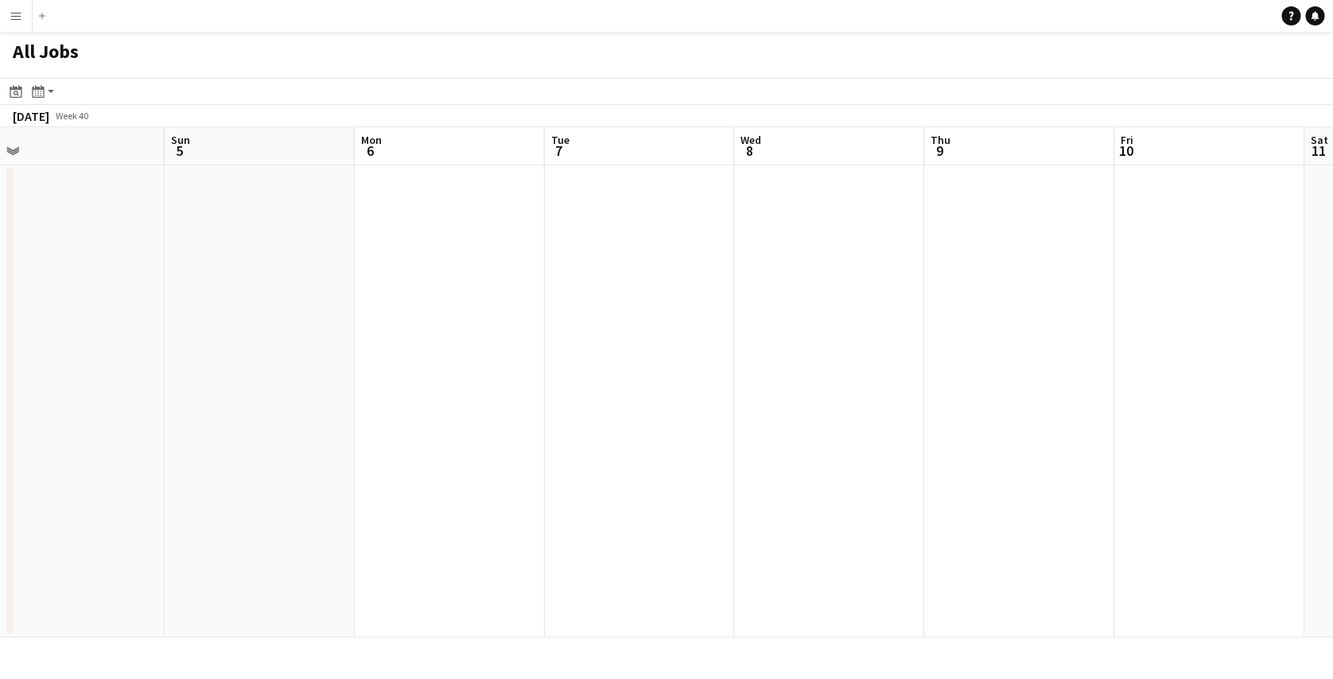
scroll to position [0, 640]
click at [21, 91] on icon at bounding box center [16, 91] width 12 height 13
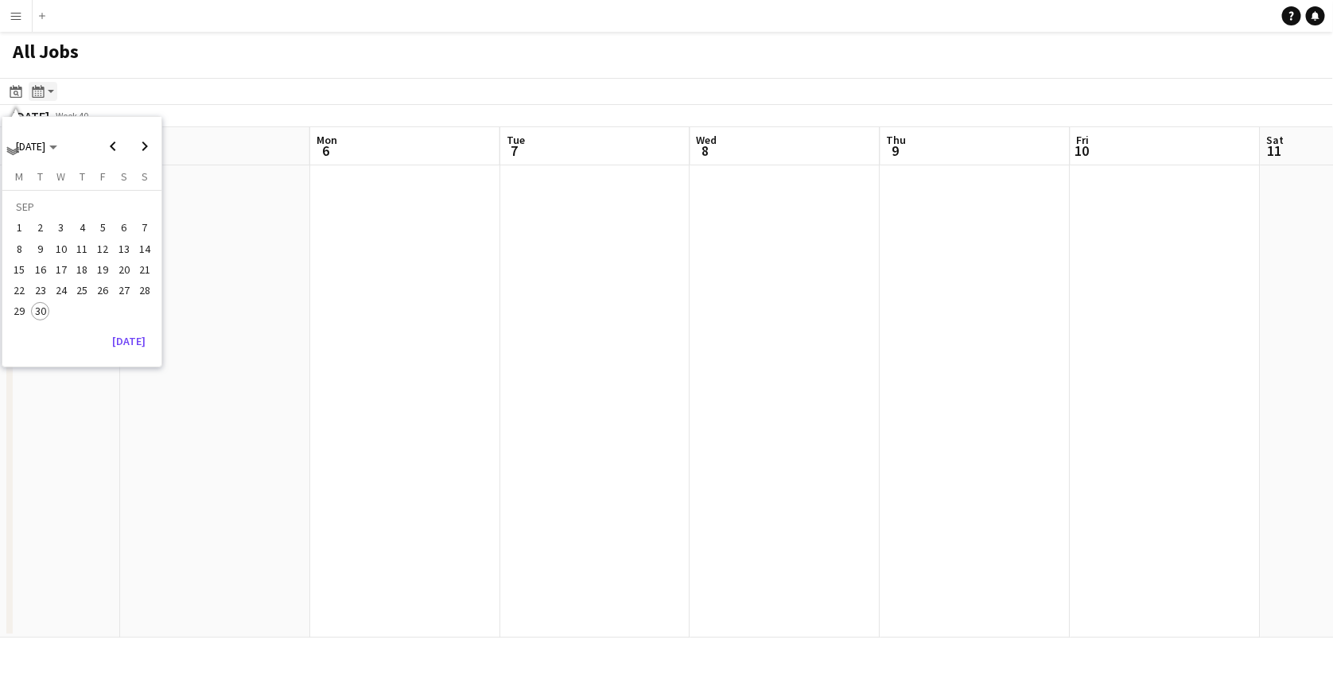
click at [49, 91] on app-action-btn "Month view / Day view" at bounding box center [43, 91] width 29 height 19
click at [79, 173] on link "Month view" at bounding box center [85, 176] width 87 height 14
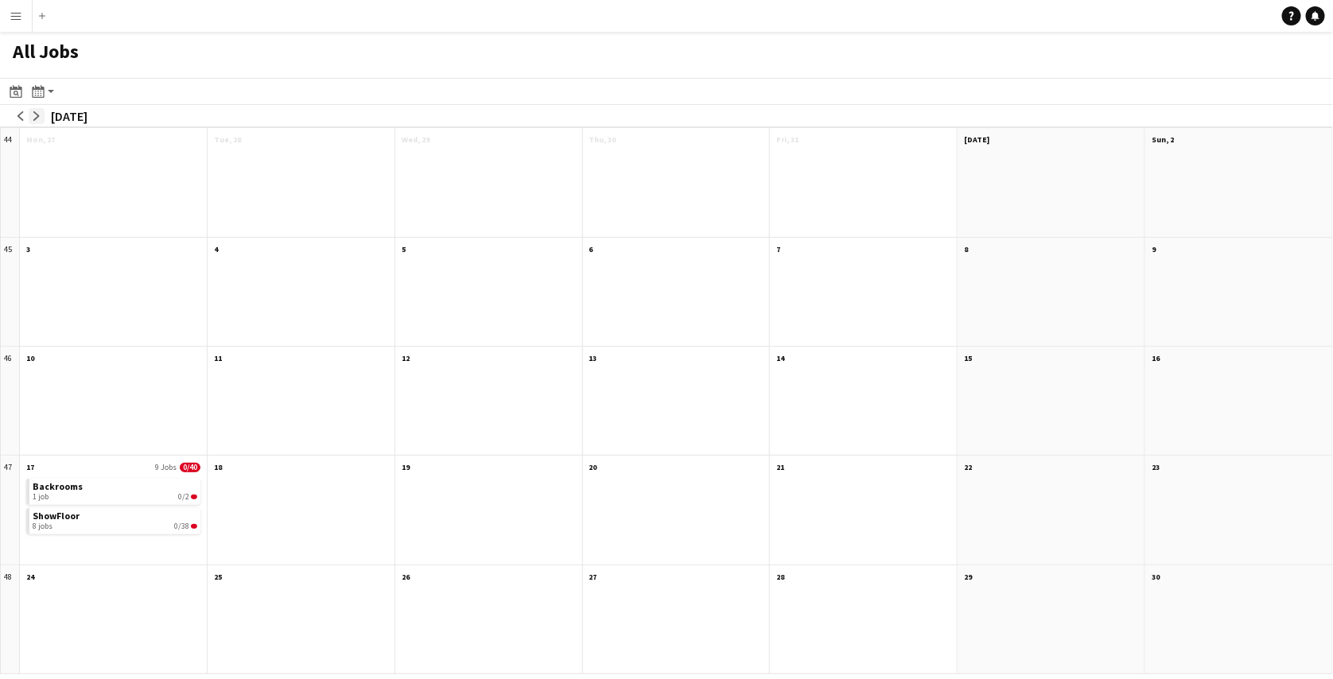
click at [37, 114] on app-icon "arrow-right" at bounding box center [37, 116] width 10 height 10
click at [21, 26] on button "Menu" at bounding box center [16, 16] width 32 height 32
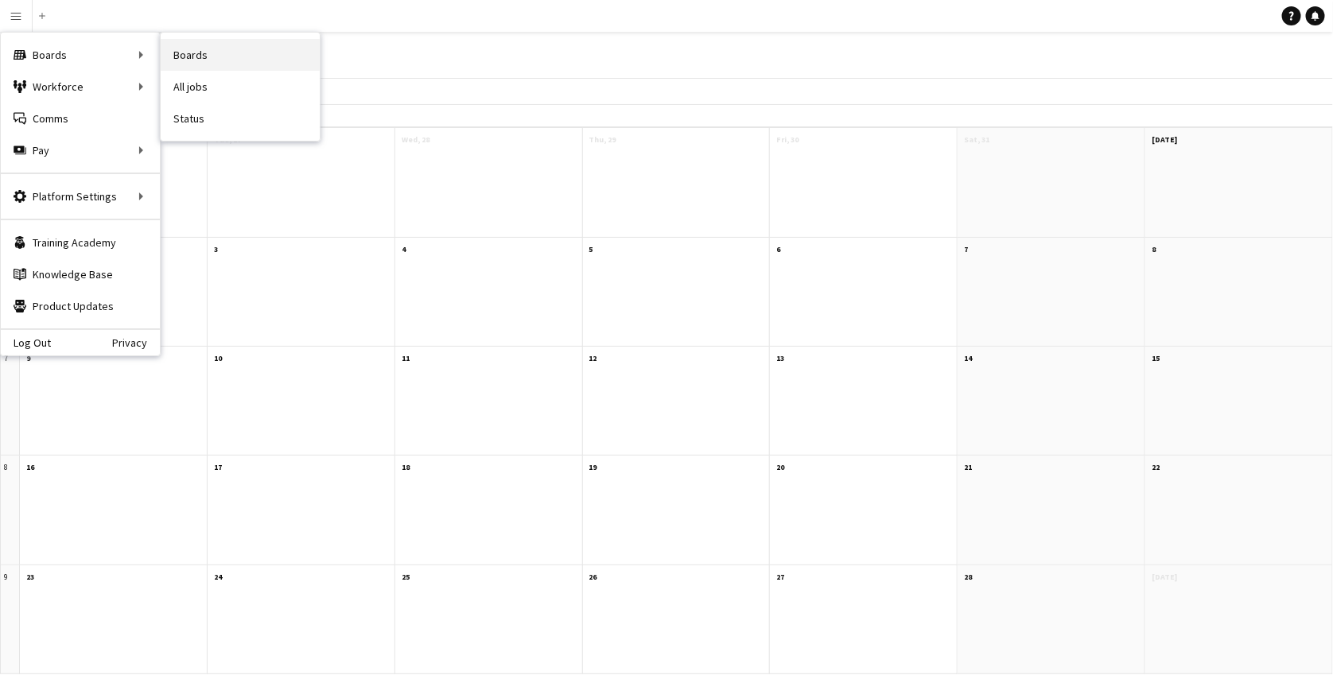
click at [191, 41] on link "Boards" at bounding box center [240, 55] width 159 height 32
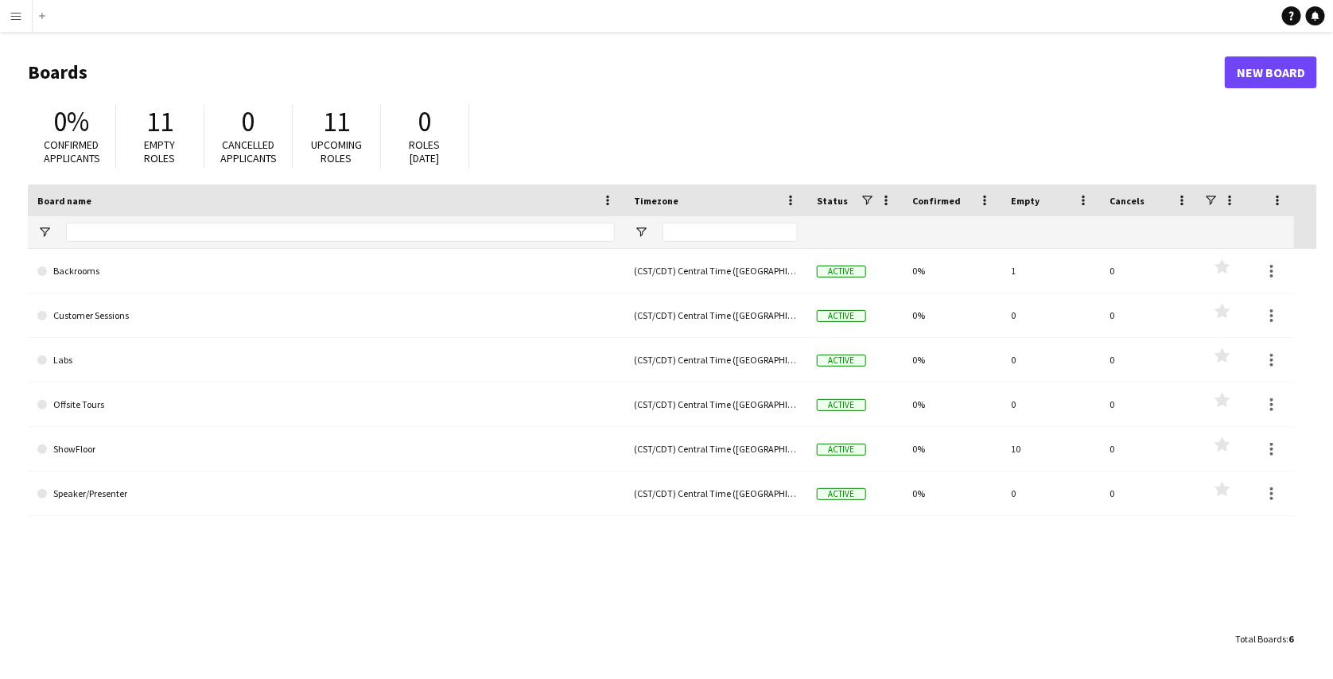
click at [10, 17] on app-icon "Menu" at bounding box center [16, 16] width 13 height 13
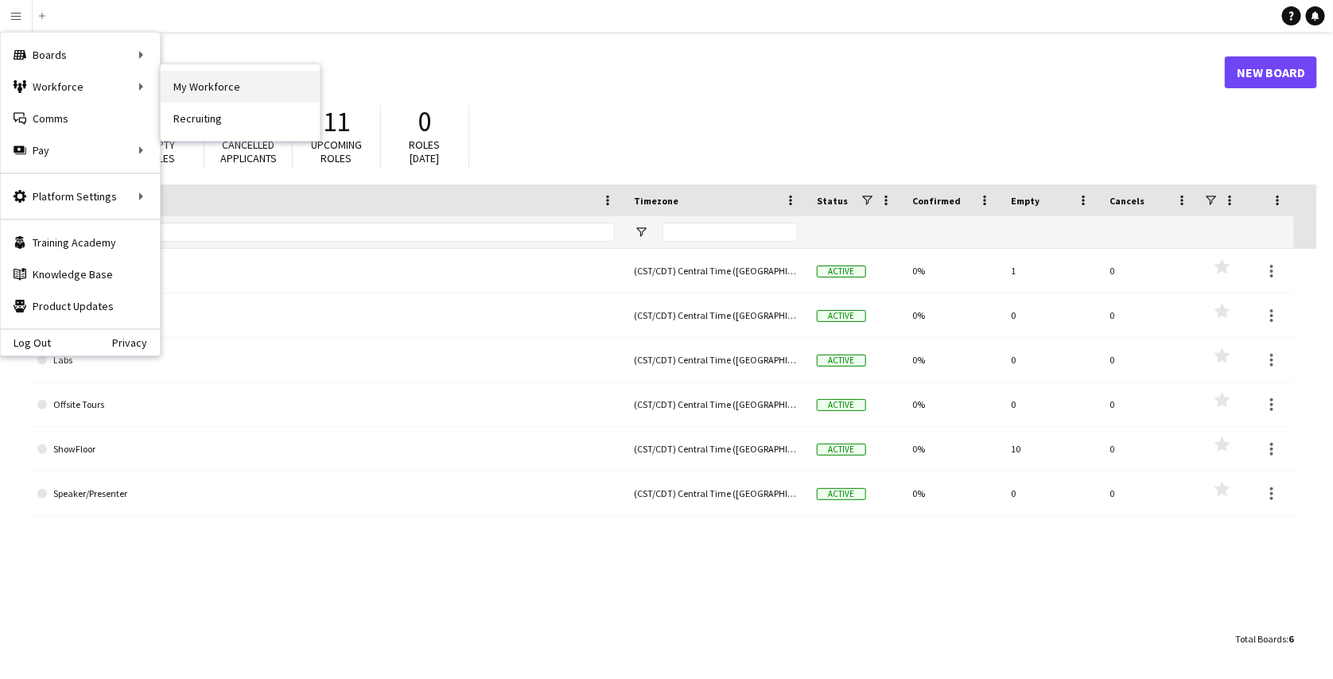
click at [214, 94] on link "My Workforce" at bounding box center [240, 87] width 159 height 32
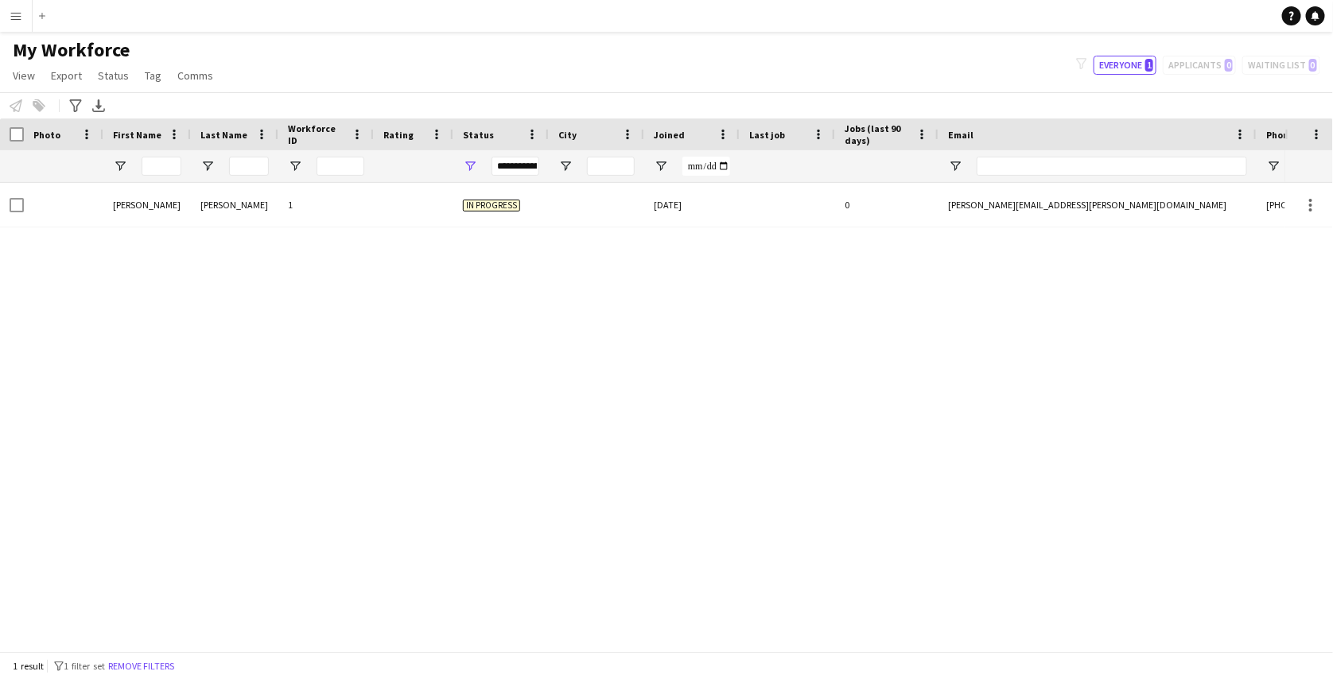
click at [23, 16] on button "Menu" at bounding box center [16, 16] width 32 height 32
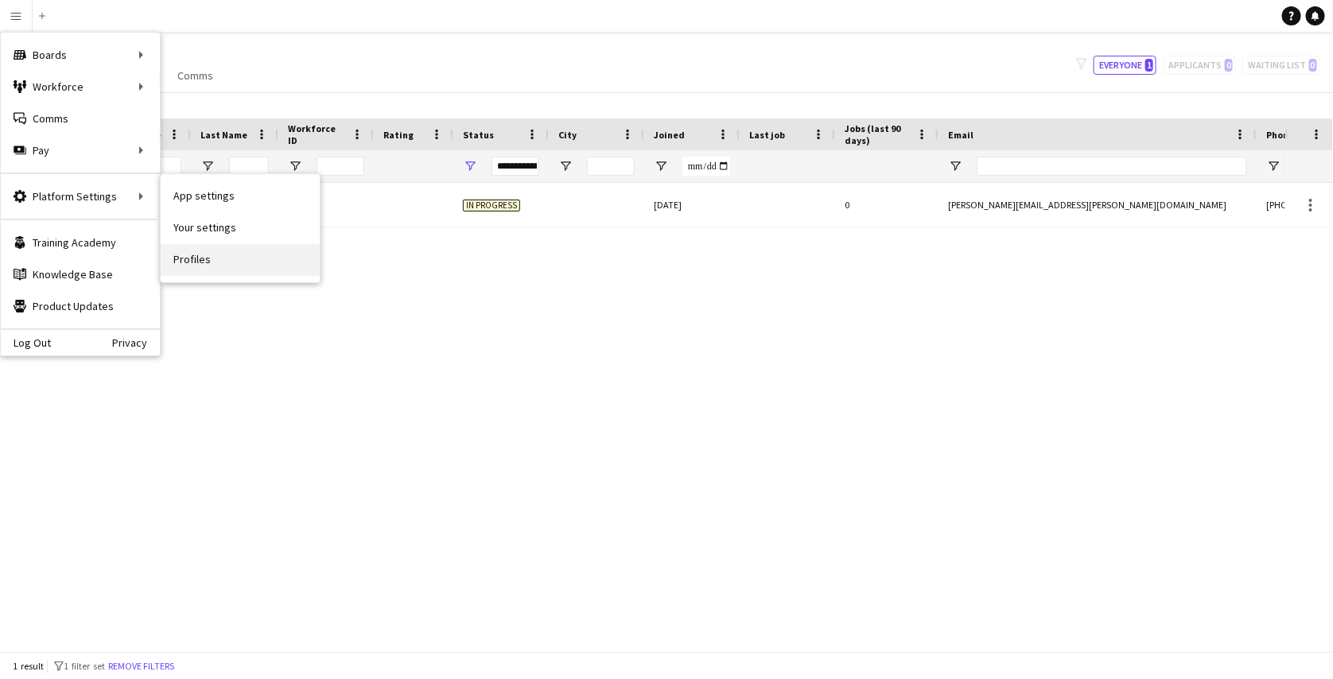
click at [206, 254] on link "Profiles" at bounding box center [240, 260] width 159 height 32
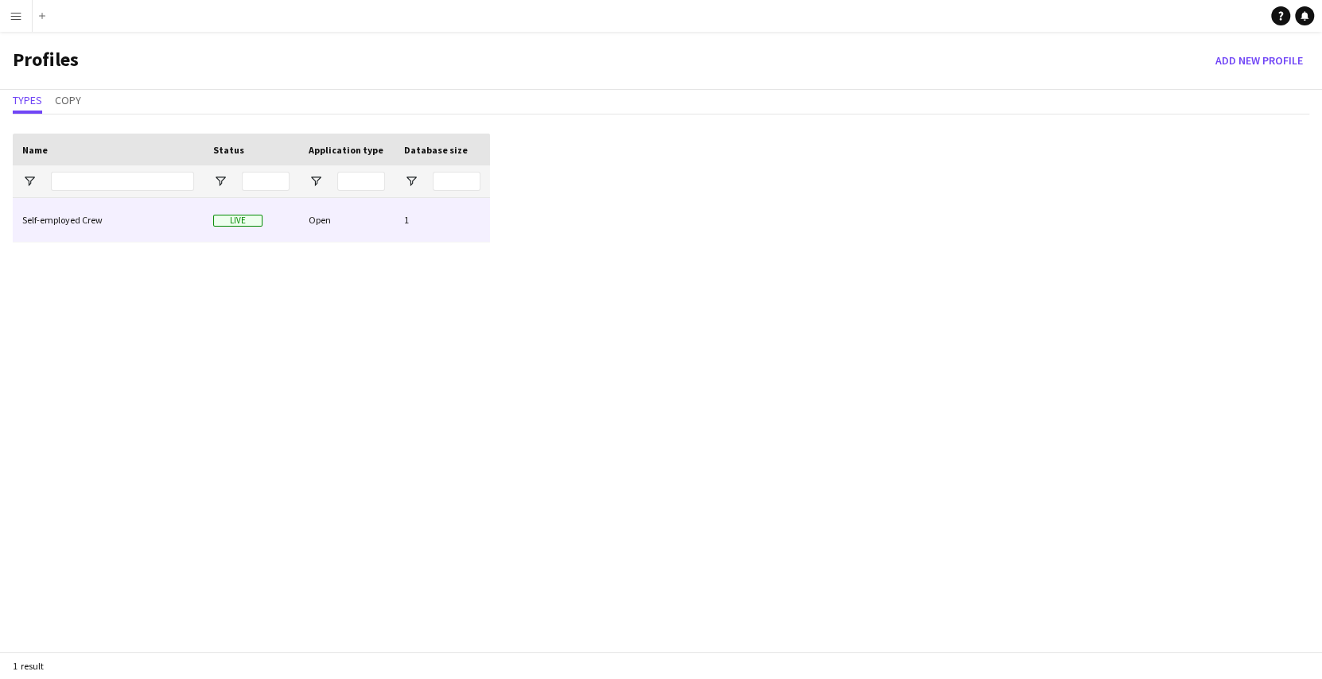
click at [119, 220] on div "Self-employed Crew" at bounding box center [108, 220] width 191 height 44
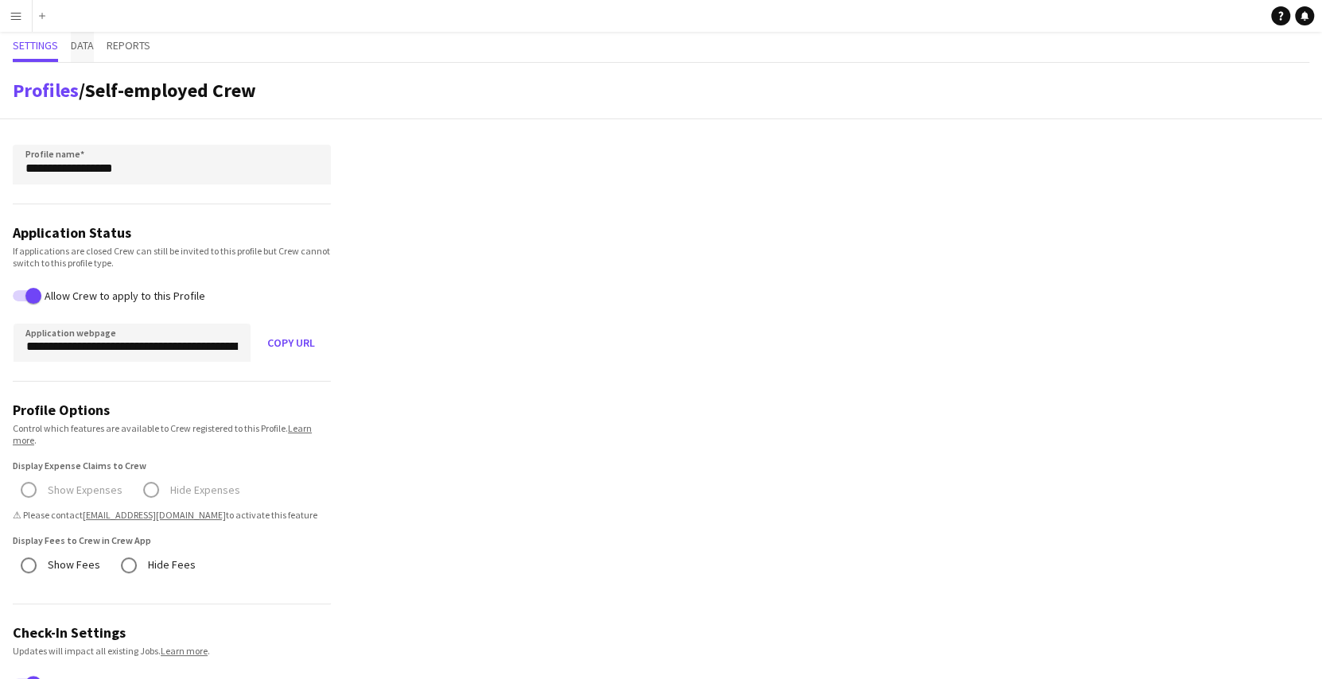
click at [83, 43] on span "Data" at bounding box center [82, 45] width 23 height 11
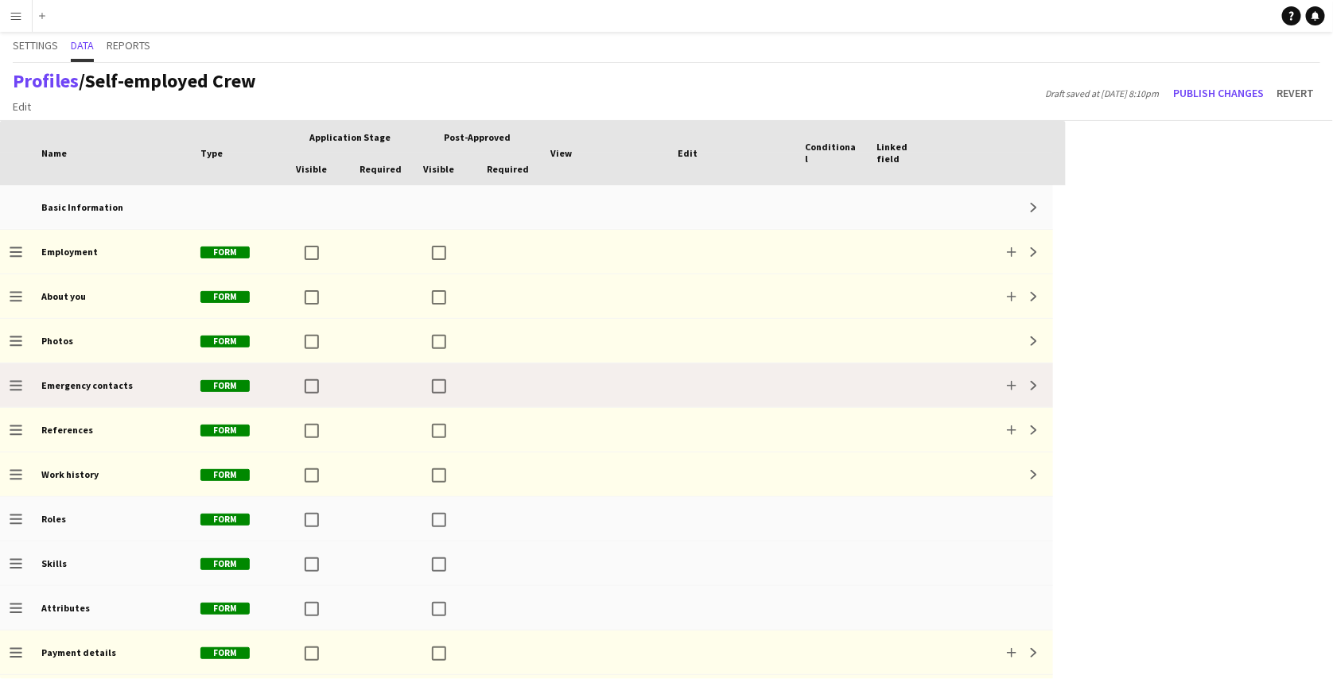
scroll to position [40, 0]
